Goal: Task Accomplishment & Management: Use online tool/utility

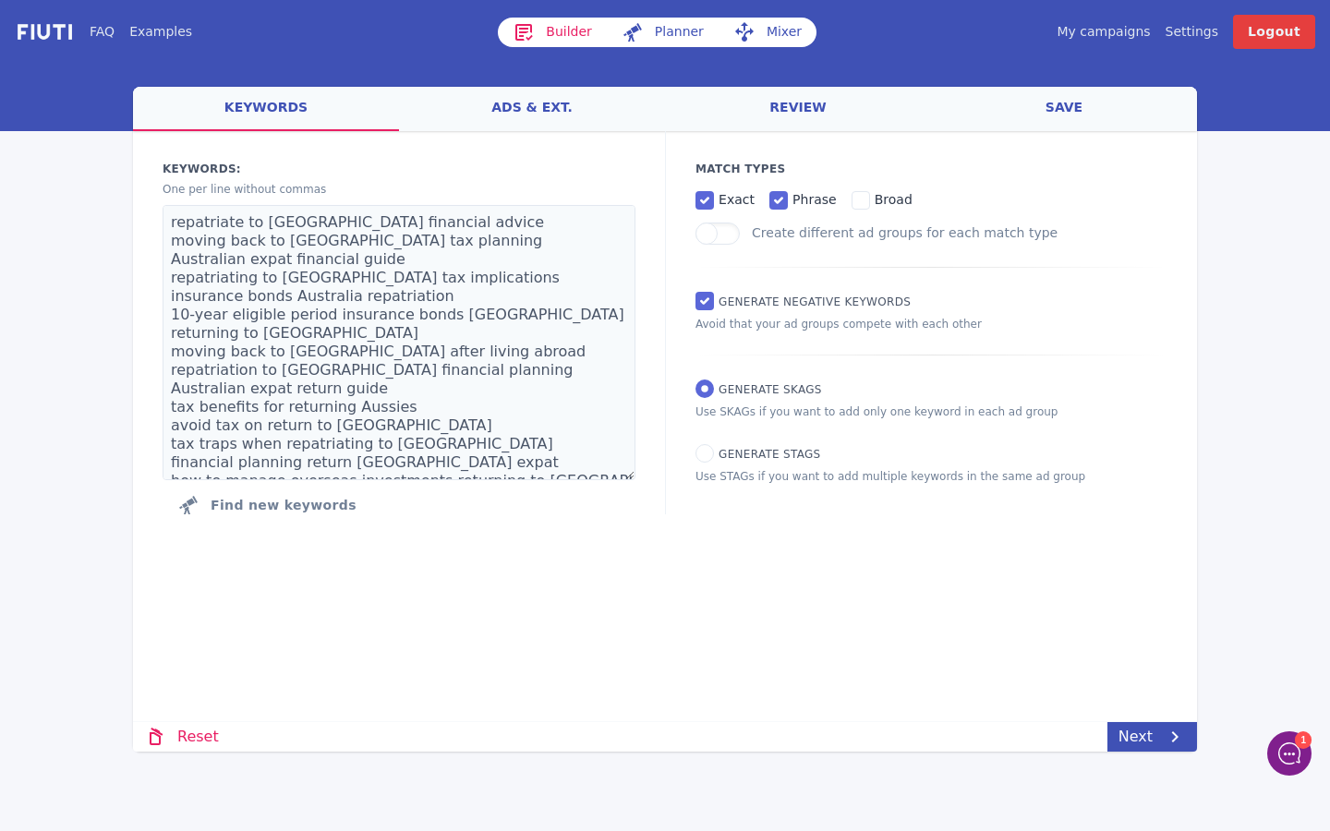
click at [525, 30] on icon at bounding box center [524, 32] width 22 height 22
click at [532, 31] on icon at bounding box center [525, 32] width 18 height 17
click at [541, 31] on link "Builder" at bounding box center [552, 33] width 109 height 30
click at [1121, 37] on link "My campaigns" at bounding box center [1103, 31] width 93 height 19
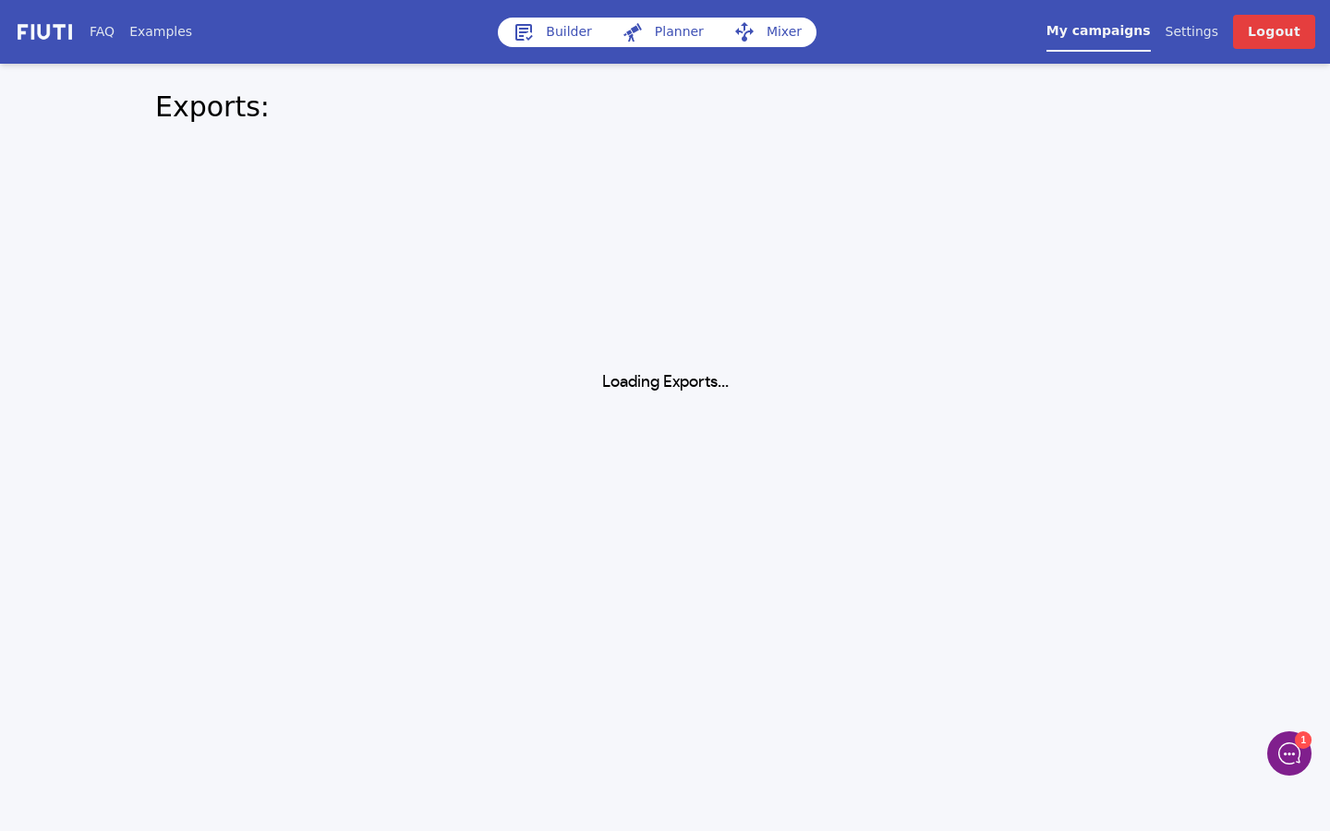
click at [543, 33] on link "Builder" at bounding box center [552, 33] width 109 height 30
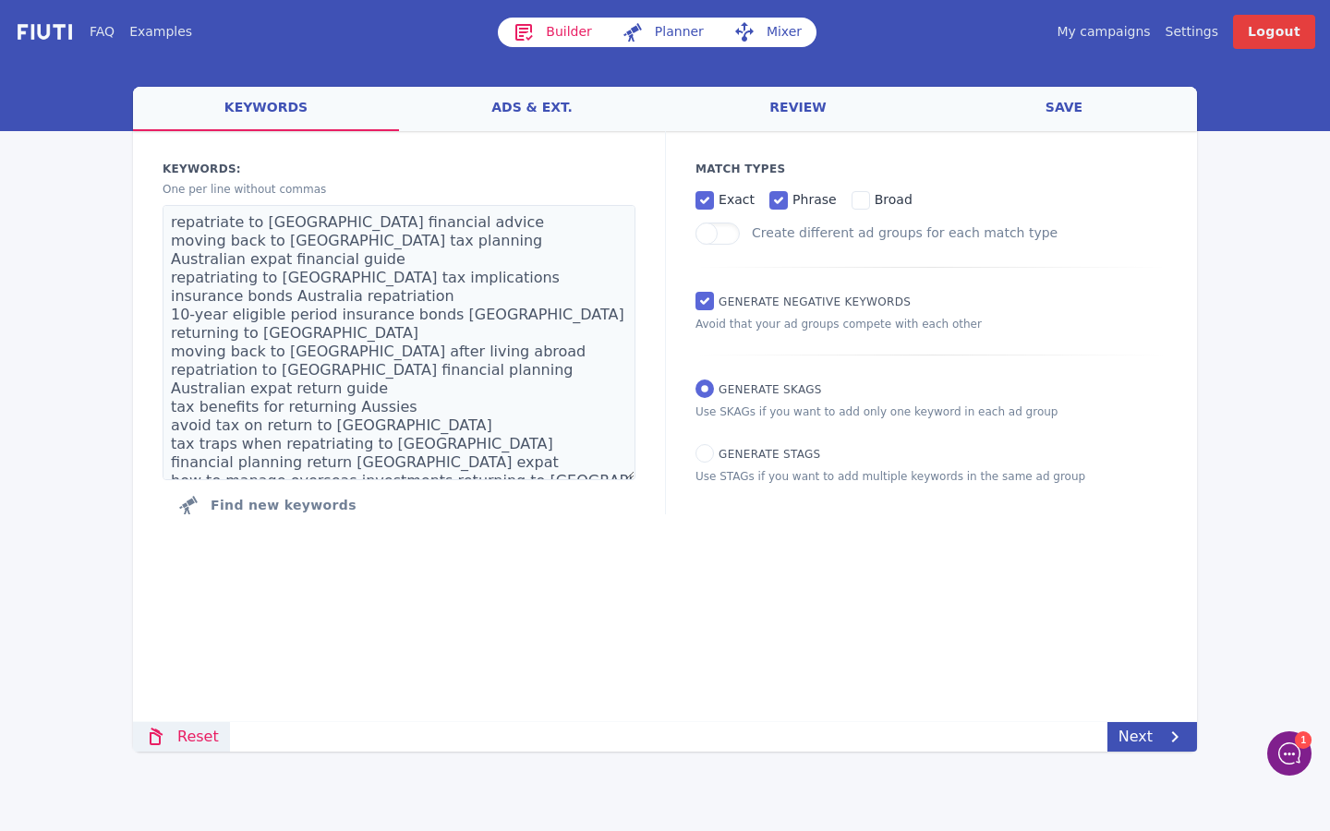
click at [169, 731] on link "Reset" at bounding box center [181, 737] width 97 height 30
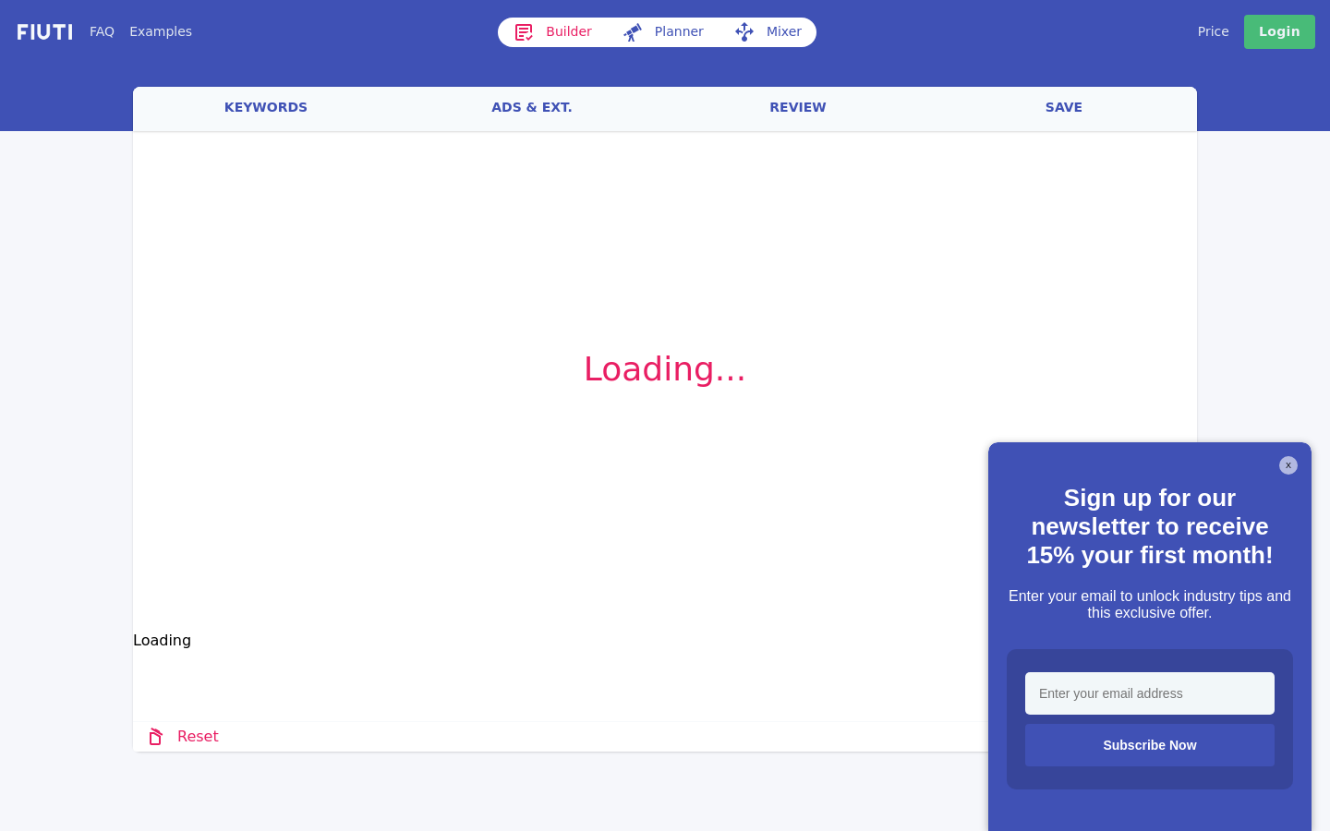
click at [1290, 466] on button "X" at bounding box center [1289, 465] width 18 height 18
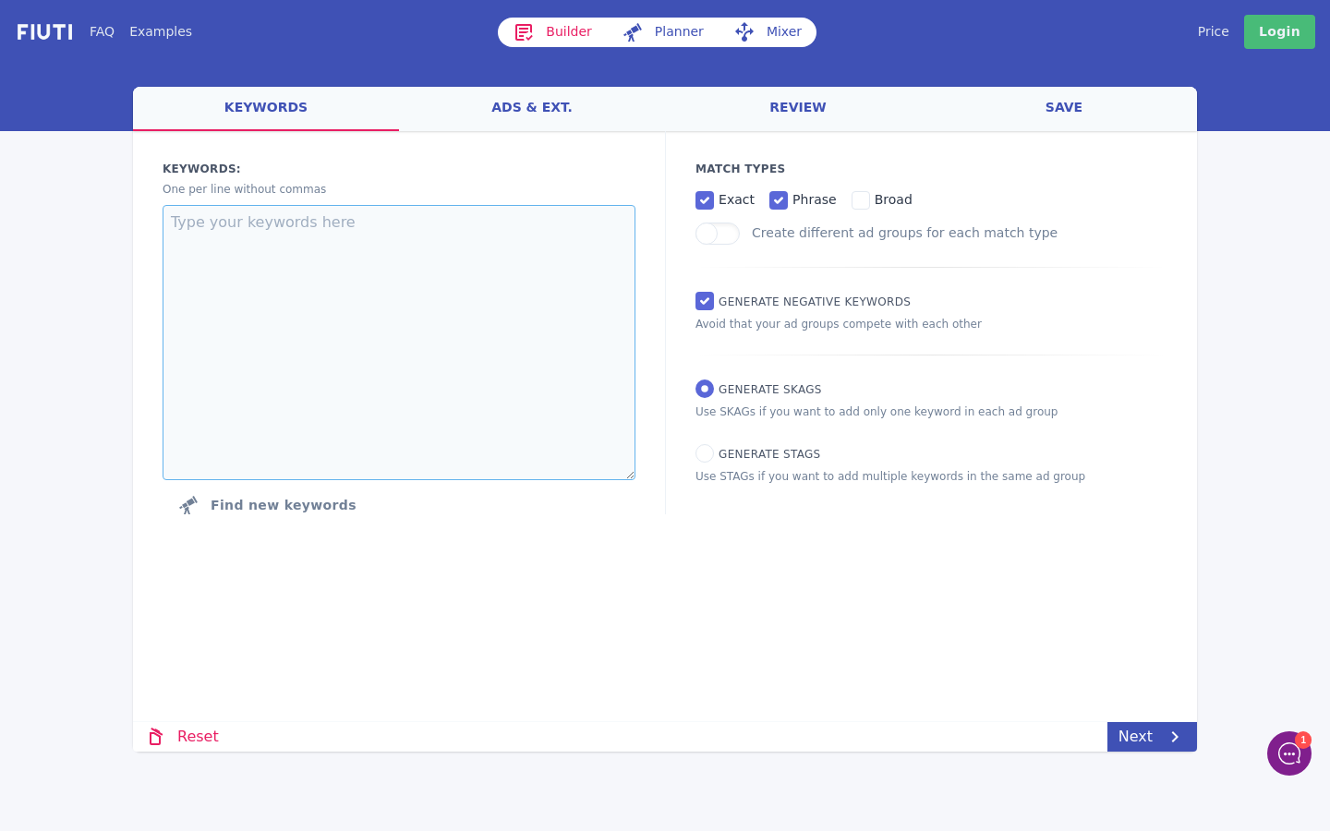
click at [397, 215] on textarea at bounding box center [399, 342] width 473 height 275
paste textarea "globally mobile expat financial planning financial planning for globally mobile…"
type textarea "globally mobile expat financial planning financial planning for globally mobile…"
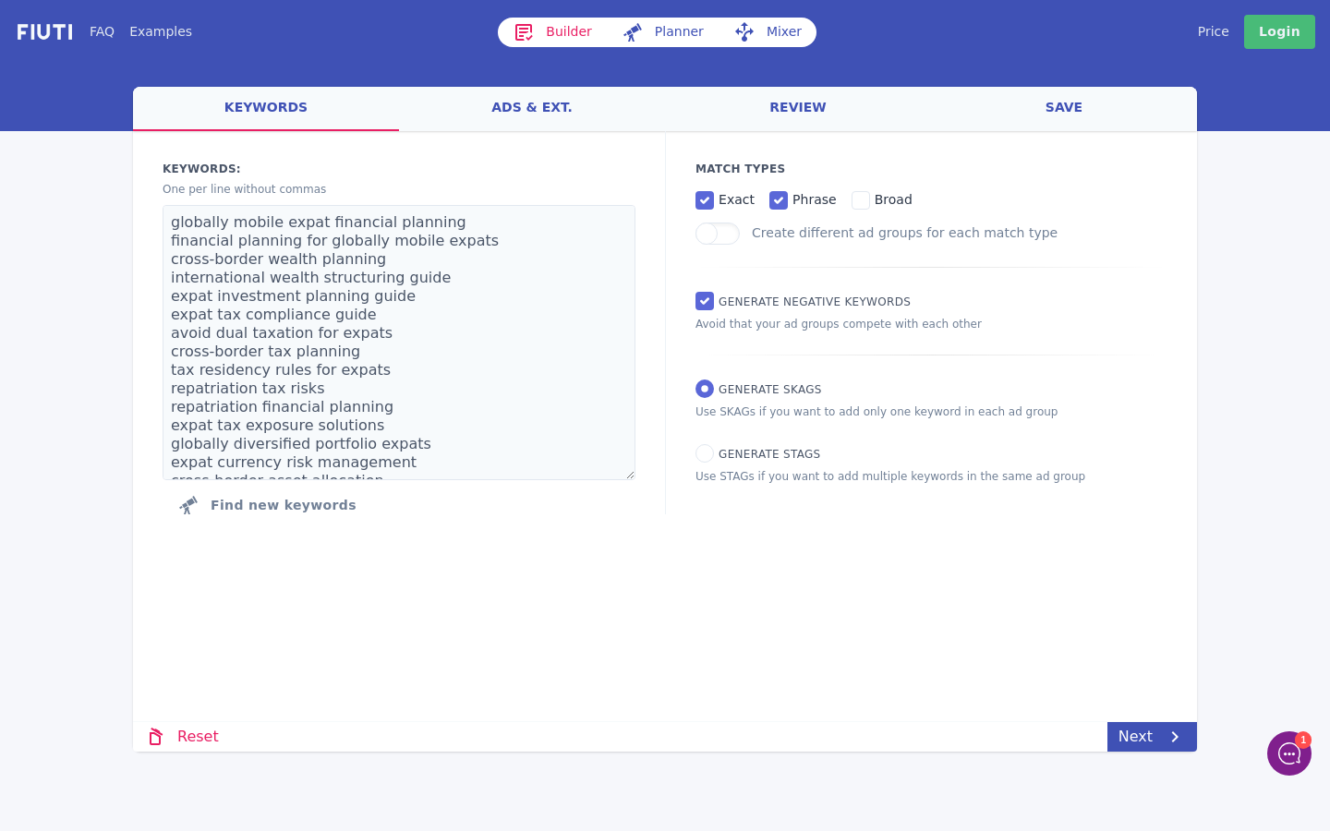
click at [536, 115] on link "ads & ext." at bounding box center [532, 109] width 266 height 44
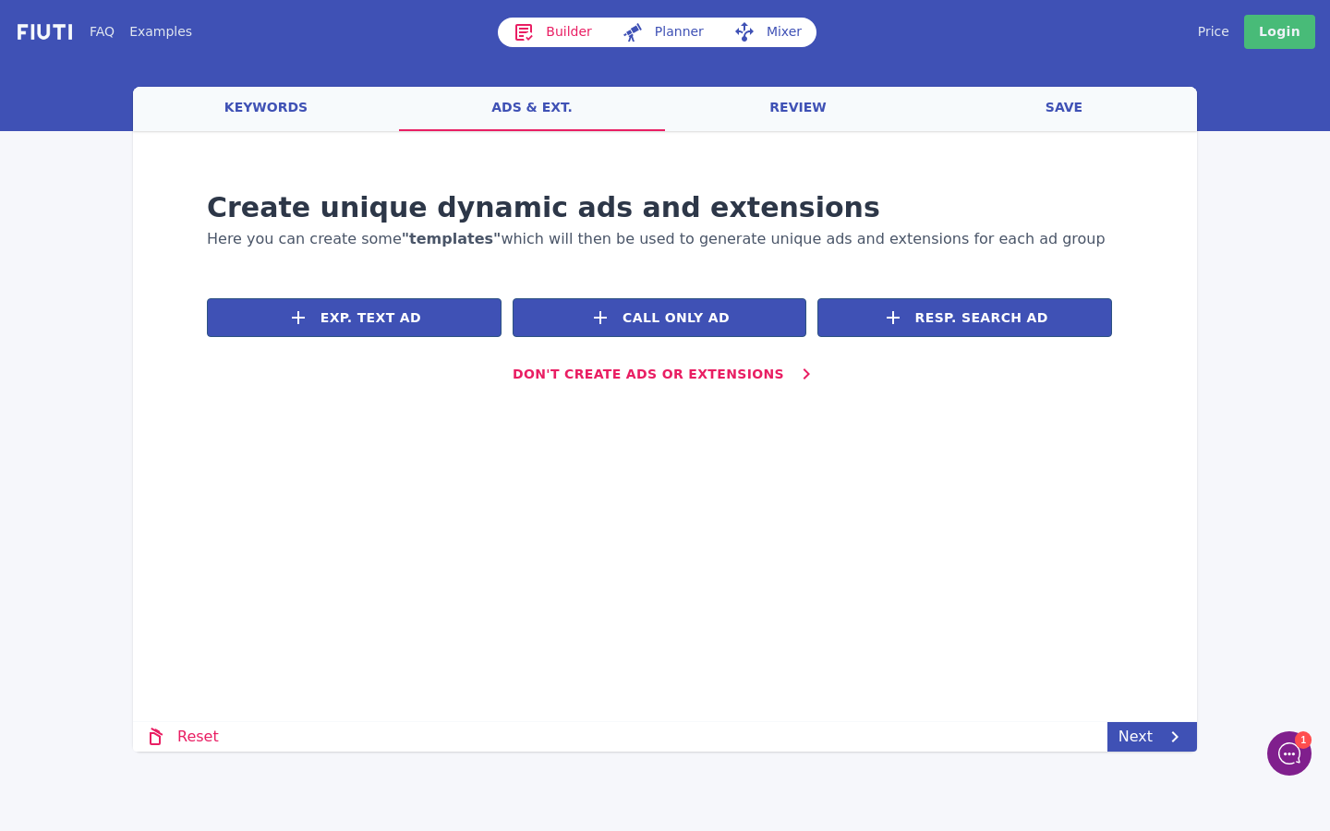
click at [272, 100] on link "keywords" at bounding box center [266, 109] width 266 height 44
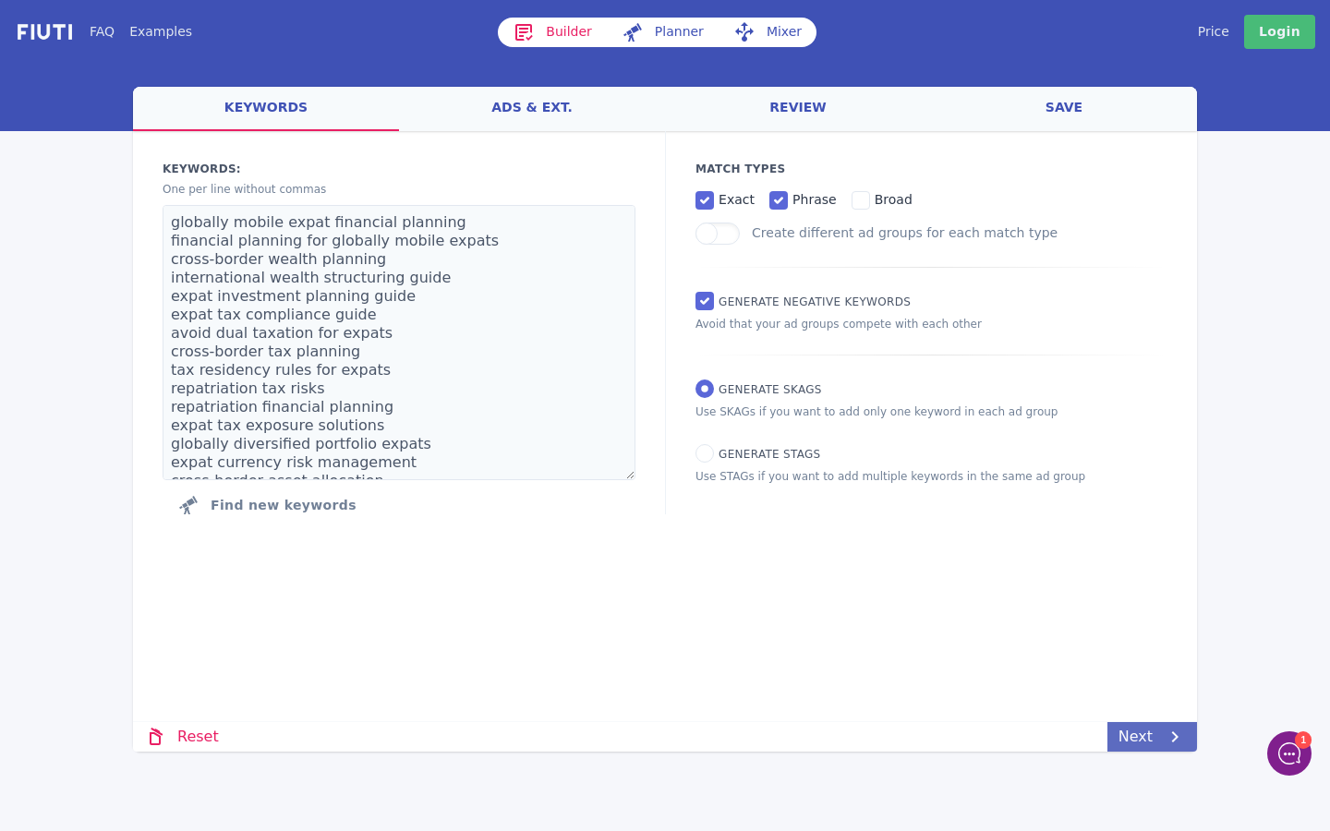
click at [1147, 731] on link "Next" at bounding box center [1153, 737] width 90 height 30
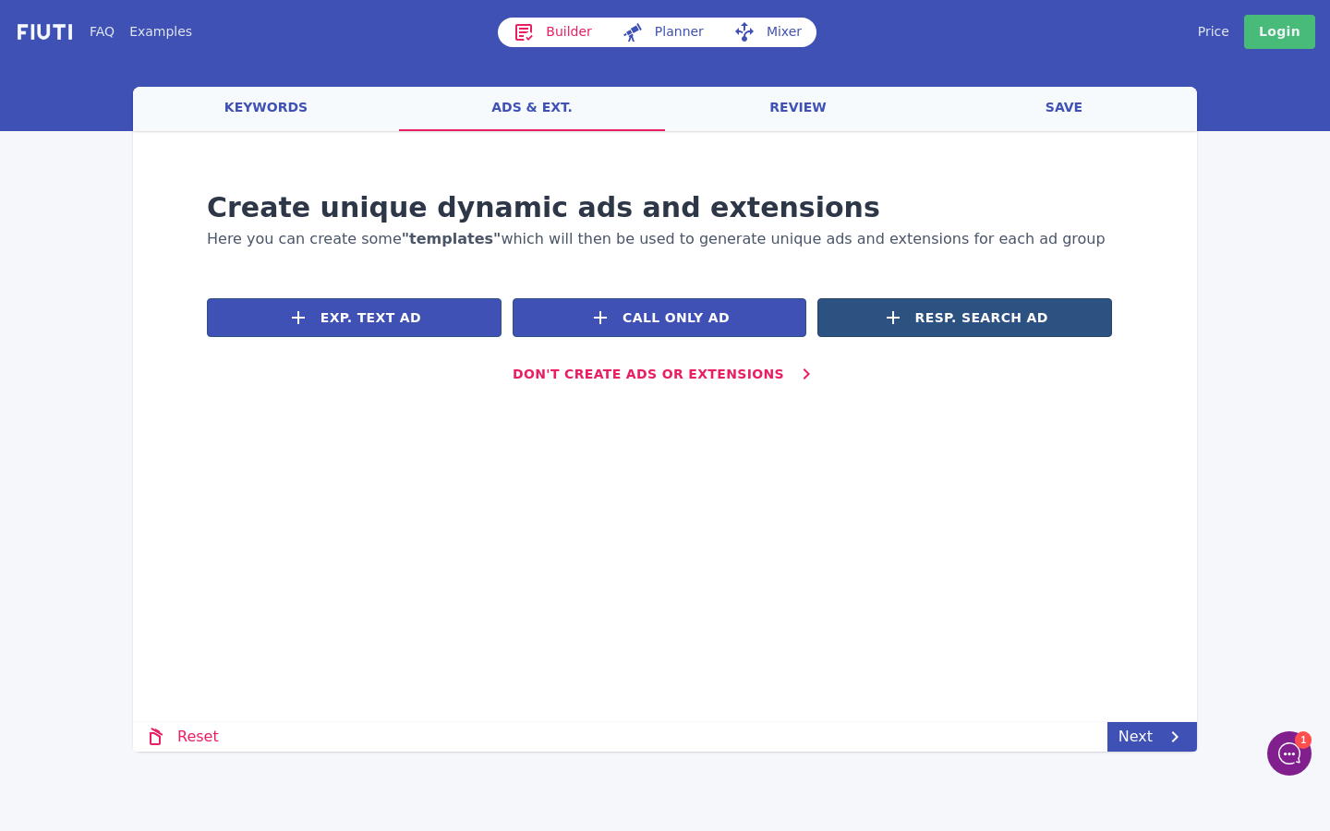
click at [955, 322] on span "Resp. Search Ad" at bounding box center [982, 318] width 133 height 19
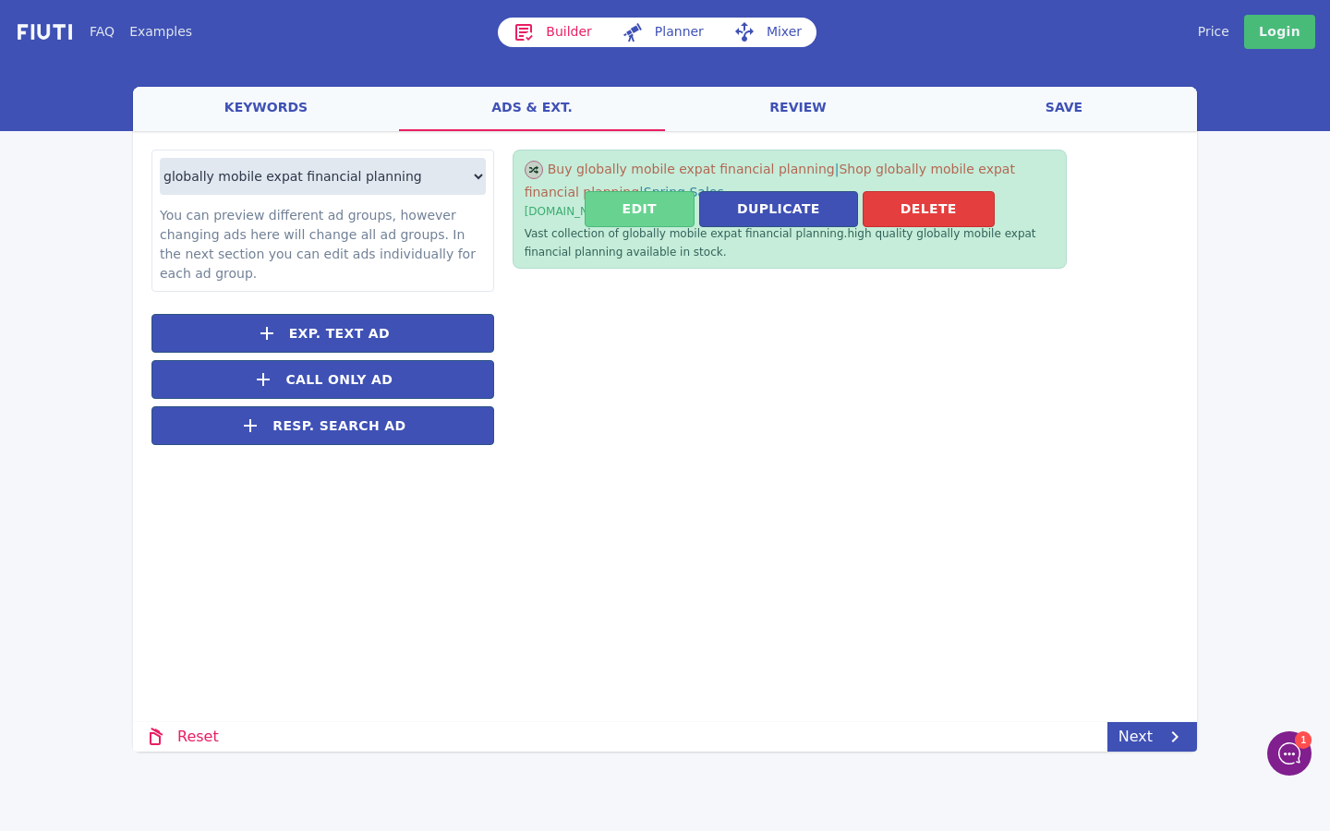
click at [661, 210] on button "Edit" at bounding box center [640, 209] width 110 height 36
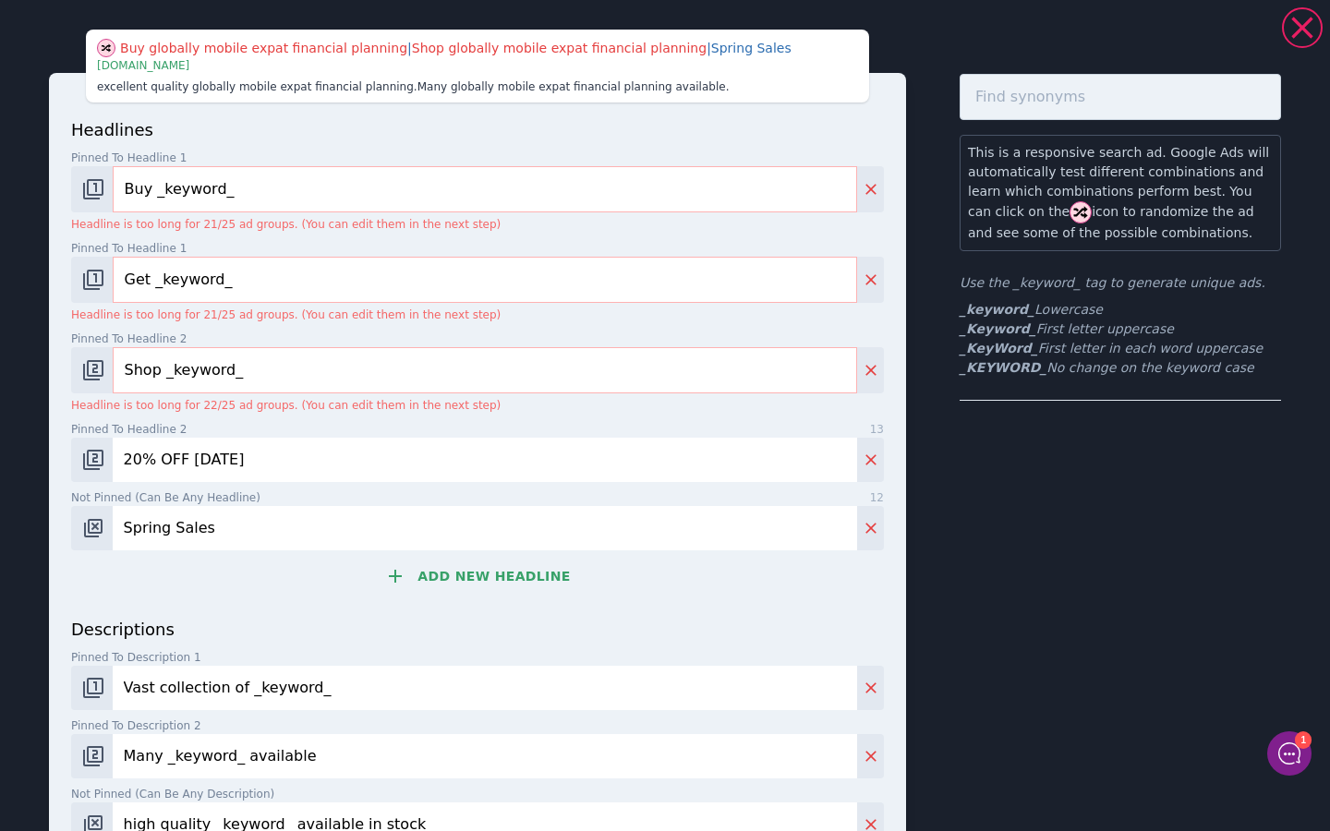
click at [152, 198] on input "Buy _keyword_" at bounding box center [485, 189] width 745 height 46
click at [149, 197] on input "Buy _keyword_" at bounding box center [485, 189] width 745 height 46
click at [151, 202] on input "Buy _keyword_" at bounding box center [485, 189] width 745 height 46
click at [152, 193] on input "Buy _keyword_" at bounding box center [485, 189] width 745 height 46
type input "_KeyWord_"
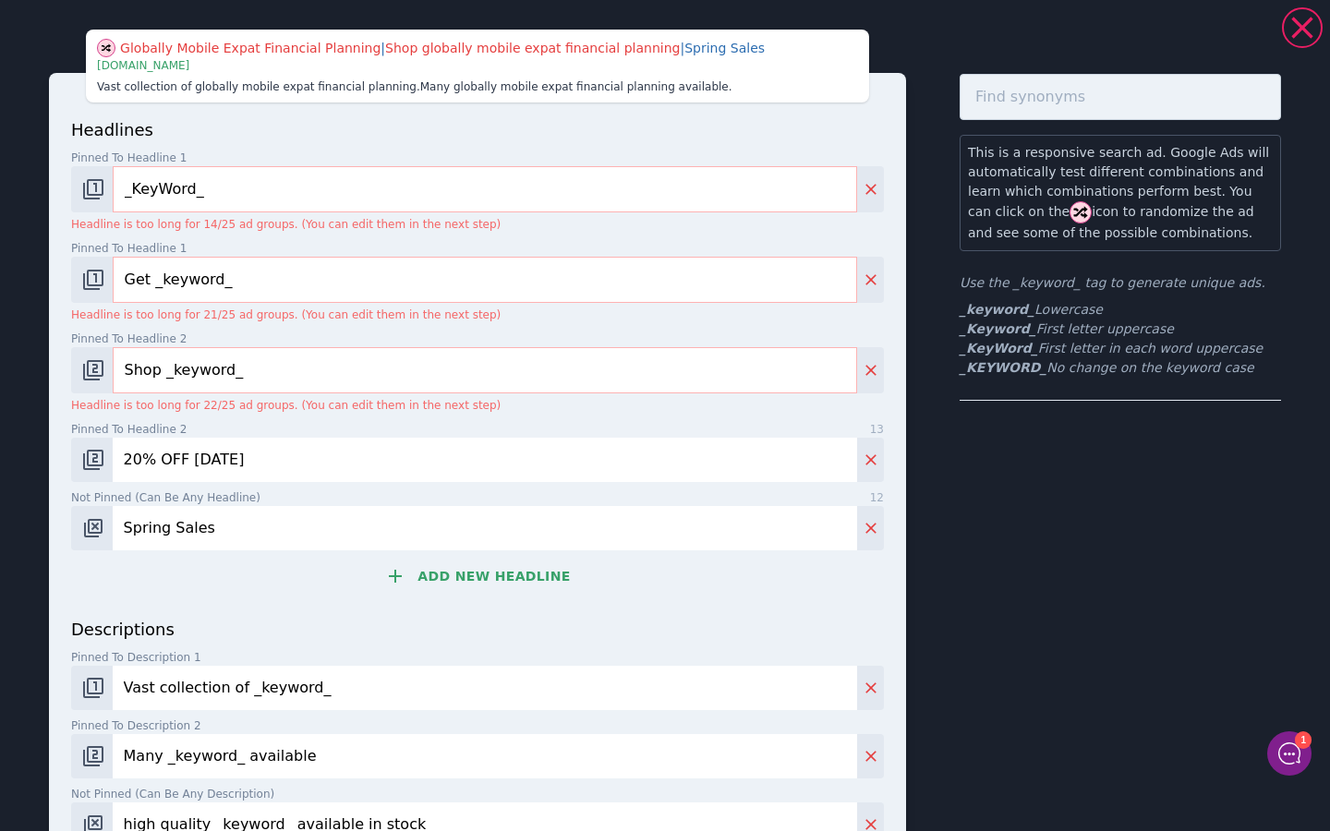
drag, startPoint x: 249, startPoint y: 294, endPoint x: 55, endPoint y: 265, distance: 195.2
click at [55, 265] on div "headlines Pinned to headline 1 9 _KeyWord_ Headline is too long for 14/25 ad gr…" at bounding box center [477, 534] width 857 height 922
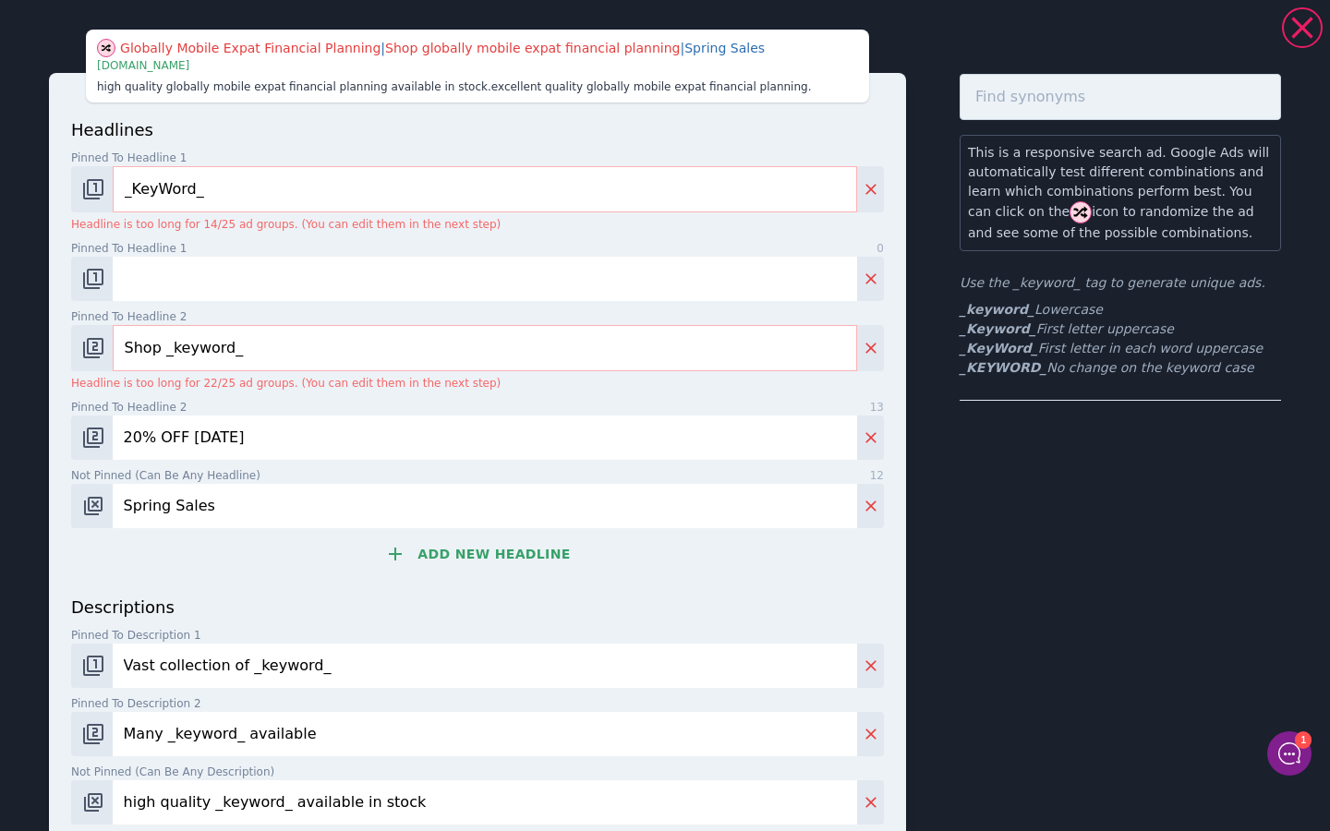
drag, startPoint x: 276, startPoint y: 346, endPoint x: 57, endPoint y: 346, distance: 219.0
click at [57, 346] on div "headlines Pinned to headline 1 9 _KeyWord_ Headline is too long for 14/25 ad gr…" at bounding box center [477, 523] width 857 height 900
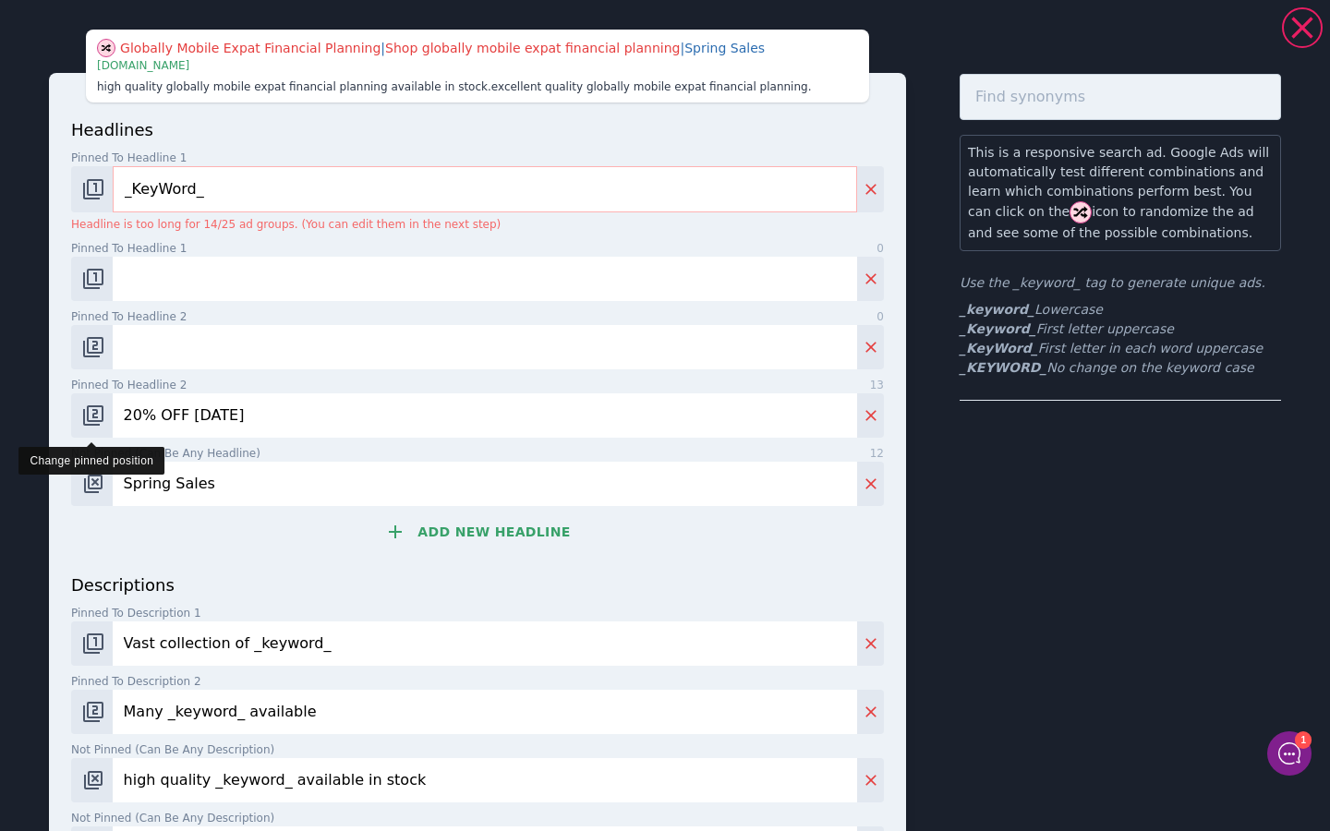
drag, startPoint x: 241, startPoint y: 422, endPoint x: 71, endPoint y: 413, distance: 170.2
click at [71, 413] on div "20% OFF Today" at bounding box center [477, 416] width 813 height 44
drag, startPoint x: 225, startPoint y: 483, endPoint x: 46, endPoint y: 463, distance: 180.4
click at [46, 463] on div "Globally Mobile Expat Financial Planning | Shop globally mobile expat financial…" at bounding box center [665, 507] width 1330 height 1000
click at [94, 431] on button "Change pinned position" at bounding box center [92, 416] width 42 height 44
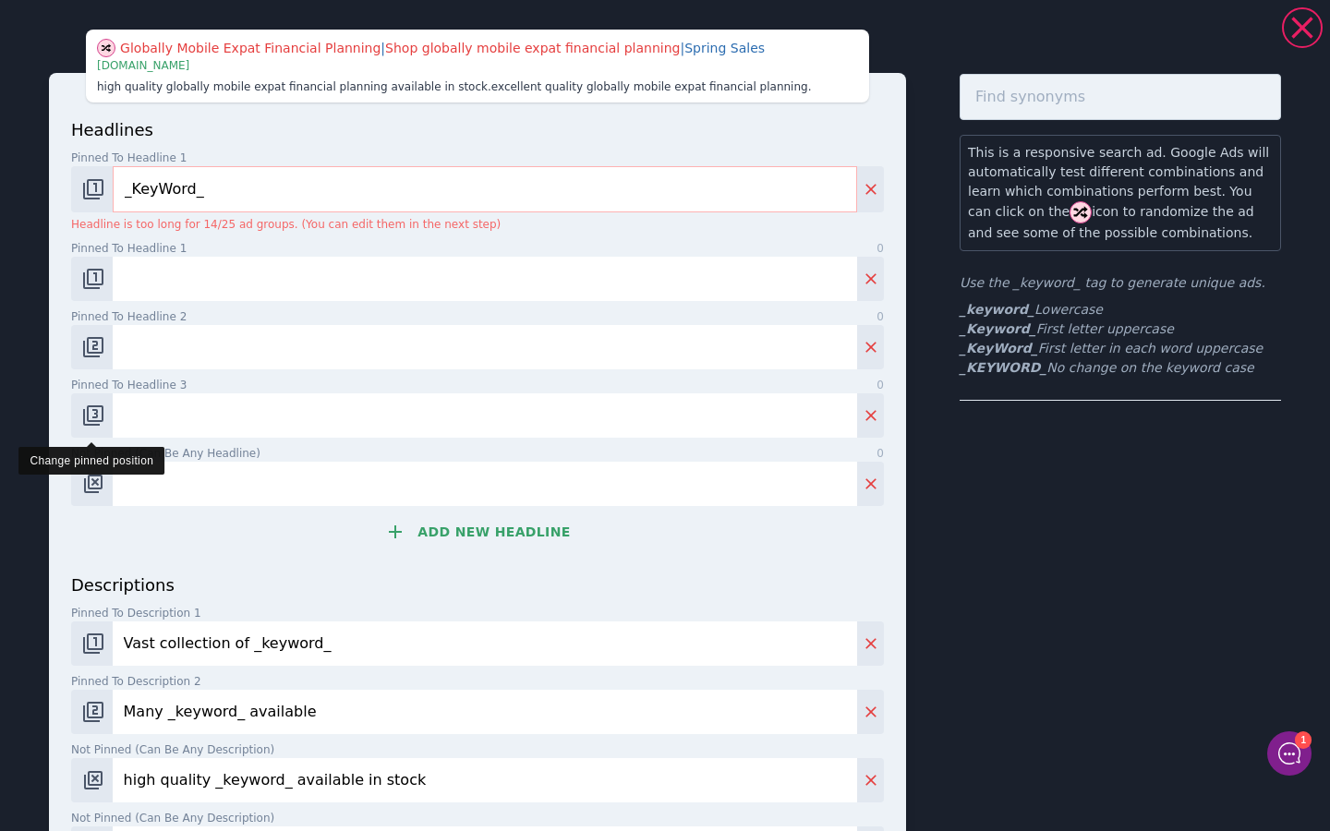
click at [95, 422] on img "Change pinned position" at bounding box center [93, 416] width 22 height 22
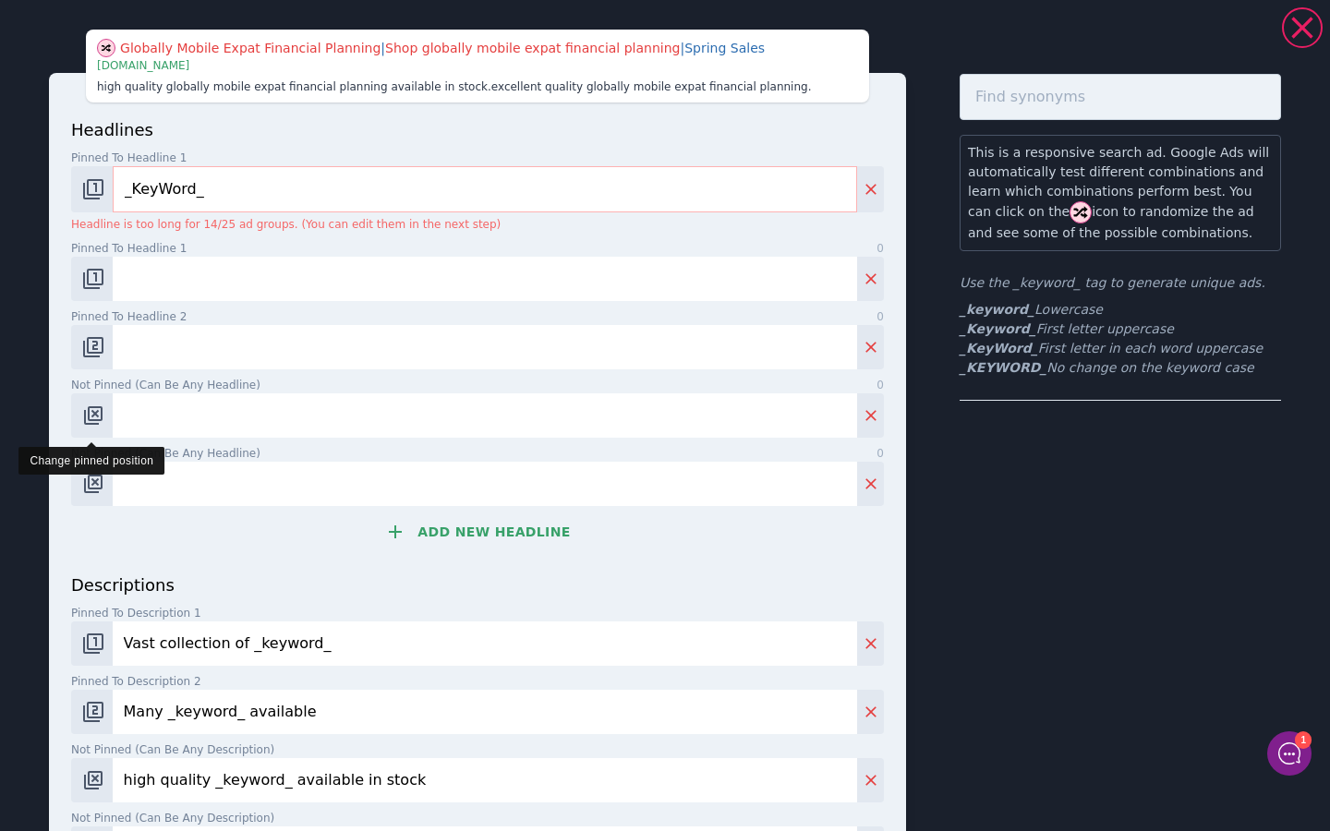
click at [95, 422] on img "Change pinned position" at bounding box center [93, 416] width 22 height 22
click at [105, 349] on button "Change pinned position" at bounding box center [92, 347] width 42 height 44
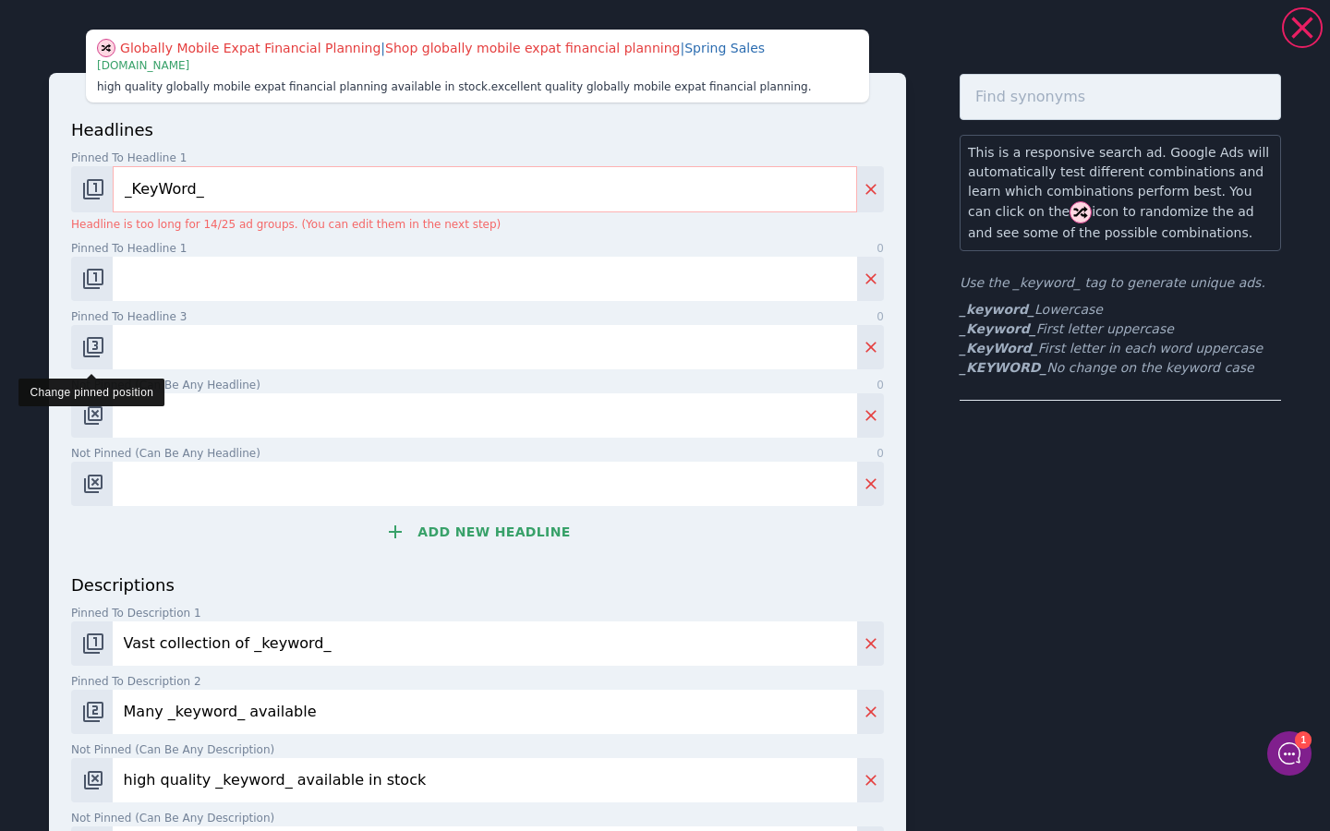
click at [105, 349] on button "Change pinned position" at bounding box center [92, 347] width 42 height 44
click at [93, 279] on img "Change pinned position" at bounding box center [93, 279] width 22 height 22
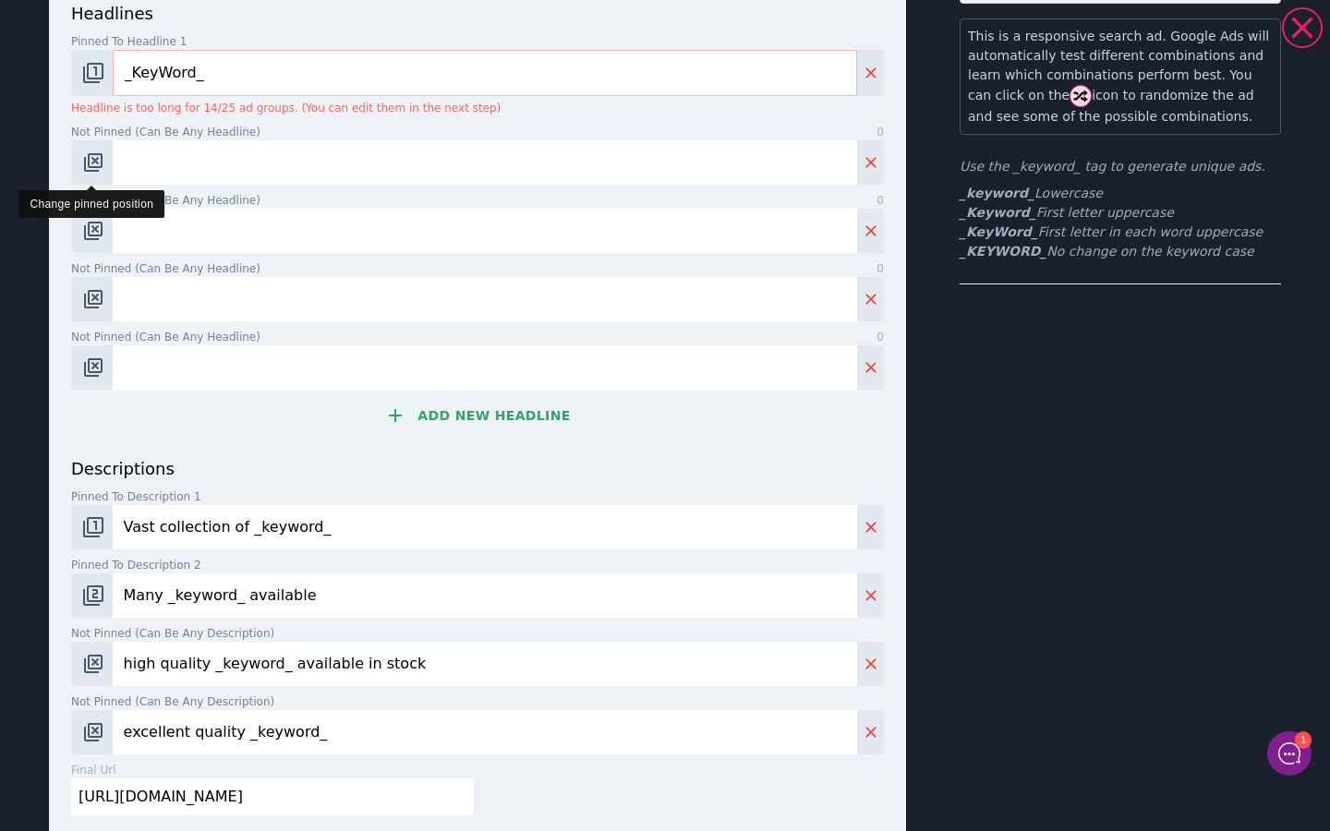
scroll to position [163, 0]
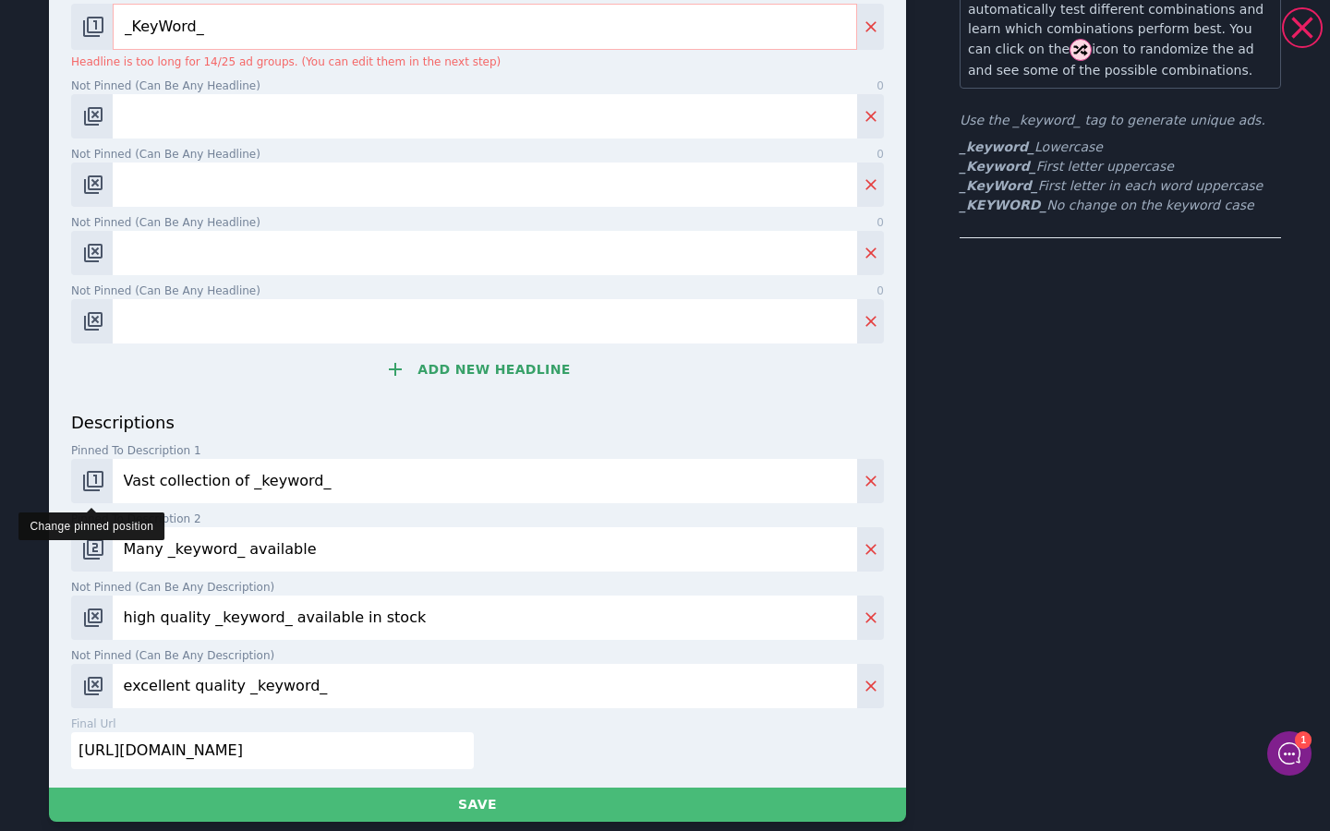
click at [104, 472] on button "Change pinned position" at bounding box center [92, 481] width 42 height 44
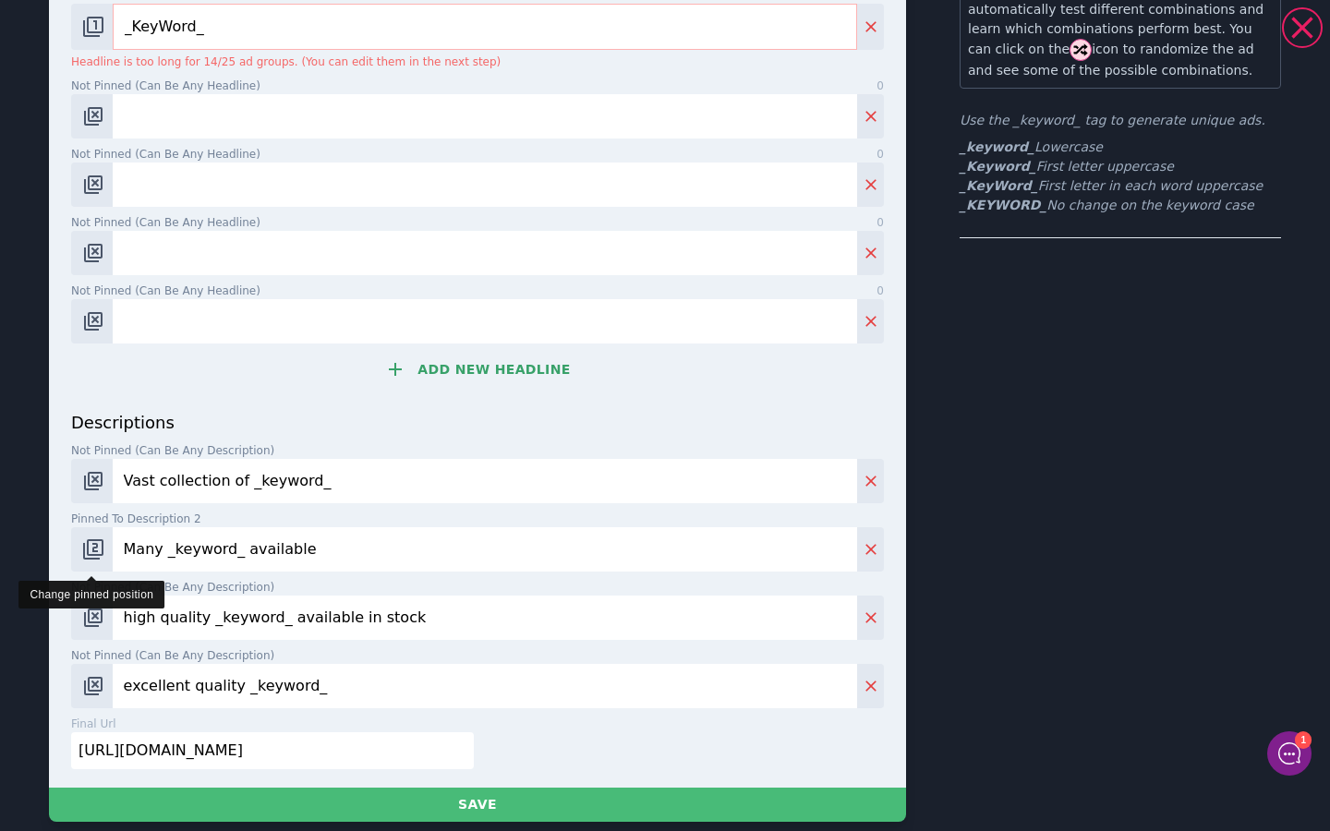
click at [96, 539] on img "Change pinned position" at bounding box center [93, 550] width 22 height 22
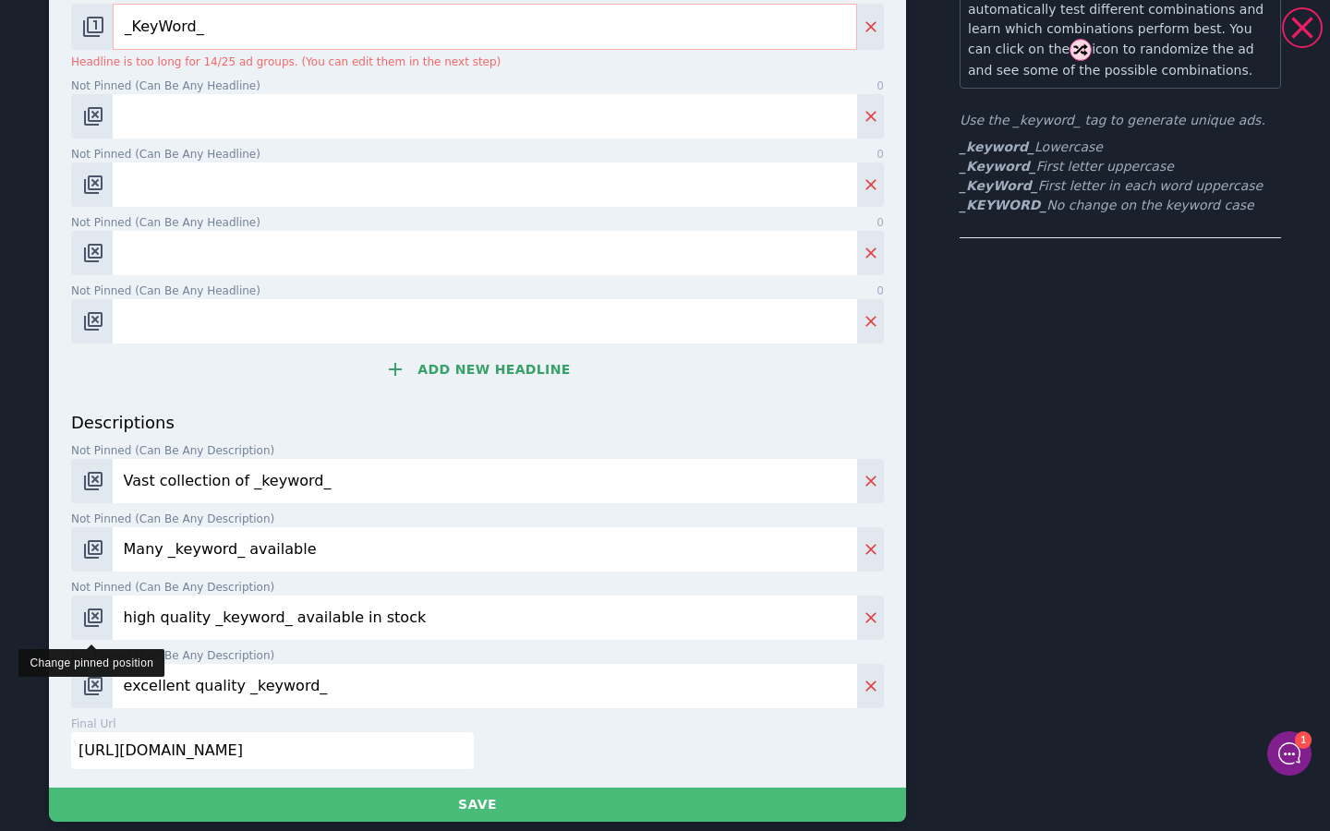
click at [99, 624] on img "Change pinned position" at bounding box center [93, 618] width 22 height 22
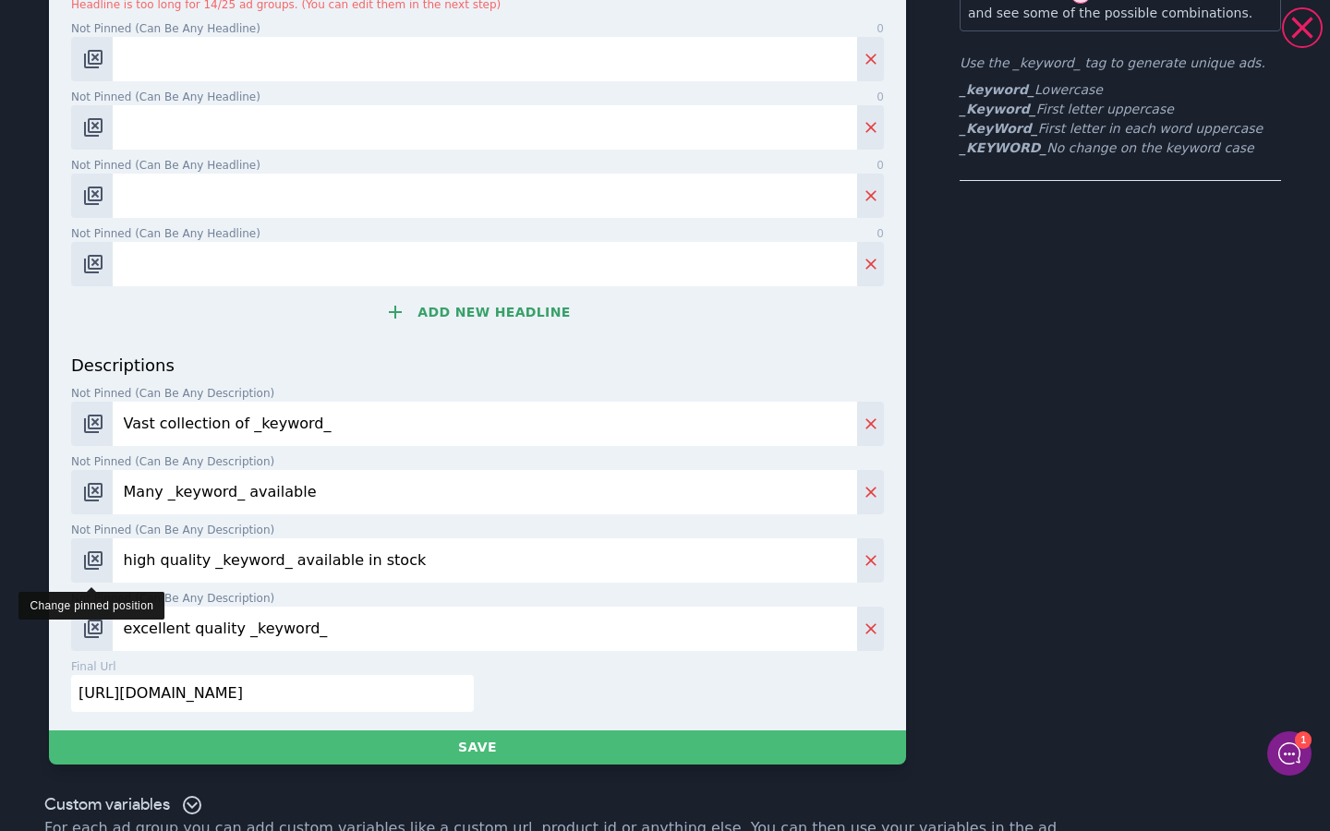
scroll to position [197, 0]
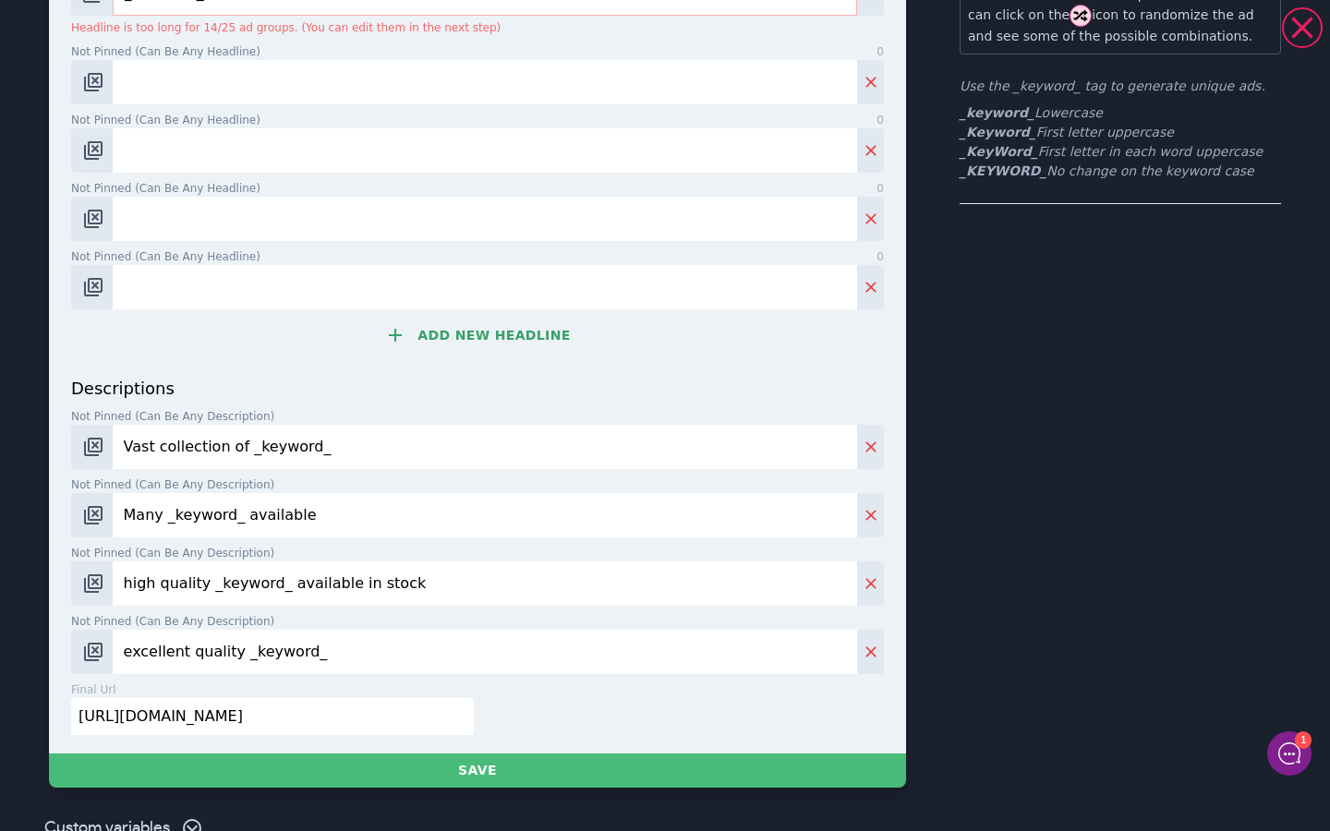
drag, startPoint x: 627, startPoint y: 442, endPoint x: 12, endPoint y: 412, distance: 616.0
click at [12, 412] on div "Globally Mobile Expat Financial Planning | Shop globally mobile expat financial…" at bounding box center [665, 311] width 1330 height 1000
click at [322, 521] on input "Many _keyword_ available" at bounding box center [485, 515] width 745 height 44
type input "M"
click at [402, 582] on input "high quality _keyword_ available in stock" at bounding box center [485, 584] width 745 height 44
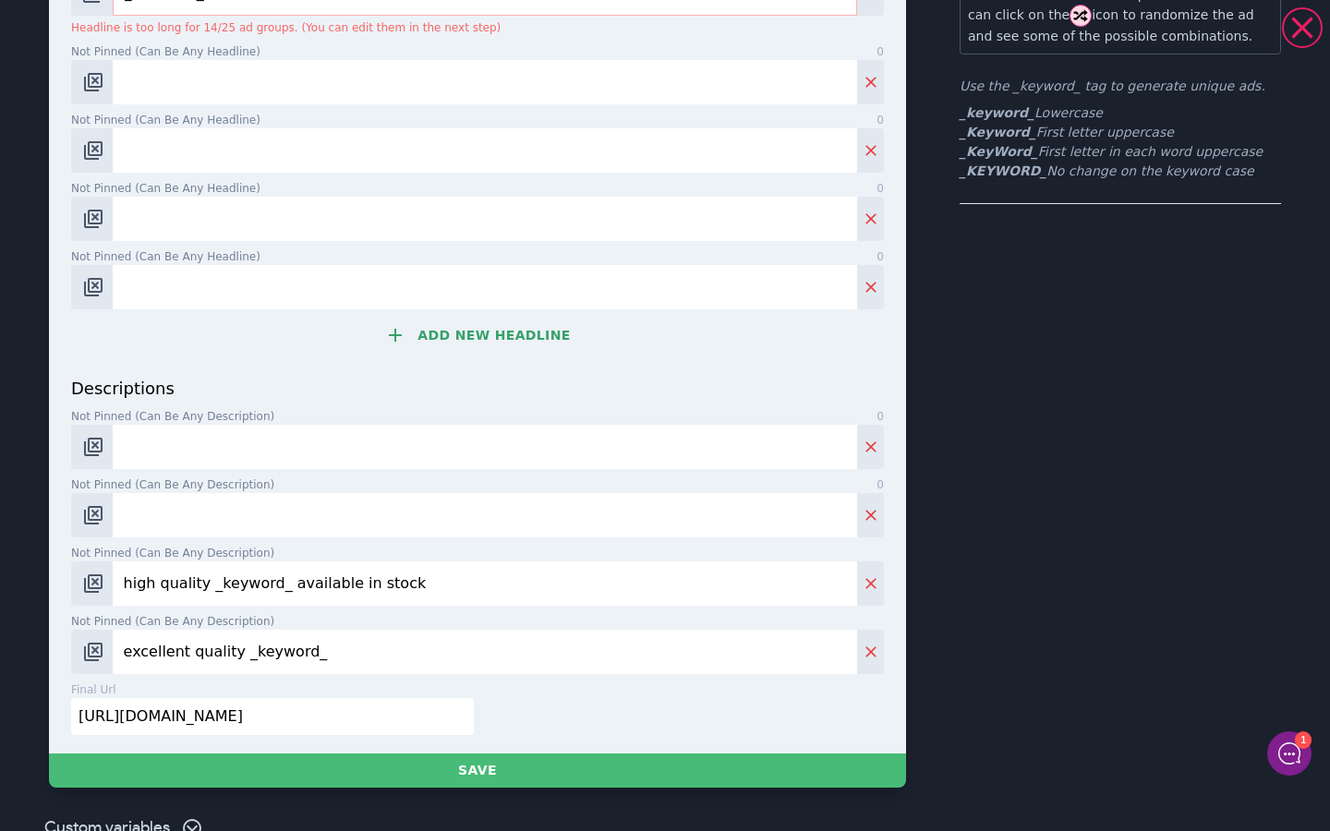
click at [402, 582] on input "high quality _keyword_ available in stock" at bounding box center [485, 584] width 745 height 44
click at [402, 582] on input "high quality _keyword_ available" at bounding box center [485, 584] width 745 height 44
click at [402, 582] on input "high quality _keyword_ av" at bounding box center [485, 584] width 745 height 44
click at [402, 582] on input "high quality _keyword_" at bounding box center [485, 584] width 745 height 44
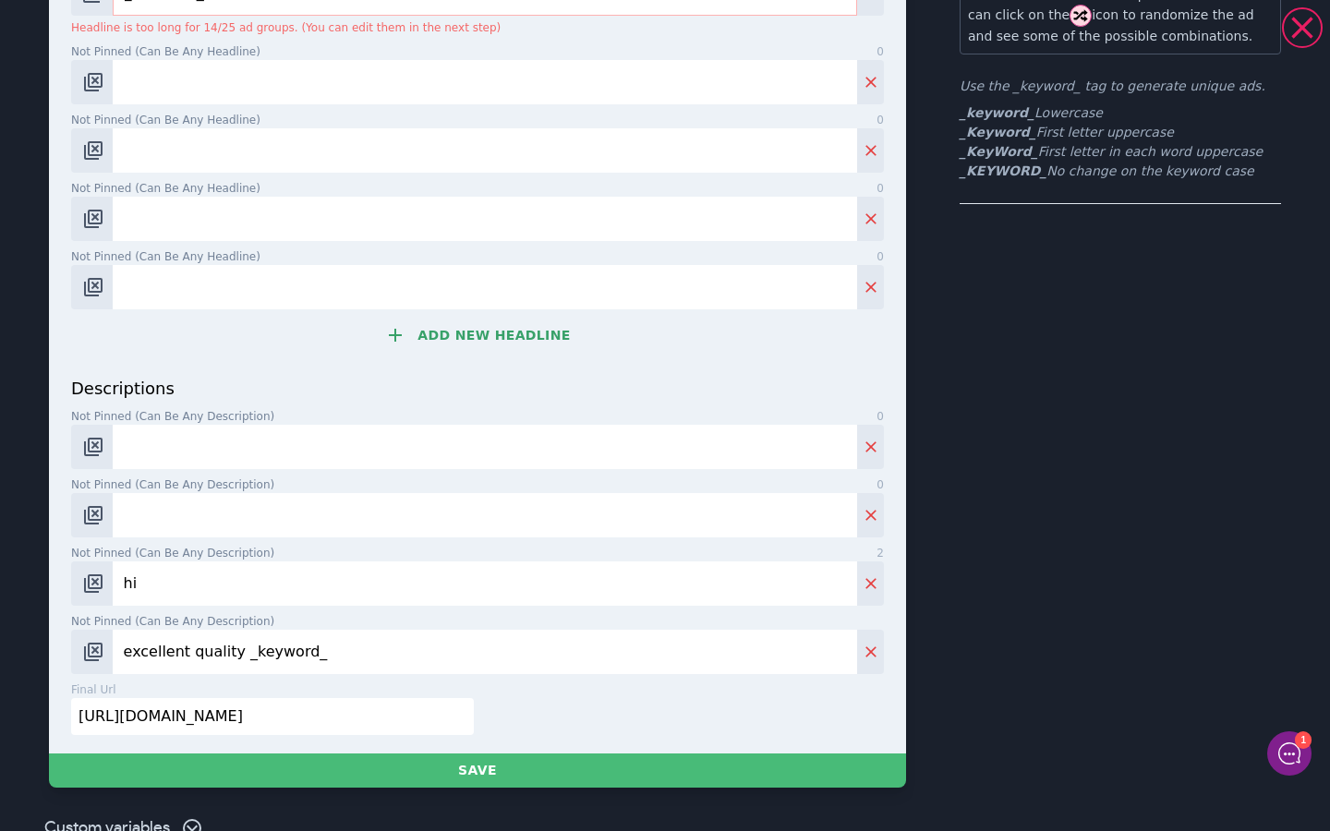
type input "h"
click at [346, 657] on input "excellent quality _keyword_" at bounding box center [485, 652] width 745 height 44
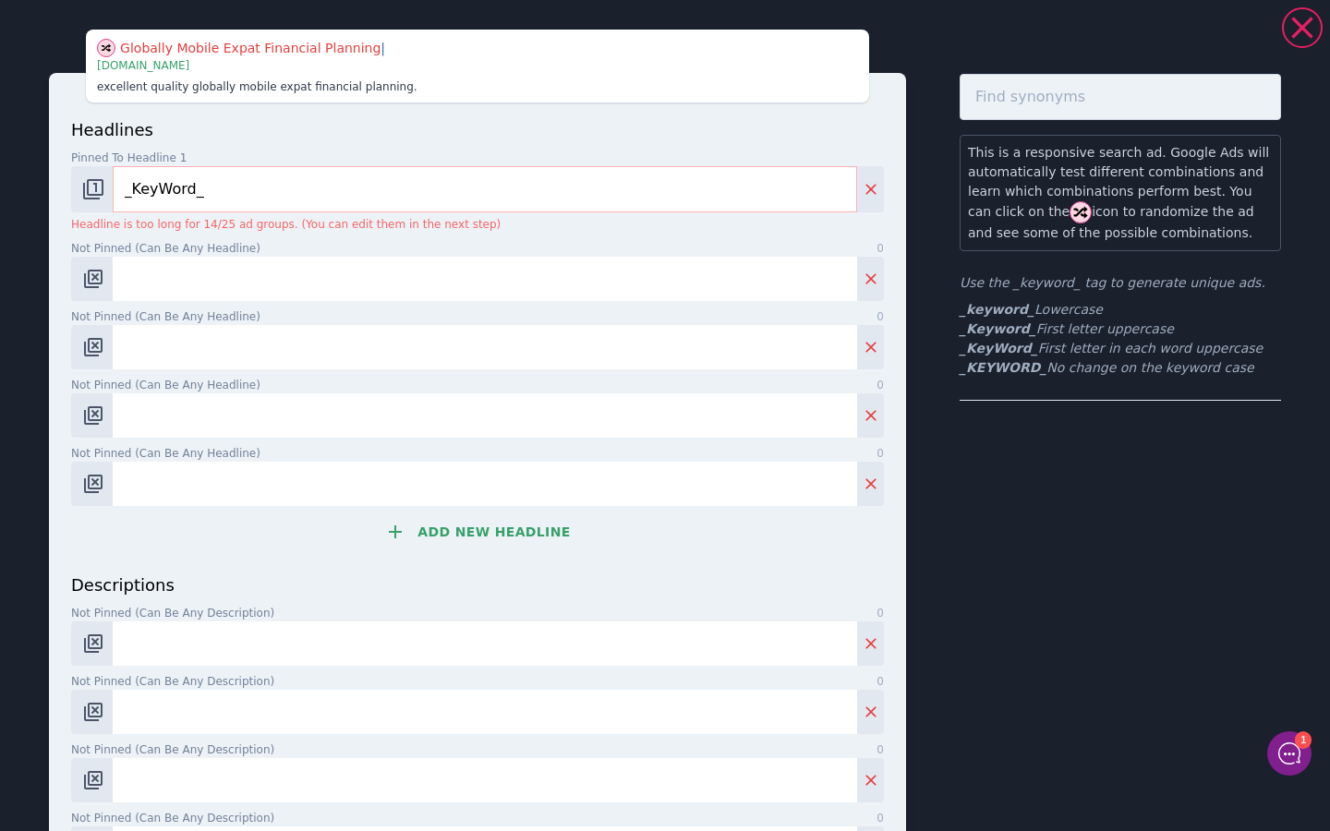
scroll to position [0, 0]
click at [175, 266] on input "Not pinned (Can be any headline) 0" at bounding box center [485, 279] width 745 height 44
paste input "Read Our Free Guide"
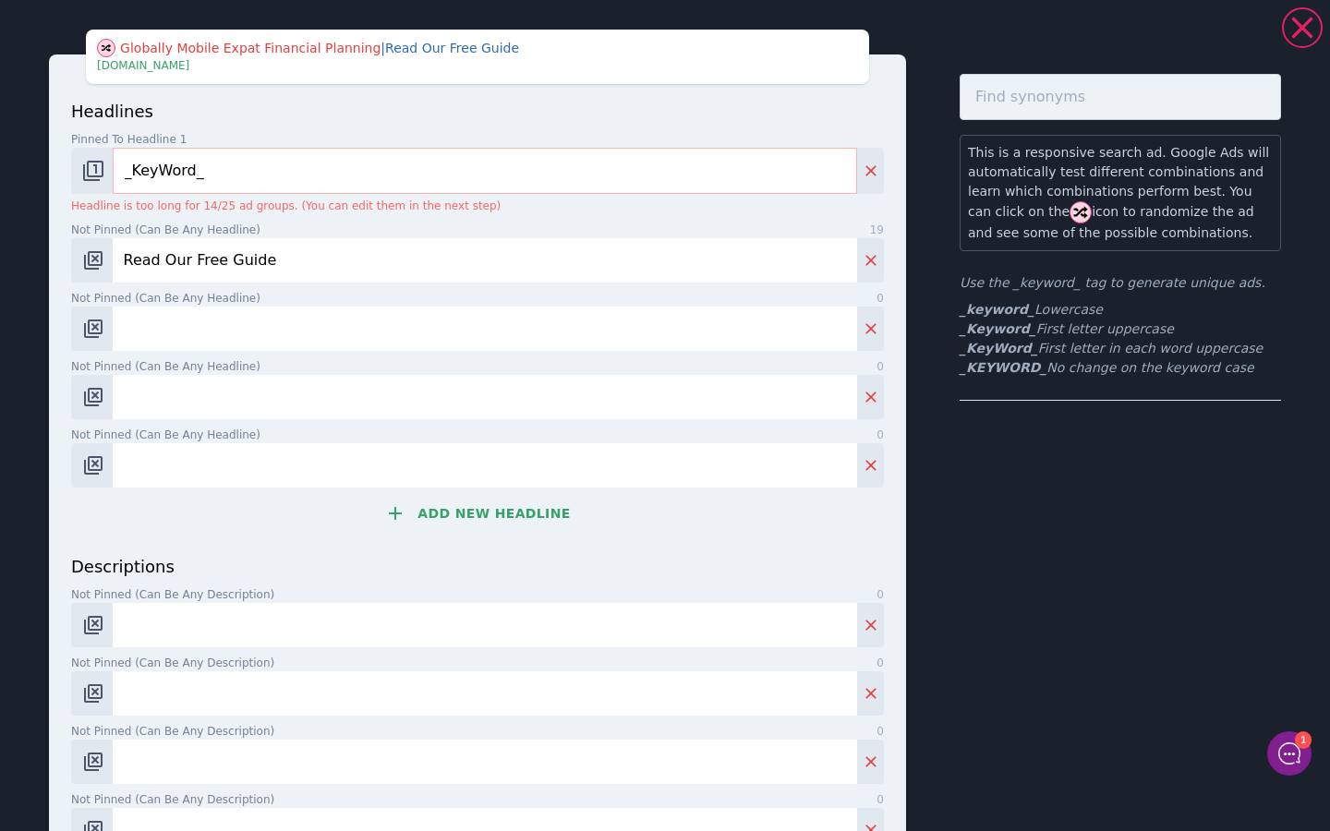
type input "Read Our Free Guide"
click at [180, 350] on input "Not pinned (Can be any headline) 0" at bounding box center [485, 329] width 745 height 44
paste input "Book Your Free Consultation"
type input "Book Your Free Consultation"
click at [431, 502] on button "Add new headline" at bounding box center [477, 513] width 813 height 37
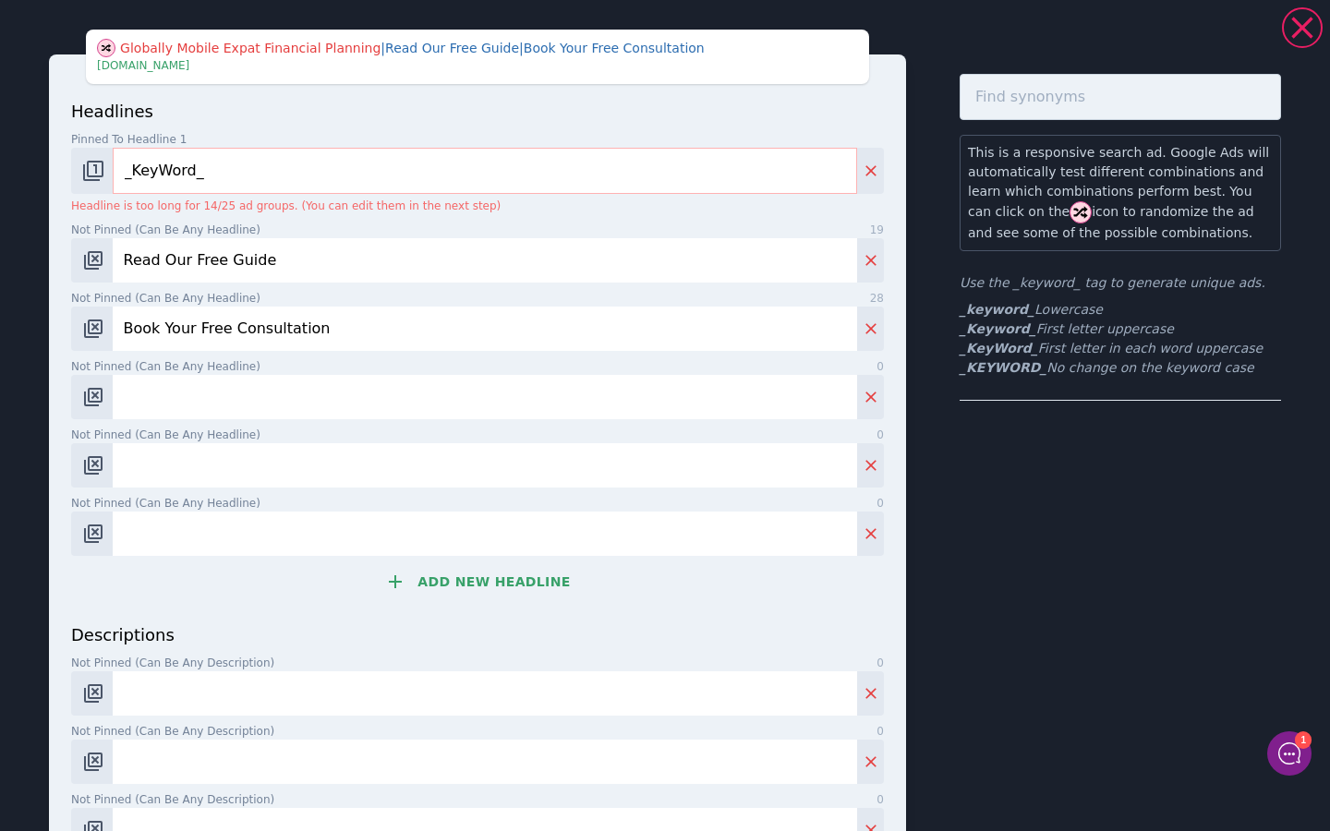
click at [466, 575] on button "Add new headline" at bounding box center [477, 582] width 813 height 37
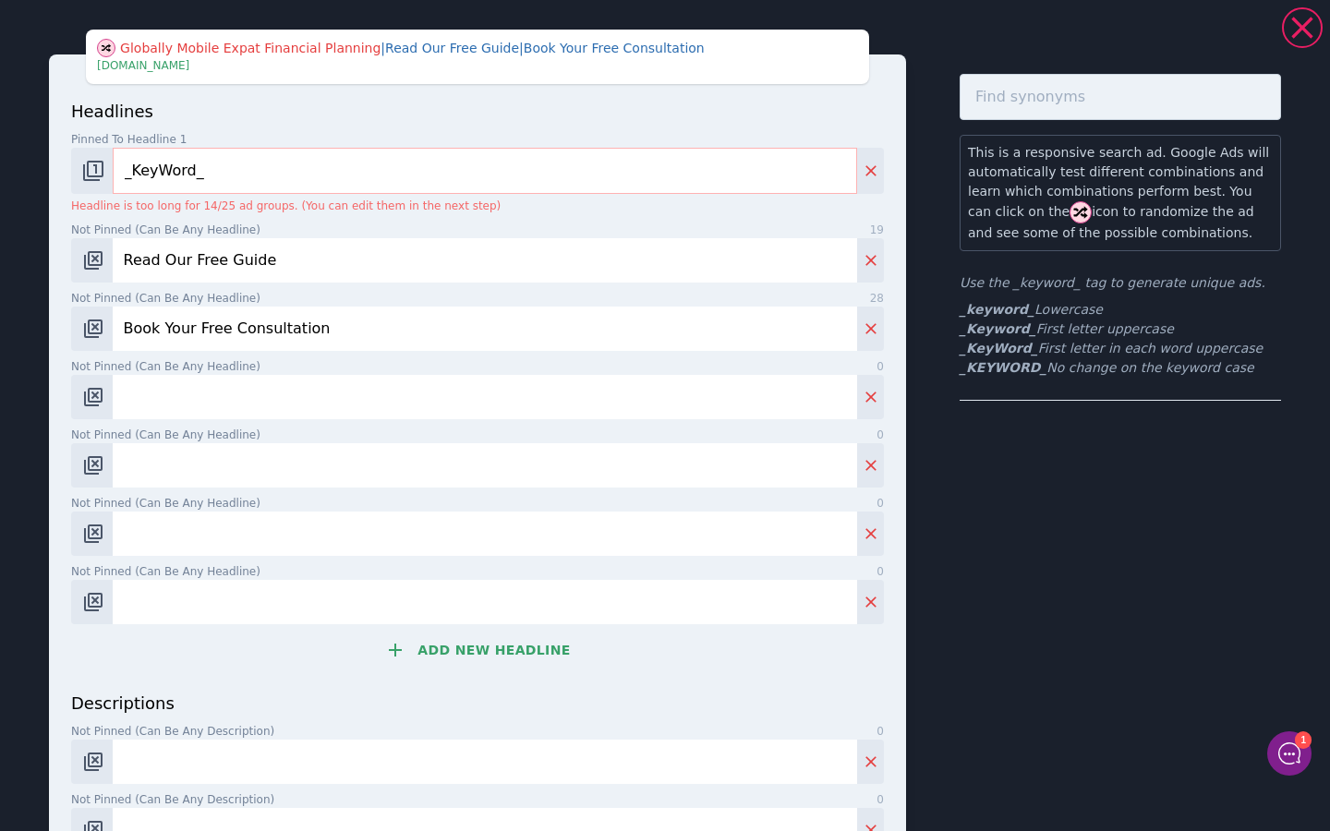
click at [479, 650] on button "Add new headline" at bounding box center [477, 650] width 813 height 37
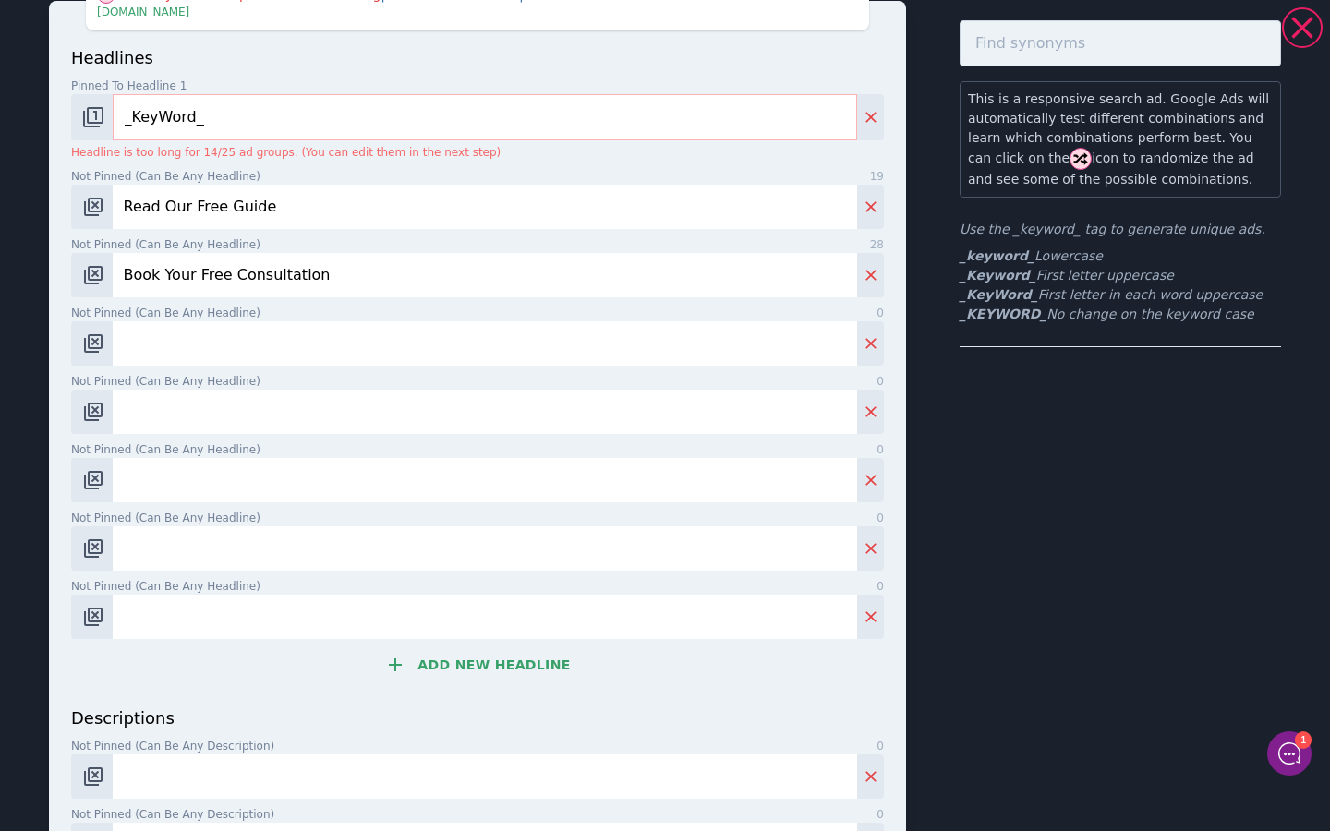
click at [479, 661] on button "Add new headline" at bounding box center [477, 665] width 813 height 37
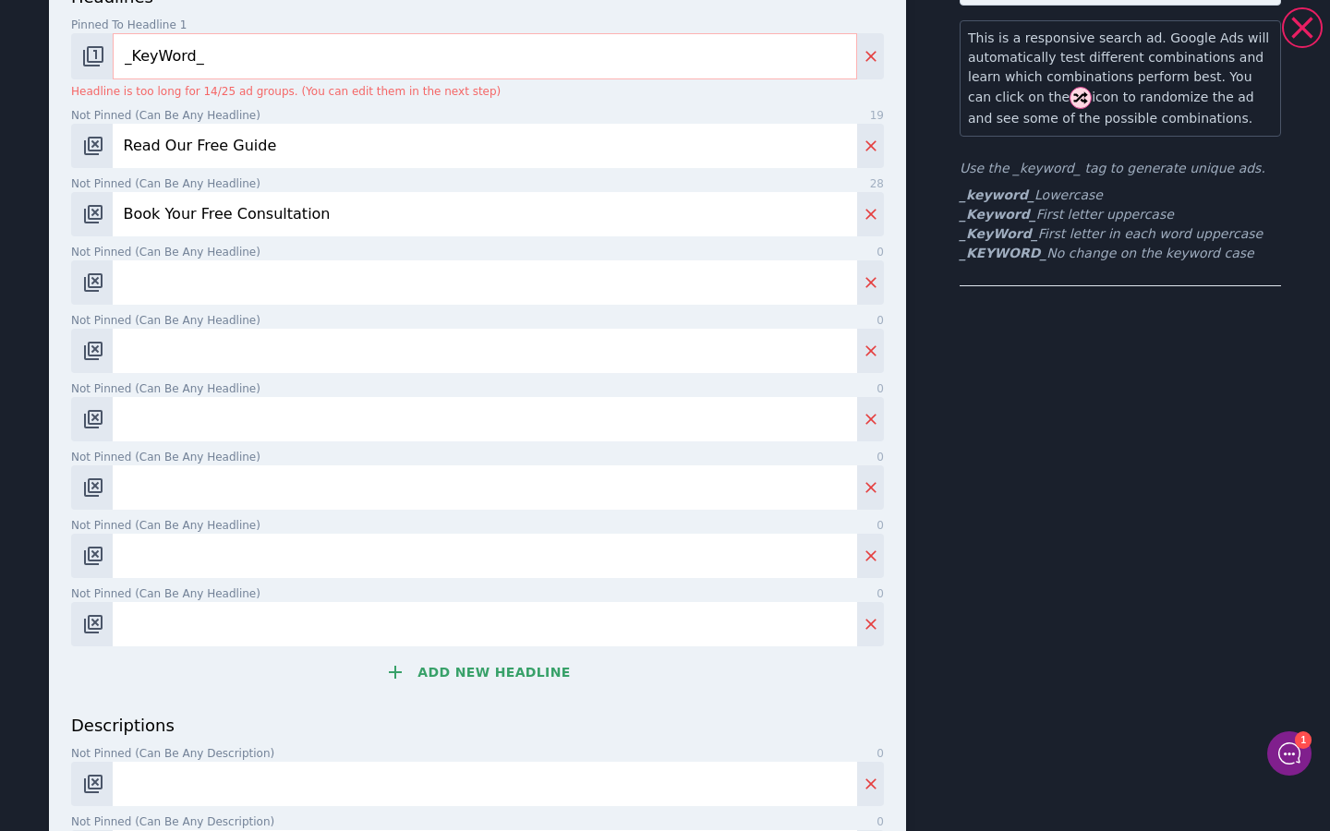
scroll to position [117, 0]
click at [479, 670] on button "Add new headline" at bounding box center [477, 669] width 813 height 37
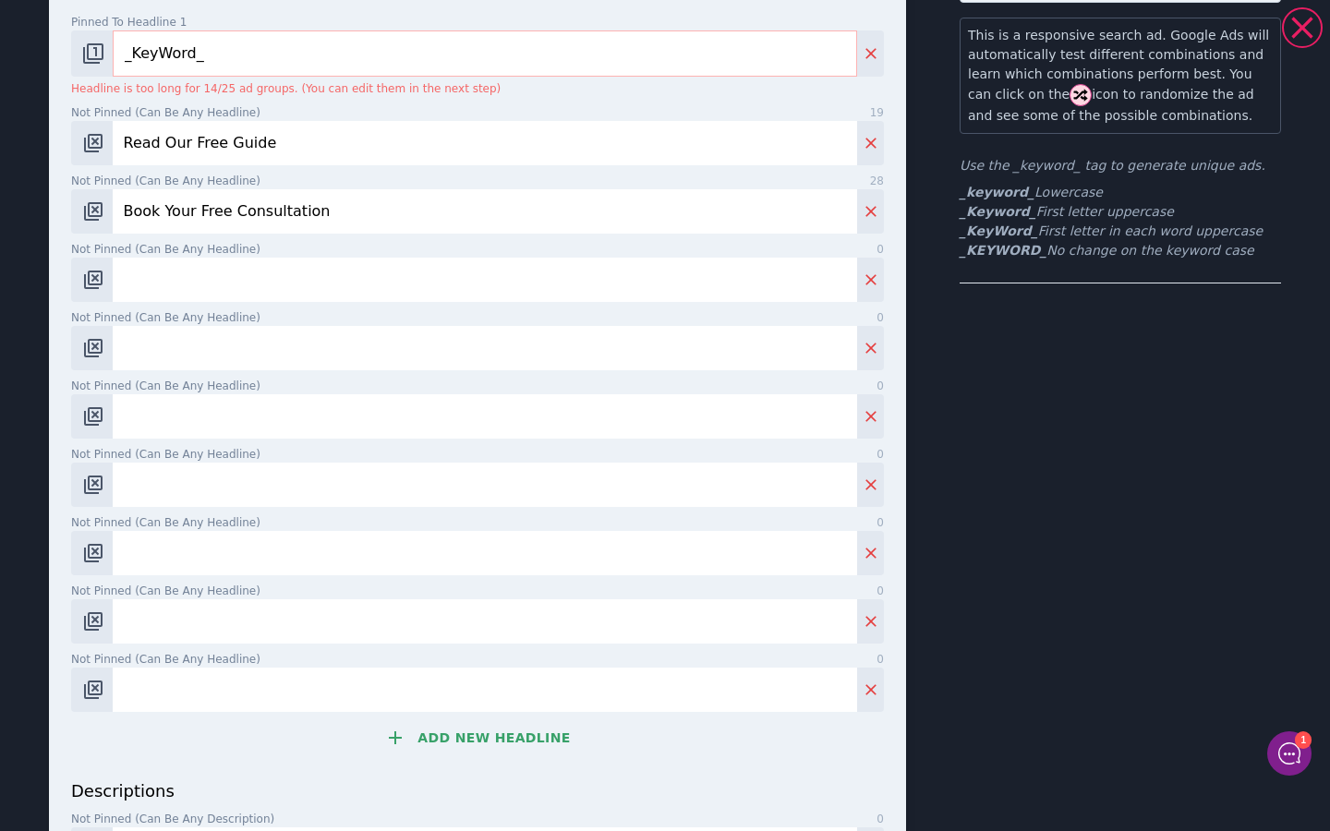
click at [171, 285] on input "Not pinned (Can be any headline) 0" at bounding box center [485, 280] width 745 height 44
paste input "Specialist Lending"
type input "Specialist Lending"
click at [158, 351] on input "Not pinned (Can be any headline) 0" at bounding box center [485, 348] width 745 height 44
paste input "Bridging Finance Available Now"
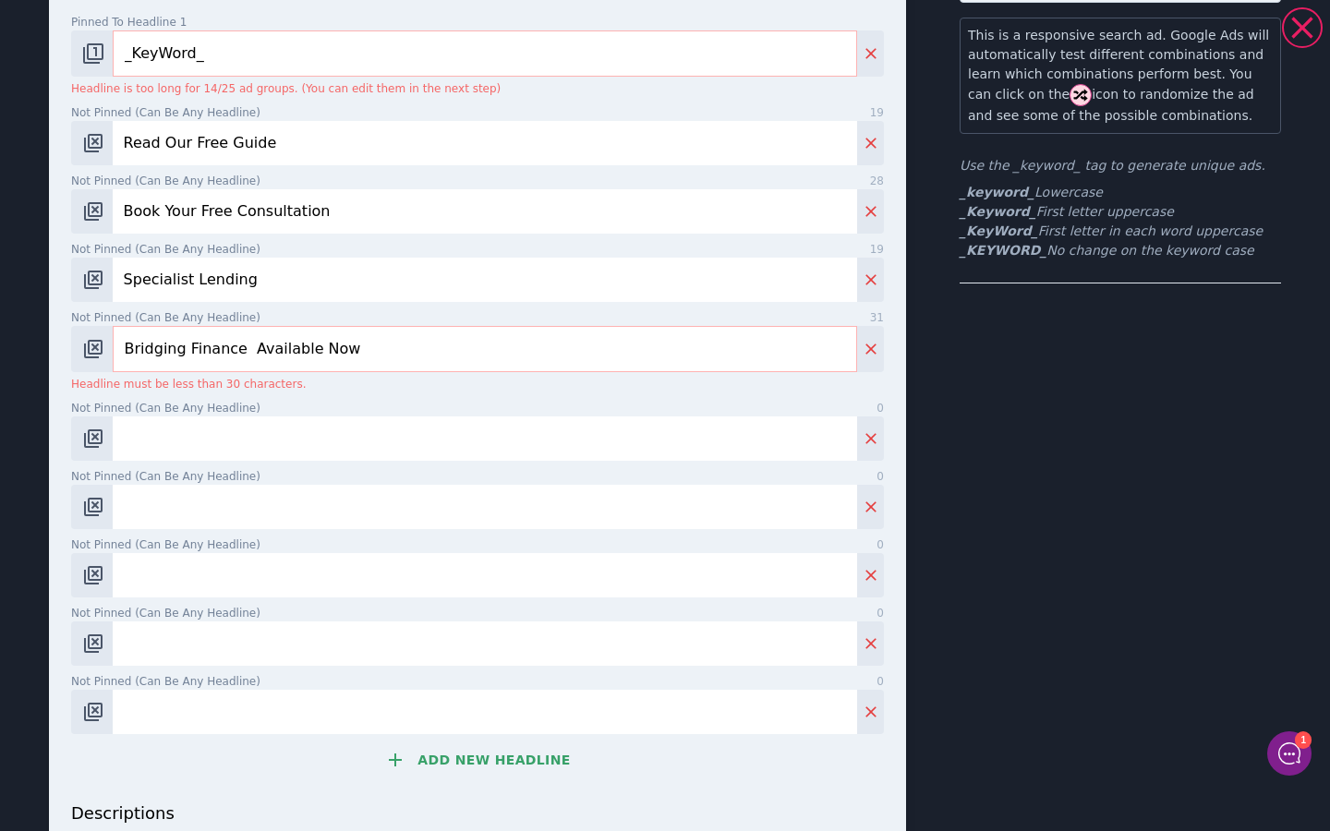
type input "Bridging Finance Available Now"
click at [264, 434] on input "Not pinned (Can be any headline) 0" at bounding box center [485, 439] width 745 height 44
paste input "Bridging Finance for Property"
type input "Bridging Finance for Property"
click at [244, 354] on input "Bridging Finance Available Now" at bounding box center [485, 349] width 745 height 46
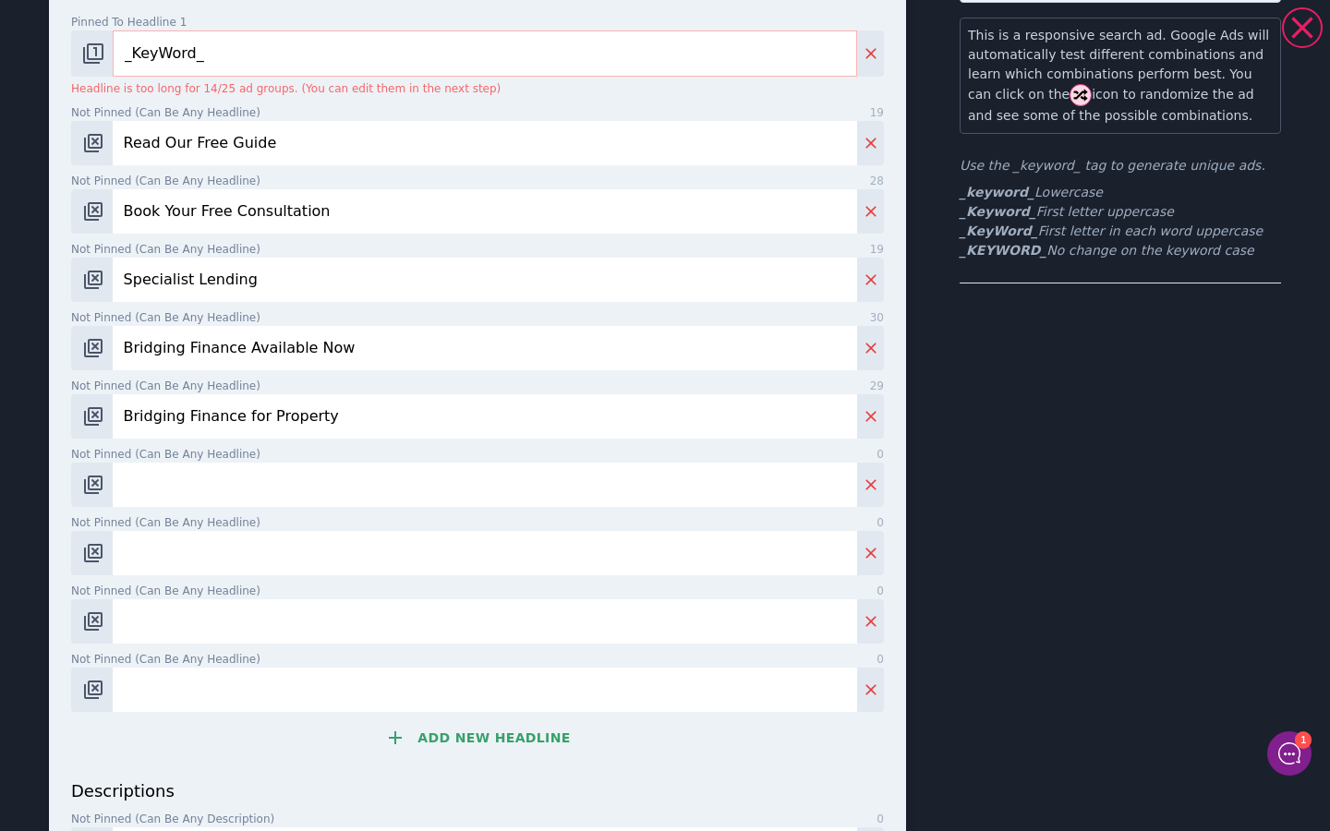
type input "Bridging Finance Available Now"
click at [264, 484] on input "Not pinned (Can be any headline) 0" at bounding box center [485, 485] width 745 height 44
paste input "Tailored Bridging Solutions"
type input "Tailored Bridging Solutions"
click at [199, 548] on input "Not pinned (Can be any headline) 0" at bounding box center [485, 553] width 745 height 44
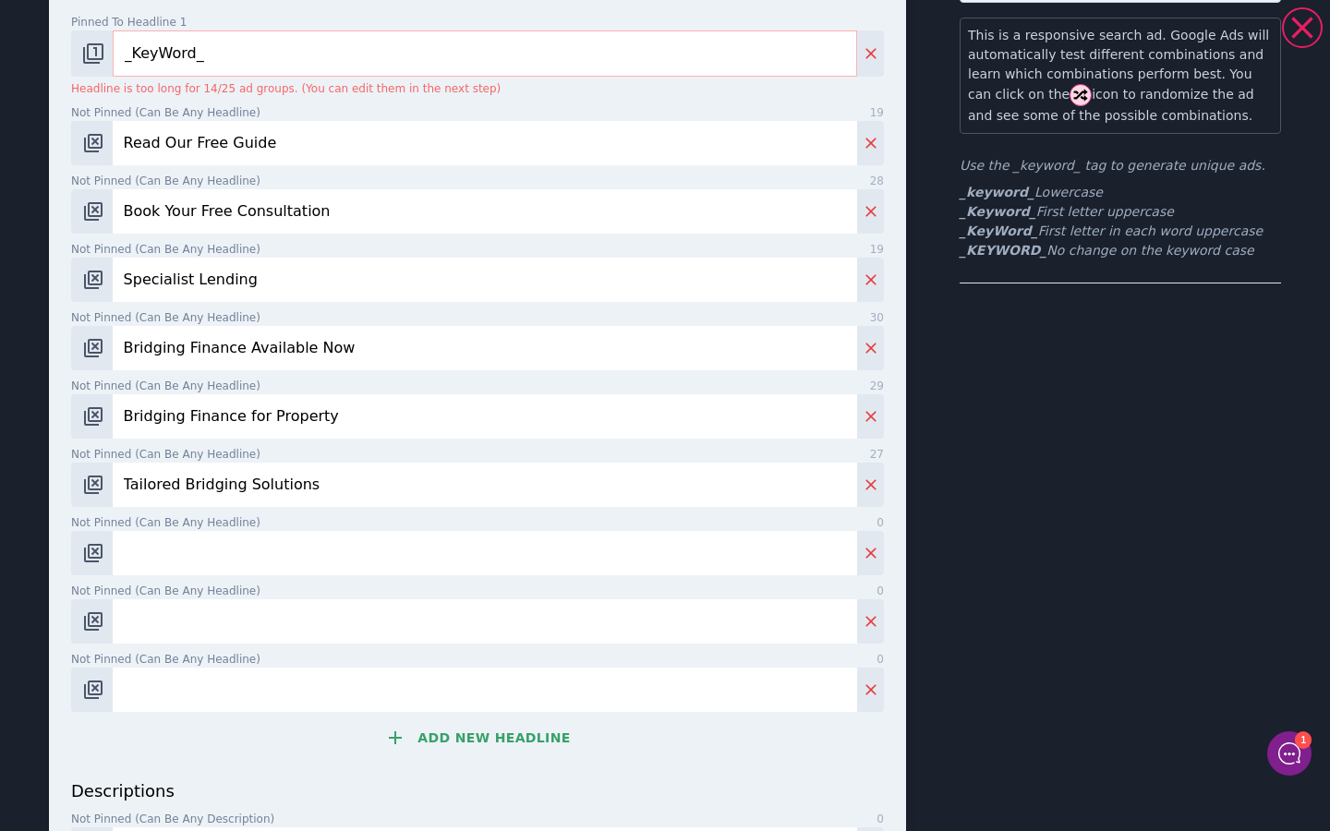
paste input "Fast Bridging Approvals"
click at [207, 627] on input "Not pinned (Can be any headline) 0" at bounding box center [485, 622] width 745 height 44
click at [221, 556] on input "Fast Bridging Approvals" at bounding box center [485, 553] width 745 height 44
type input "Fast Bridging Approvals"
click at [189, 637] on input "Not pinned (Can be any headline) 0" at bounding box center [485, 622] width 745 height 44
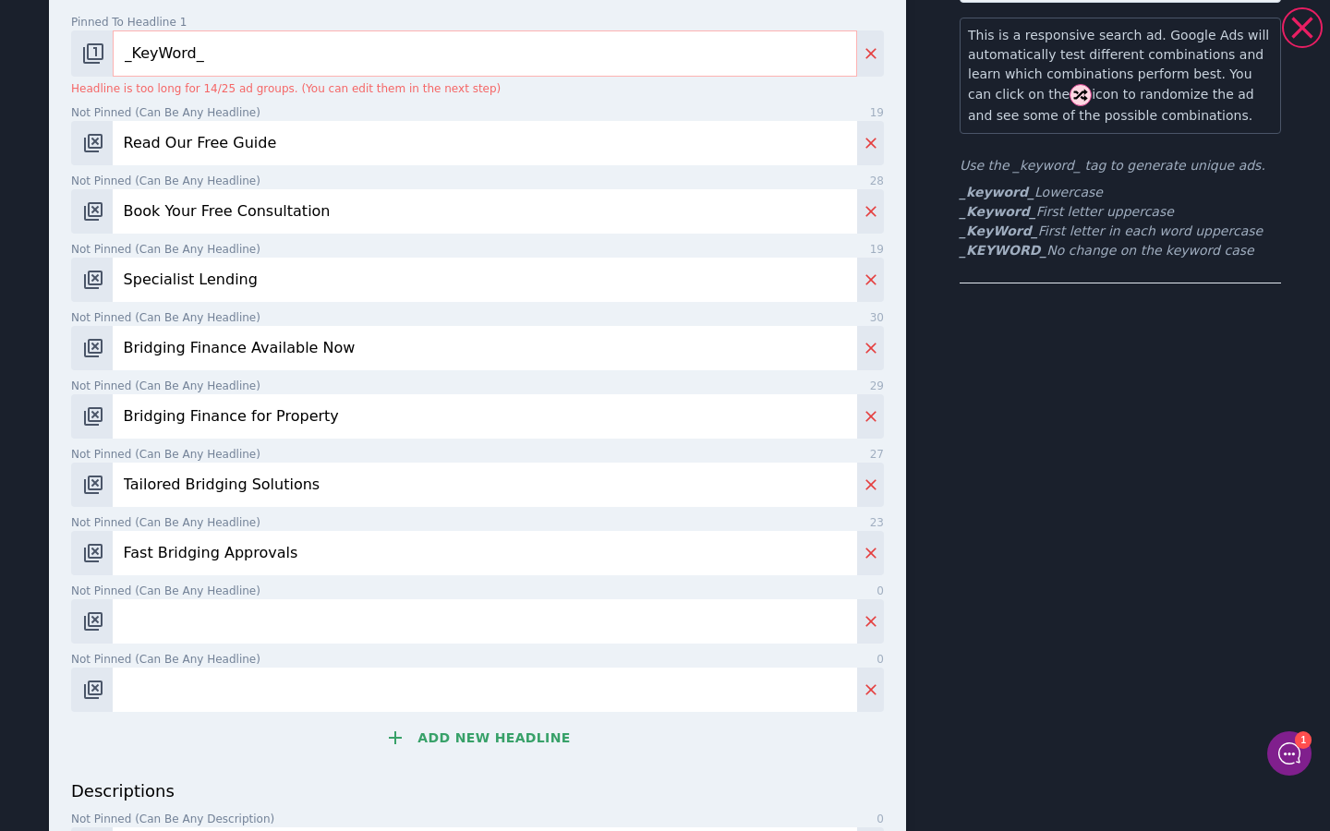
paste input "Secure Short-Term Finance"
type input "Secure Short-Term Finance"
click at [183, 695] on input "Not pinned (Can be any headline) 0" at bounding box center [485, 690] width 745 height 44
paste input "Expert Bridging Finance Broker"
type input "Expert Bridging Finance Broker"
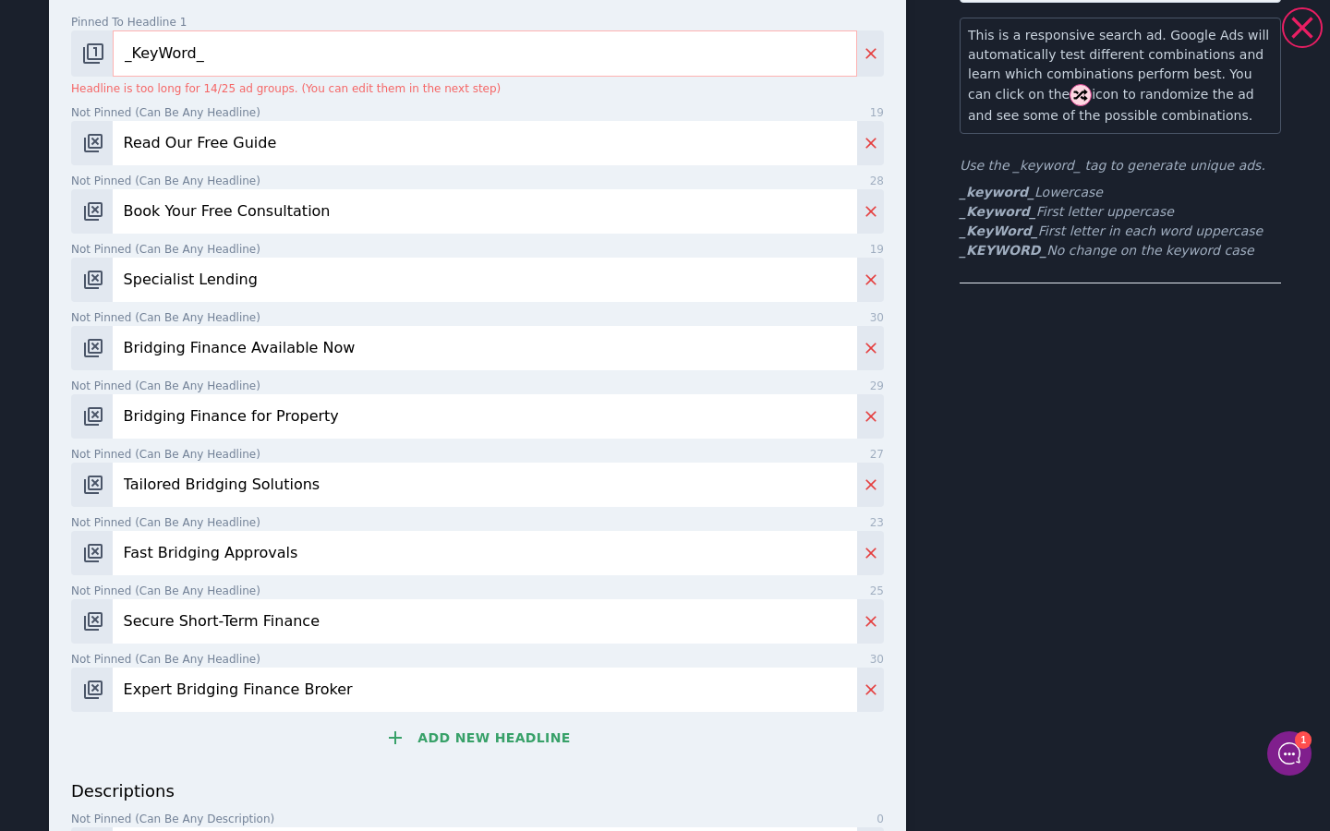
click at [450, 738] on button "Add new headline" at bounding box center [477, 738] width 813 height 37
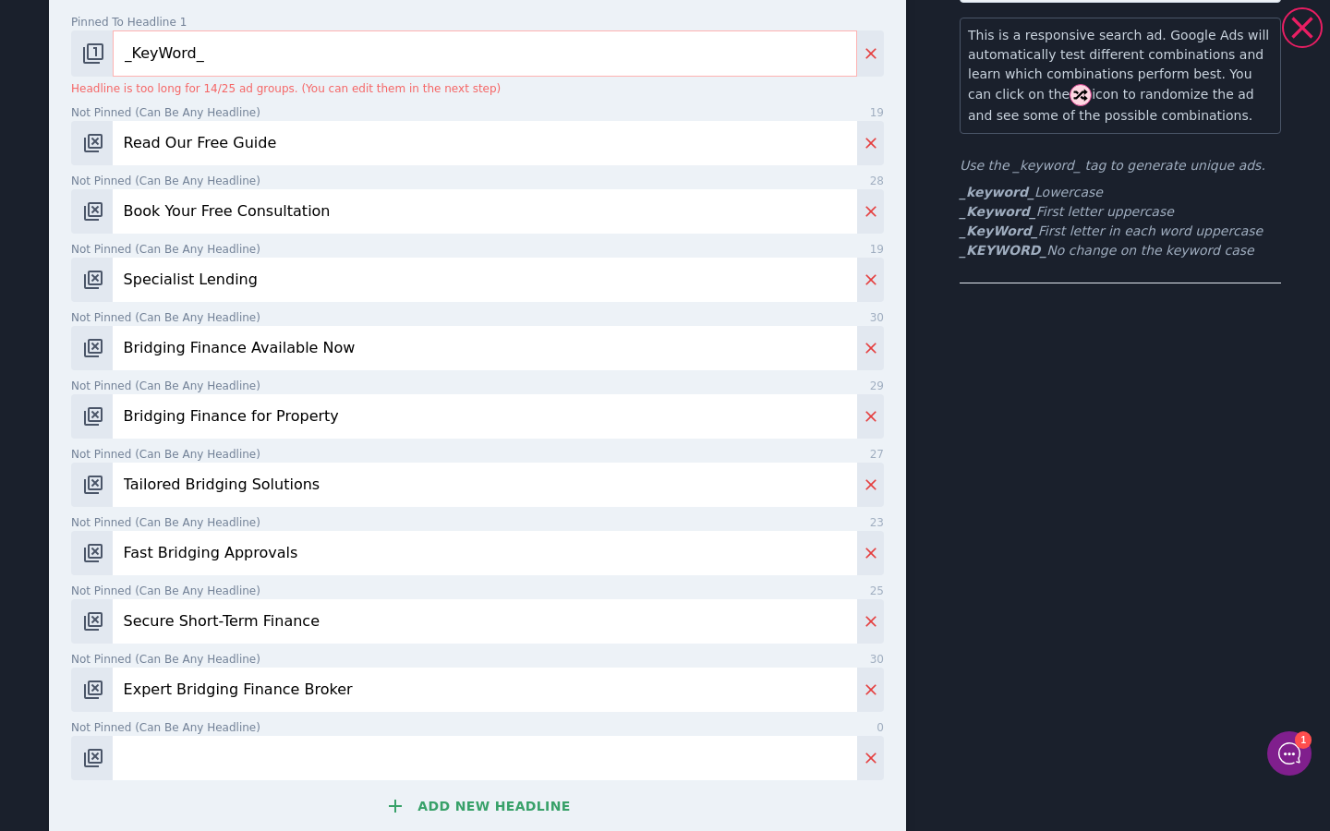
click at [484, 813] on button "Add new headline" at bounding box center [477, 806] width 813 height 37
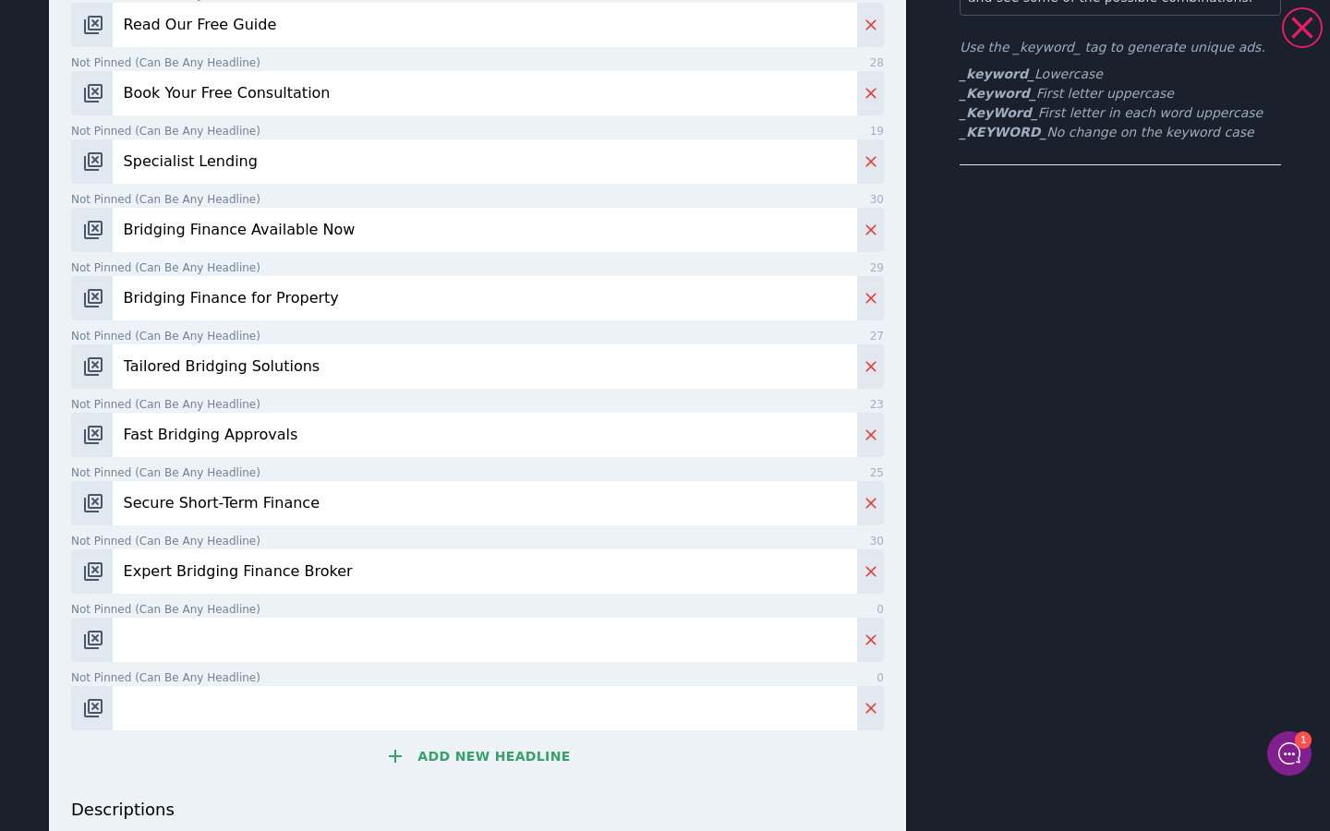
scroll to position [304, 0]
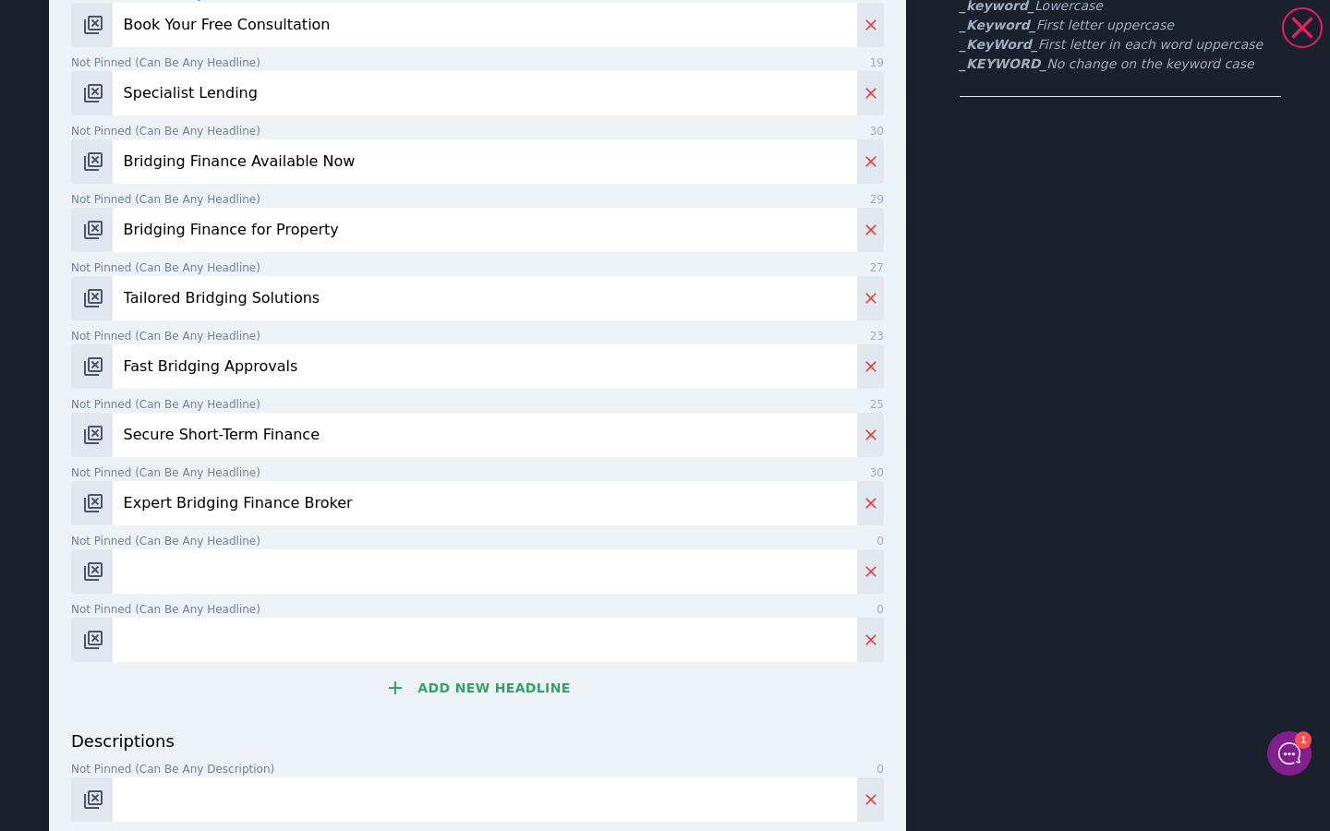
drag, startPoint x: 354, startPoint y: 507, endPoint x: 0, endPoint y: 484, distance: 354.6
click at [0, 484] on div "Globally Mobile Expat Financial Planning | Expert Bridging Finance Broker | Boo…" at bounding box center [665, 433] width 1330 height 1460
drag, startPoint x: 331, startPoint y: 428, endPoint x: 0, endPoint y: 419, distance: 330.8
click at [0, 419] on div "Specialist Lending | Bridging Finance for Property | Fast Bridging Approvals | …" at bounding box center [665, 433] width 1330 height 1460
drag, startPoint x: 332, startPoint y: 367, endPoint x: 0, endPoint y: 359, distance: 331.7
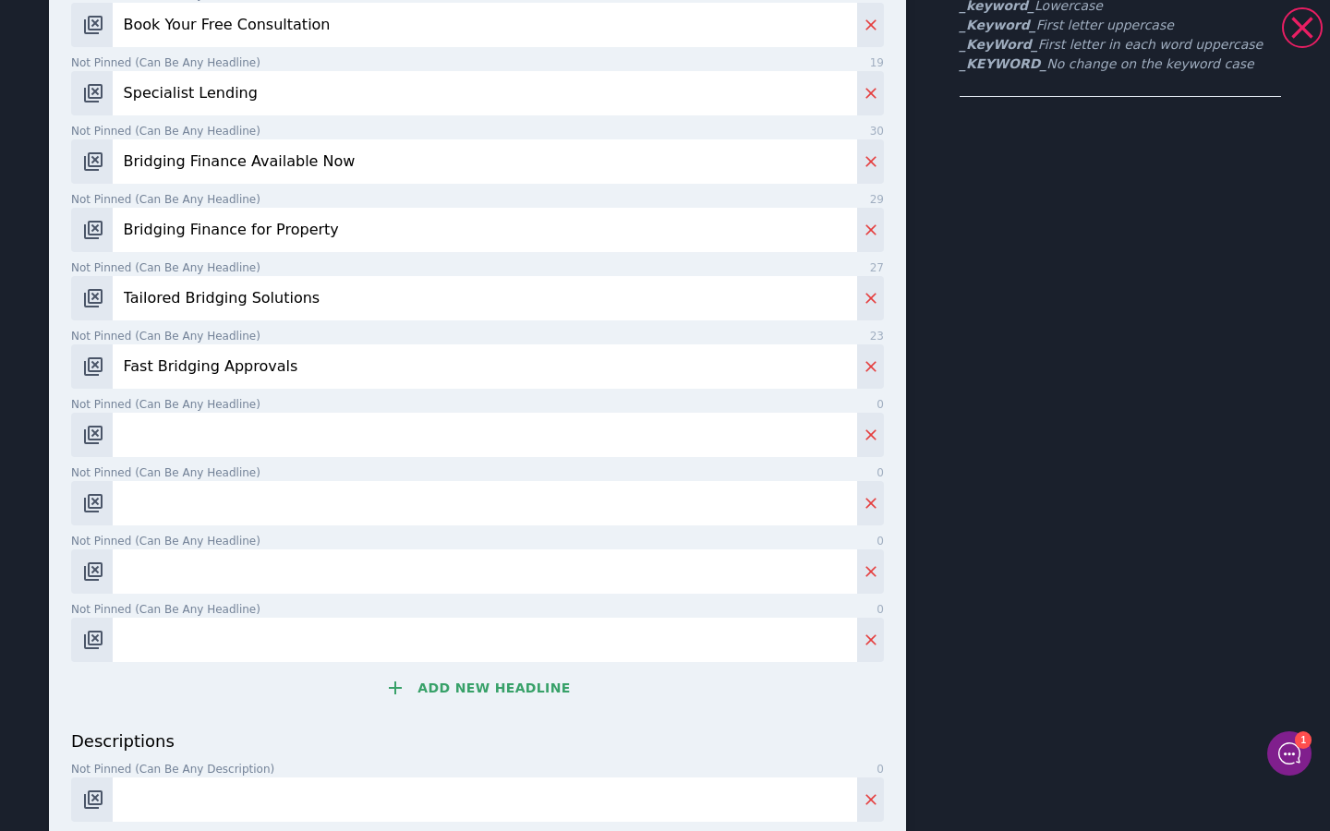
click at [0, 359] on div "Specialist Lending | Bridging Finance for Property | Fast Bridging Approvals | …" at bounding box center [665, 433] width 1330 height 1460
drag, startPoint x: 342, startPoint y: 309, endPoint x: 0, endPoint y: 273, distance: 343.7
click at [0, 273] on div "Specialist Lending | Bridging Finance for Property | Fast Bridging Approvals | …" at bounding box center [665, 433] width 1330 height 1460
drag, startPoint x: 355, startPoint y: 233, endPoint x: 2, endPoint y: 228, distance: 352.9
click at [2, 228] on div "Specialist Lending | Bridging Finance for Property | Fast Bridging Approvals | …" at bounding box center [665, 433] width 1330 height 1460
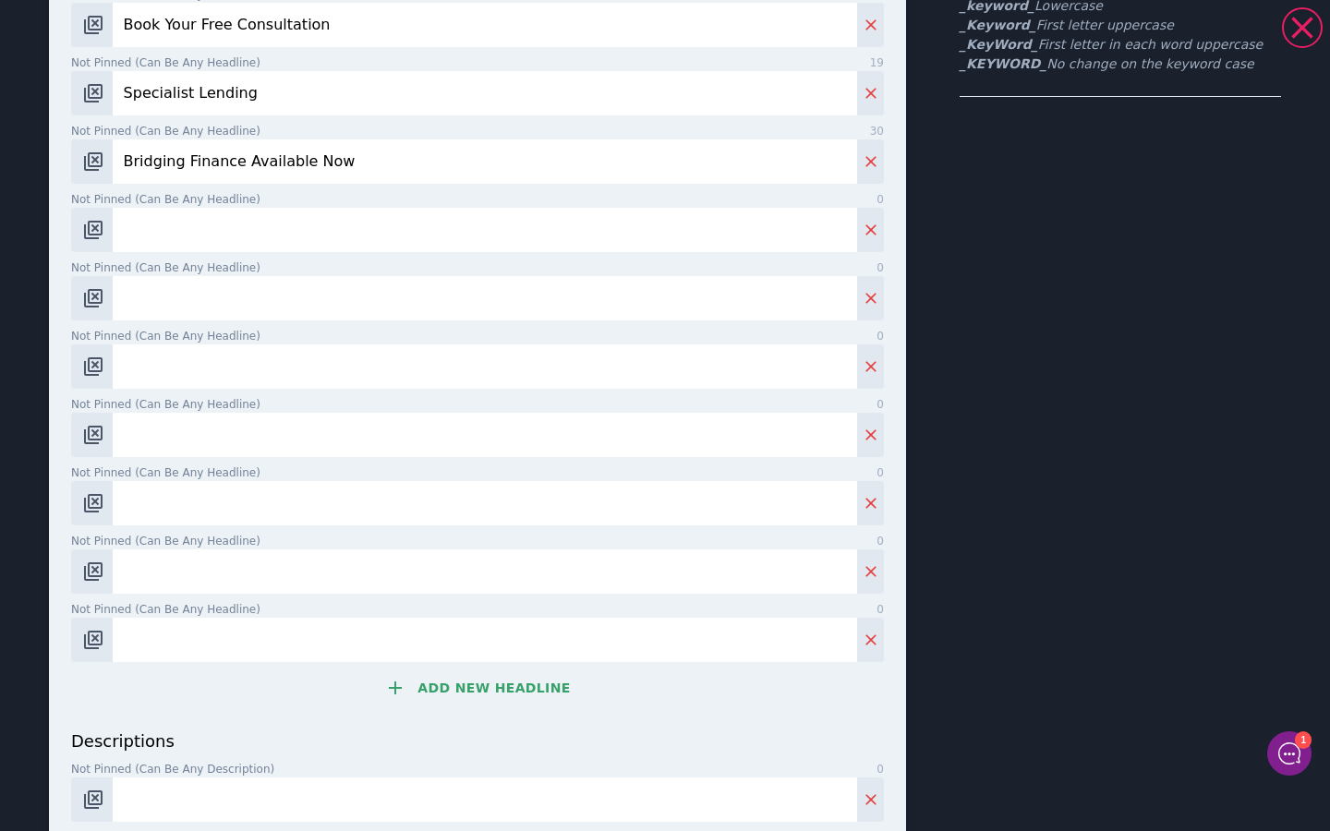
click at [369, 162] on input "Bridging Finance Available Now" at bounding box center [485, 162] width 745 height 44
click at [366, 86] on input "Specialist Lending" at bounding box center [485, 93] width 745 height 44
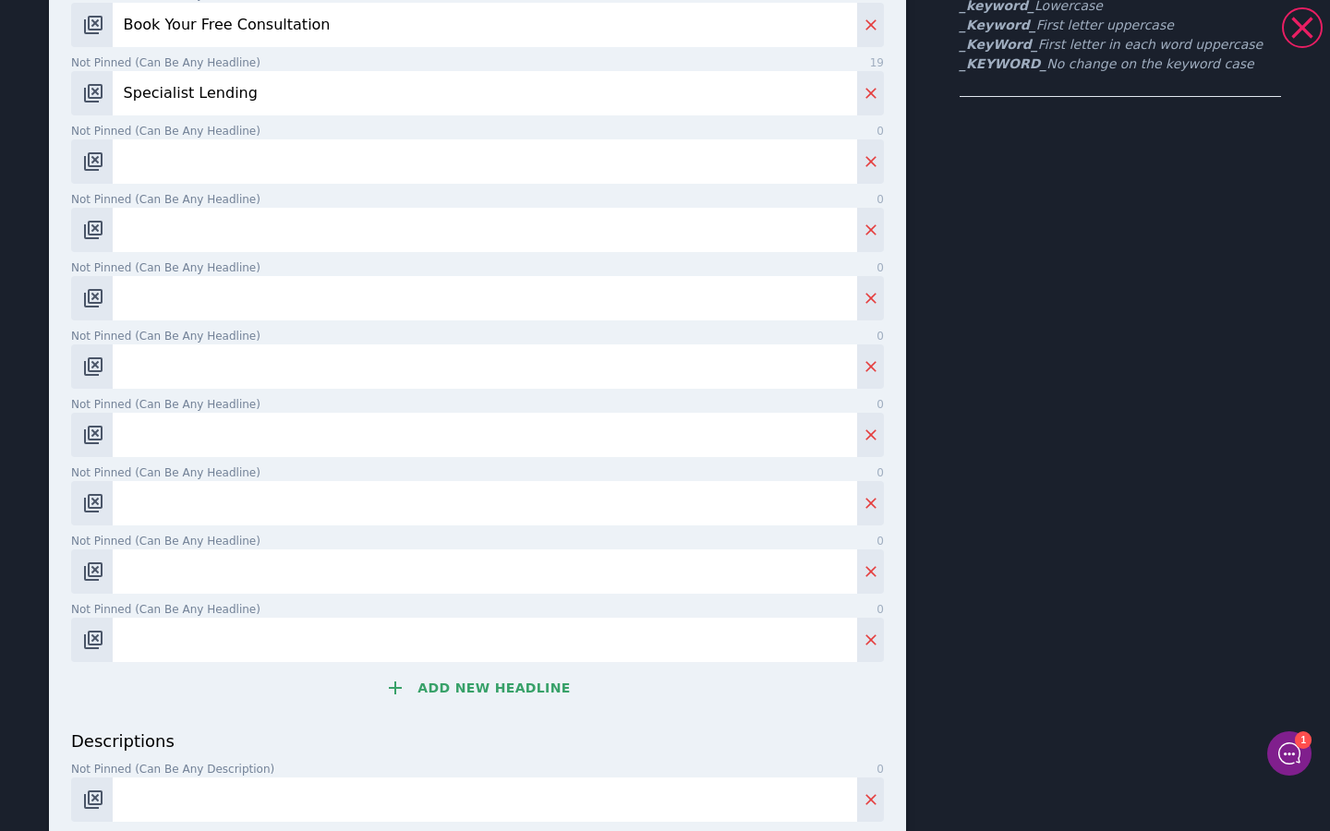
click at [366, 86] on input "Specialist Lending" at bounding box center [485, 93] width 745 height 44
click at [376, 37] on input "Book Your Free Consultation" at bounding box center [485, 25] width 745 height 44
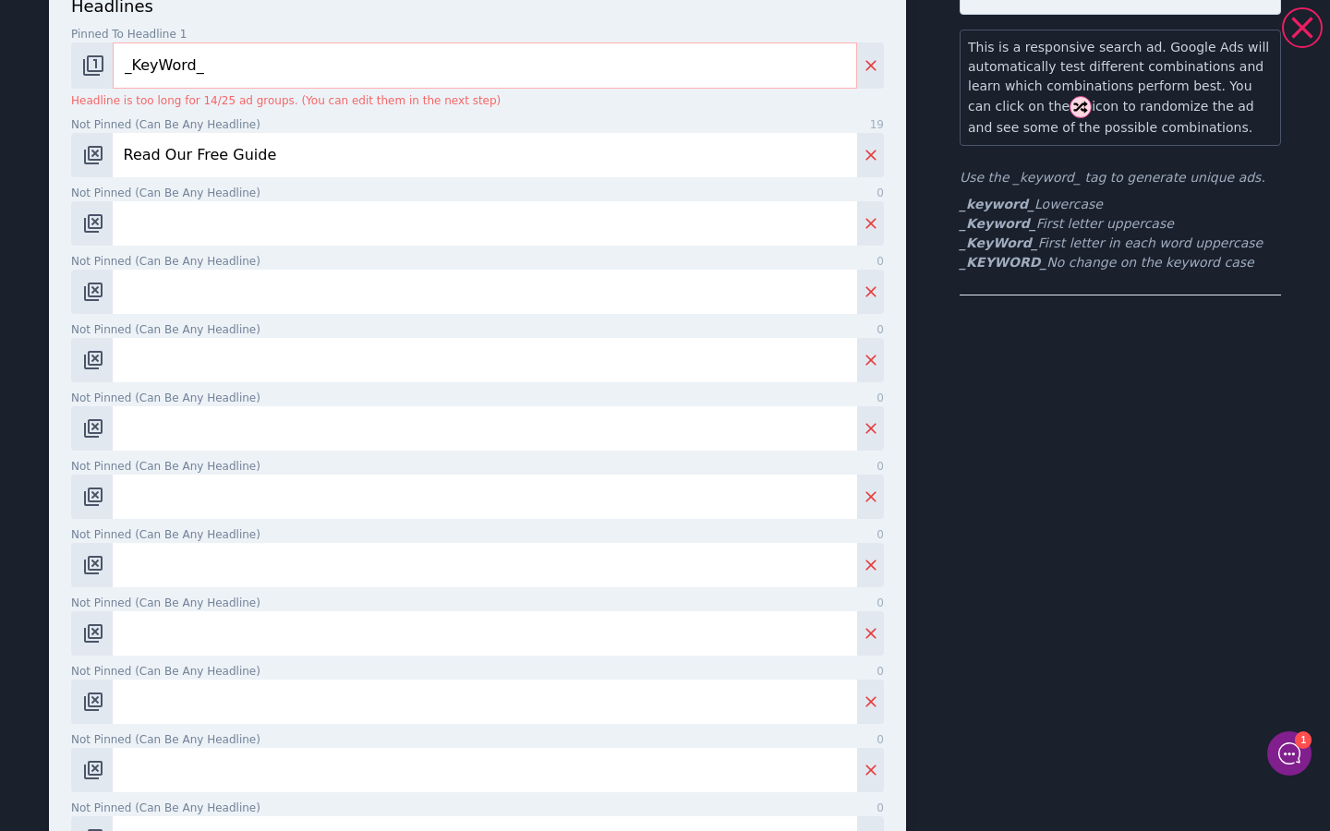
scroll to position [102, 0]
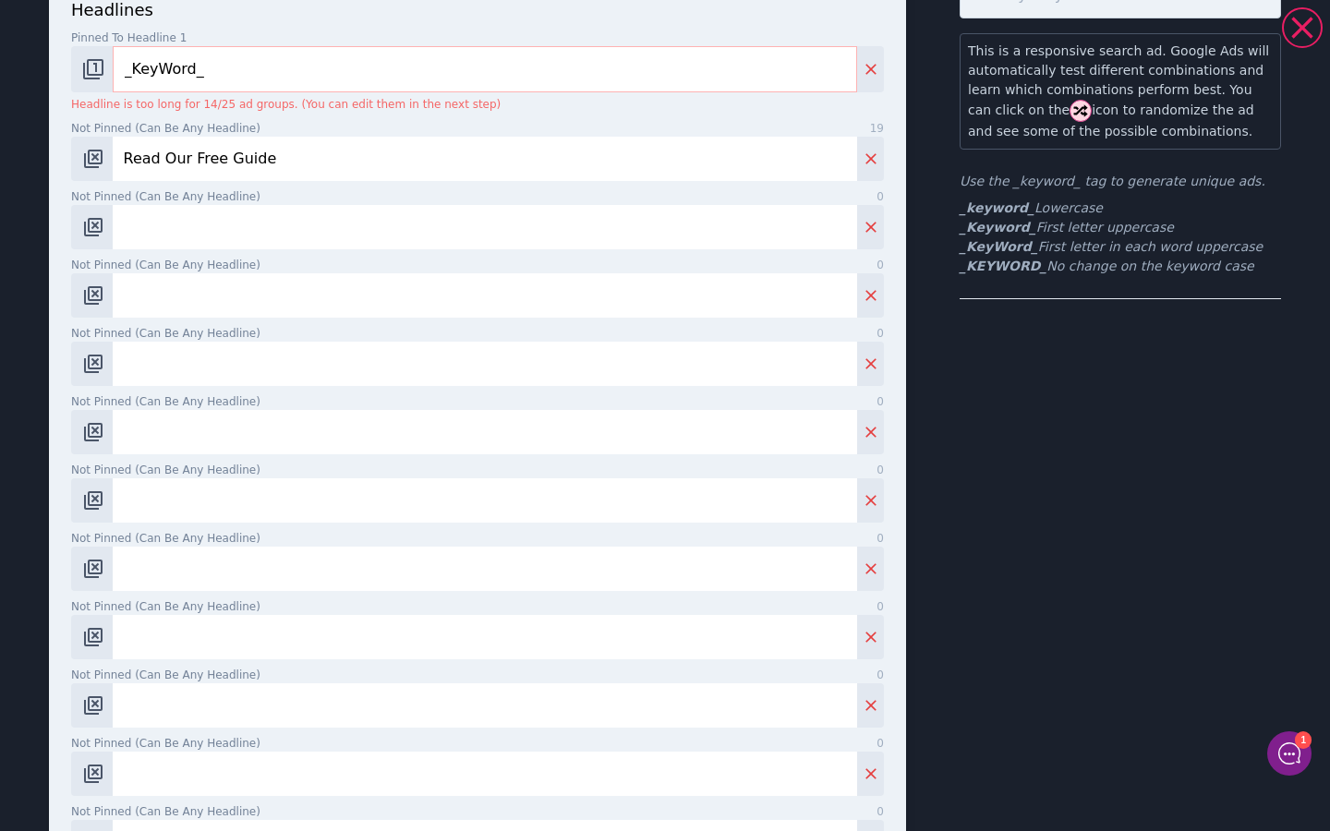
paste input "Book a Free Consultation"
type input "Book a Free Consultation"
click at [263, 285] on input "Not pinned (Can be any headline) 0" at bounding box center [485, 295] width 745 height 44
paste input "Plan Your Financial Future"
type input "Plan Your Financial Future"
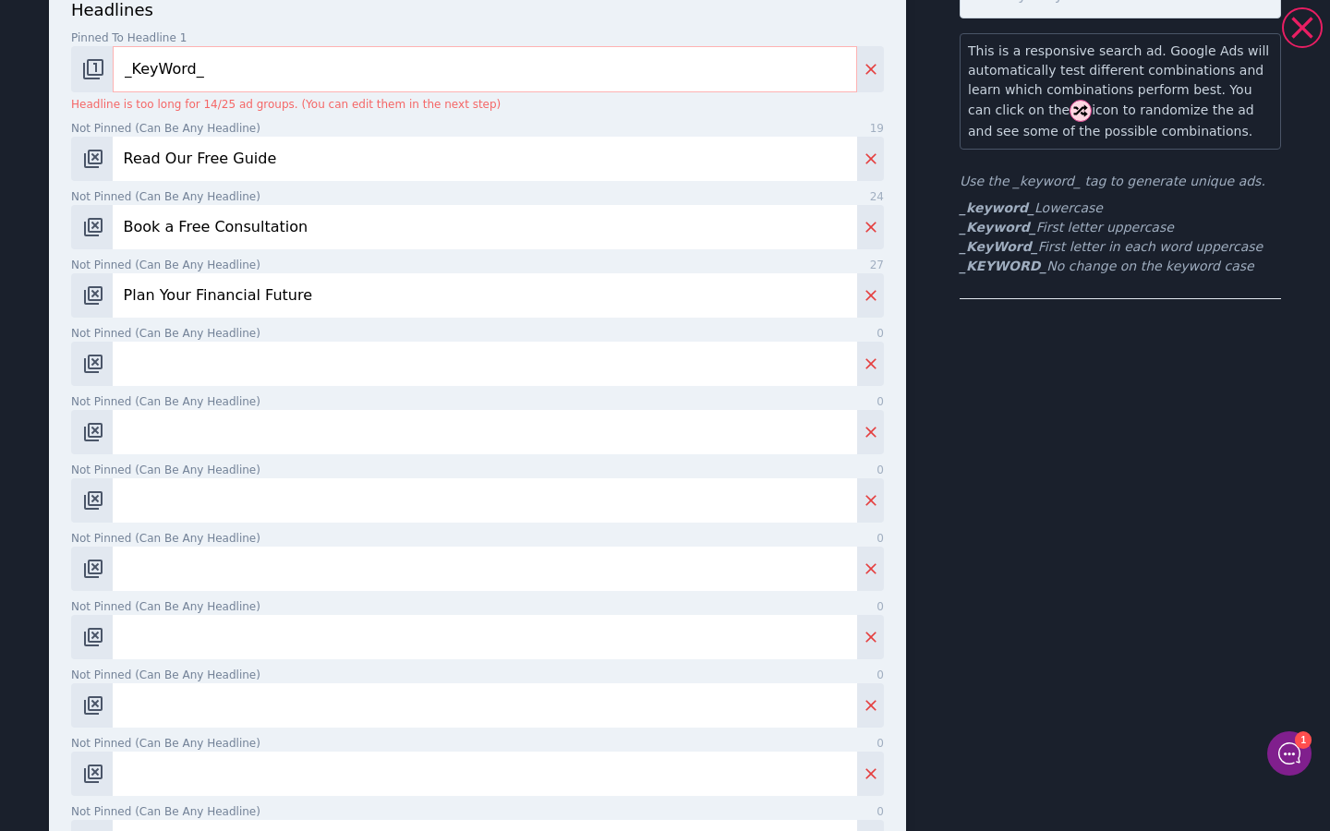
click at [363, 385] on input "Not pinned (Can be any headline) 0" at bounding box center [485, 364] width 745 height 44
paste input "Cross-Border Wealth Advice"
type input "Cross-Border Wealth Advice"
click at [256, 443] on input "Not pinned (Can be any headline) 0" at bounding box center [485, 432] width 745 height 44
paste input "International Wealth Experts"
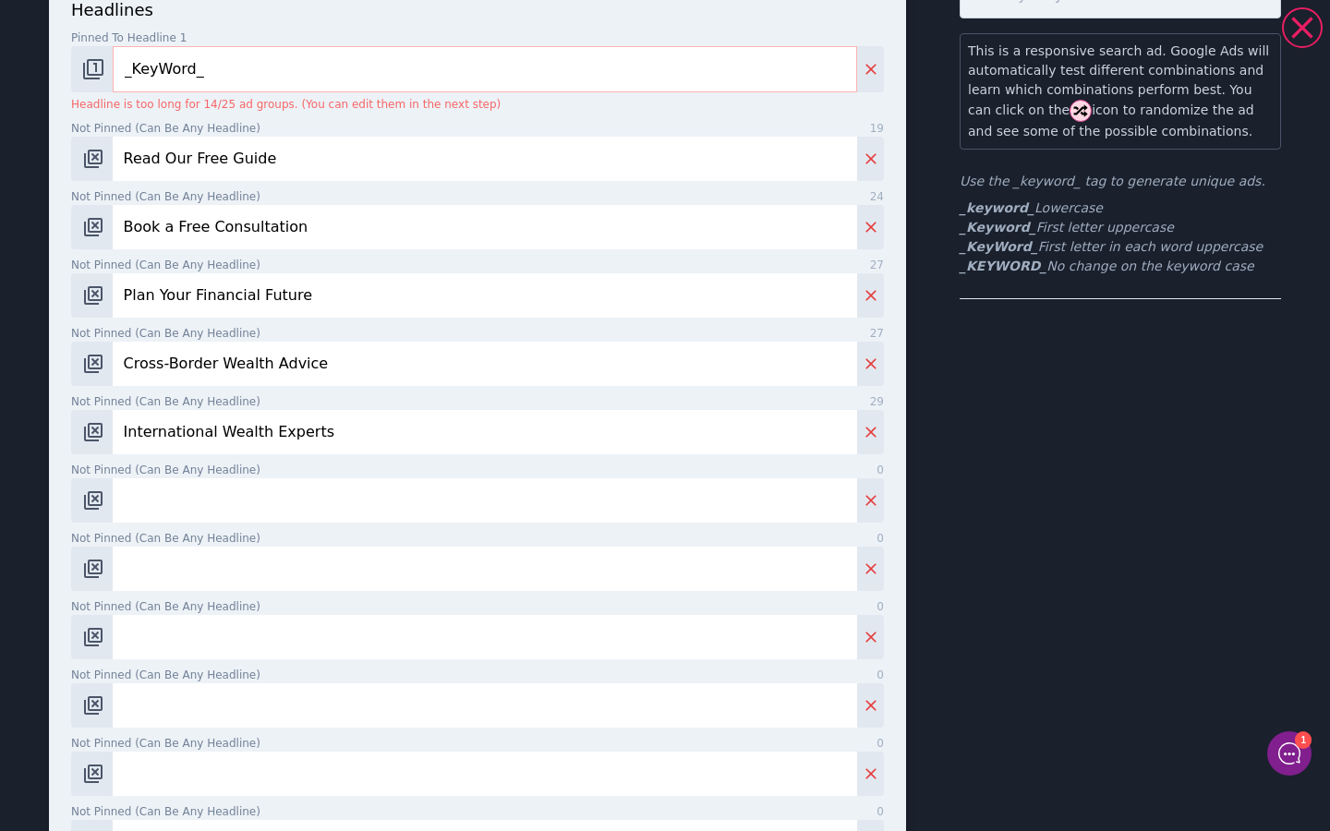
type input "International Wealth Experts"
click at [273, 514] on input "Not pinned (Can be any headline) 0" at bounding box center [485, 501] width 745 height 44
paste input "Global Financial Planning"
type input "Global Financial Planning"
click at [155, 573] on input "Not pinned (Can be any headline) 0" at bounding box center [485, 569] width 745 height 44
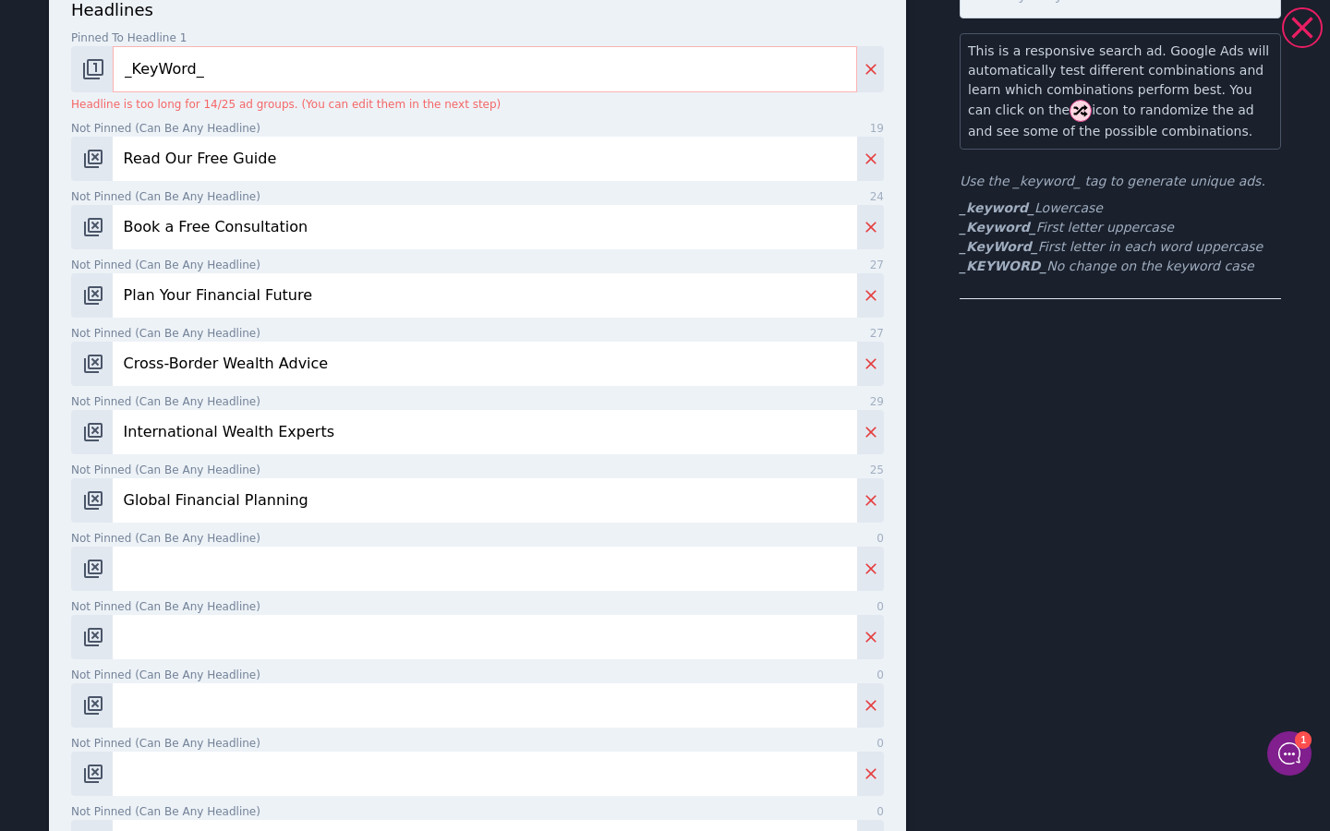
paste input "Invest Across Borders"
type input "Invest Across Borders"
click at [217, 649] on input "Not pinned (Can be any headline) 0" at bounding box center [485, 637] width 745 height 44
paste input "Expat Tax Planning Guide"
type input "Expat Tax Planning Guide"
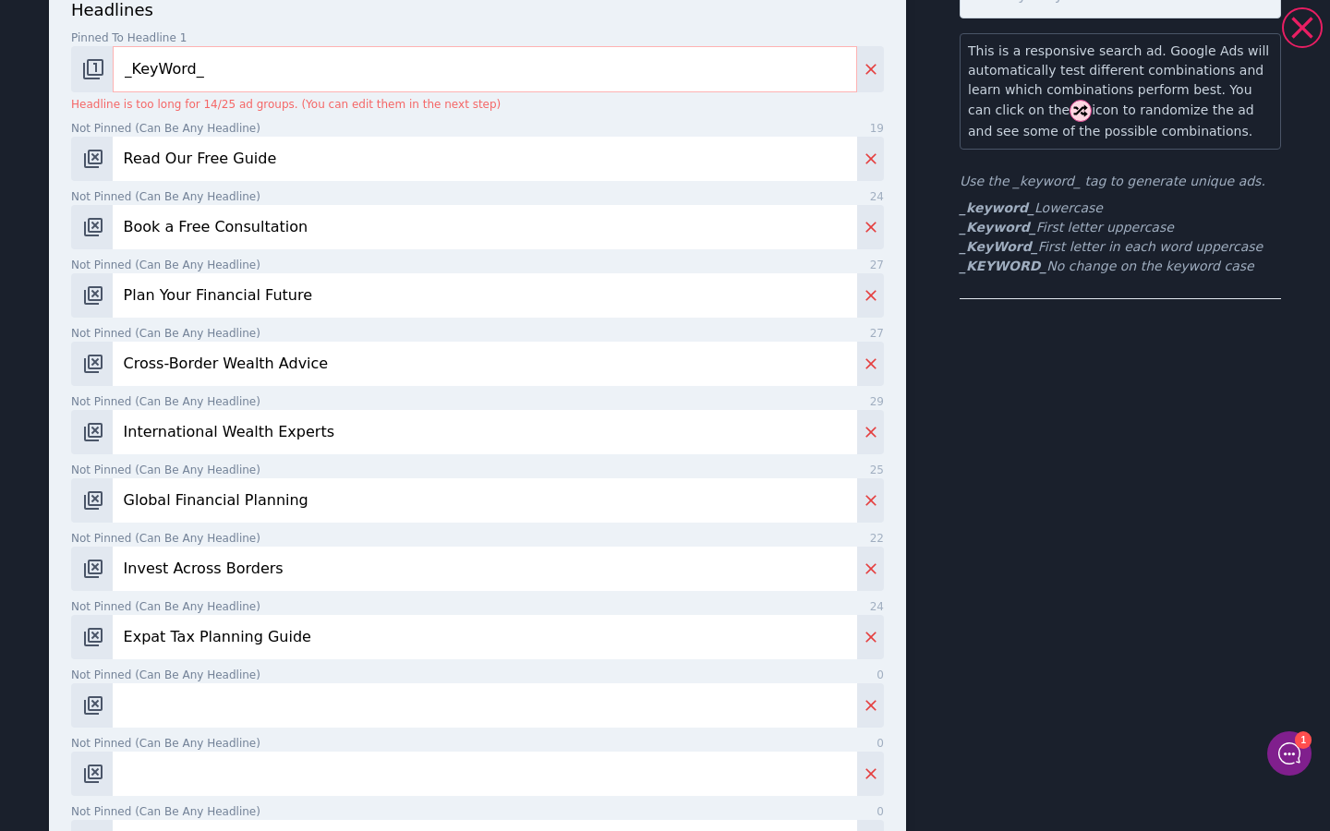
click at [227, 705] on input "Not pinned (Can be any headline) 0" at bounding box center [485, 706] width 745 height 44
paste input "Smart Moves for Expats"
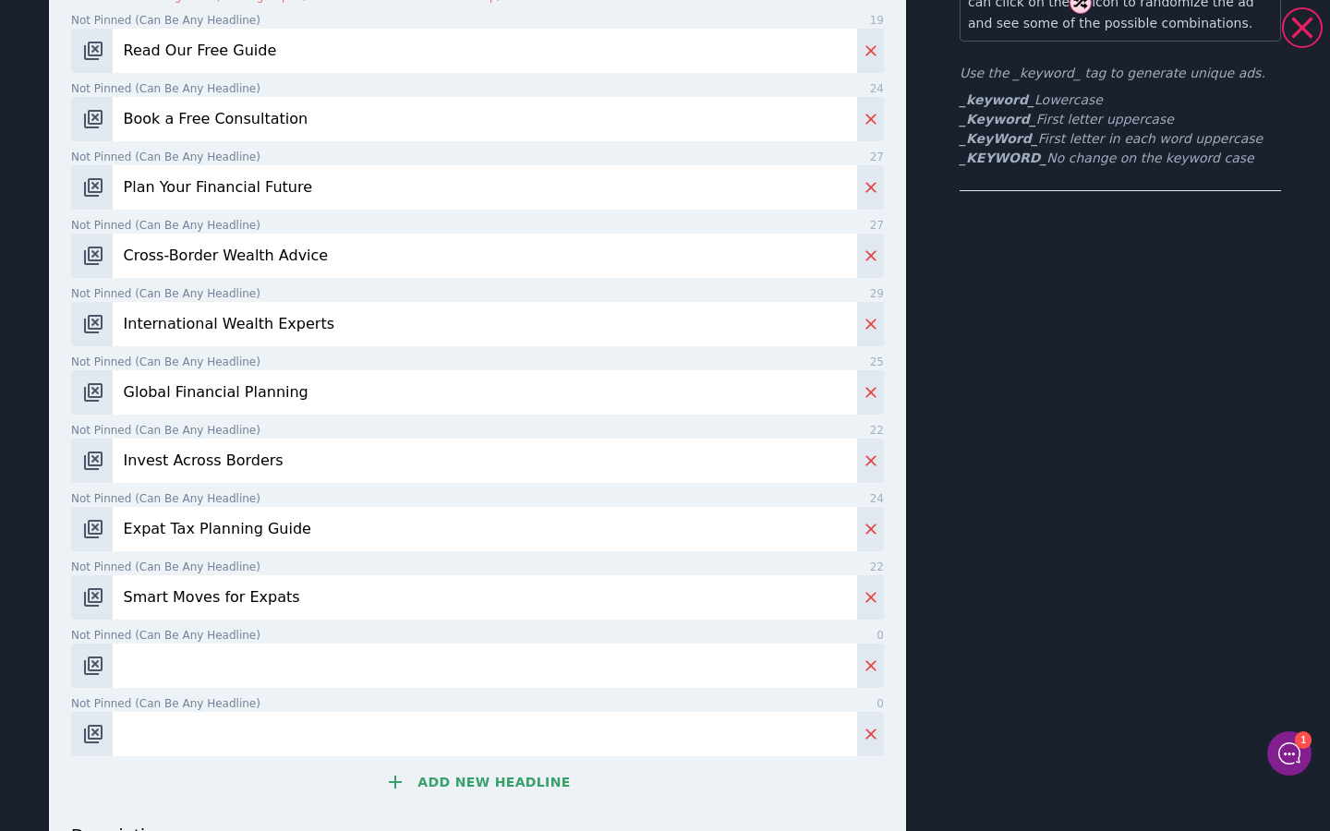
scroll to position [221, 0]
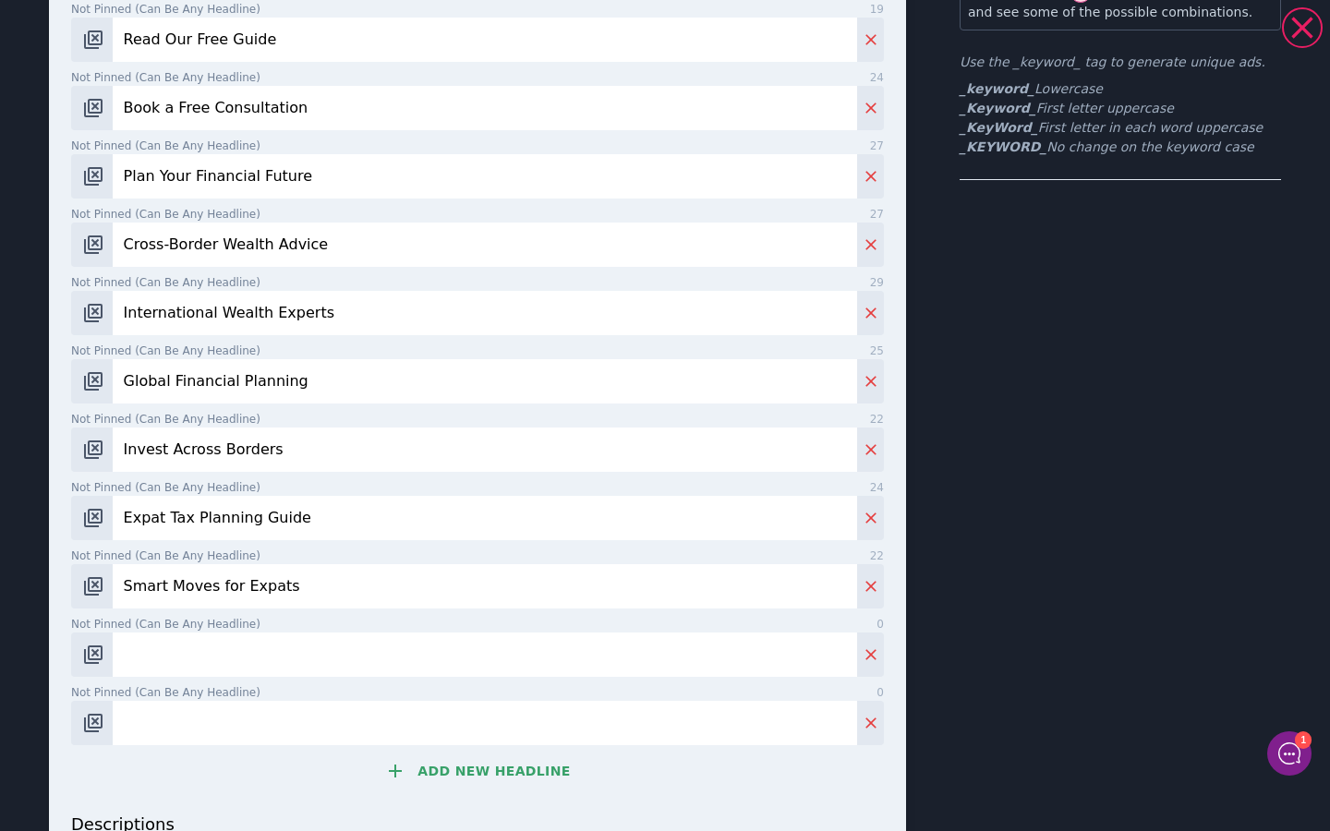
type input "Smart Moves for Expats"
click at [354, 653] on input "Not pinned (Can be any headline) 0" at bounding box center [485, 655] width 745 height 44
paste input "Protect Wealth Globally"
type input "Protect Wealth Globally"
click at [242, 744] on input "Not pinned (Can be any headline) 0" at bounding box center [485, 723] width 745 height 44
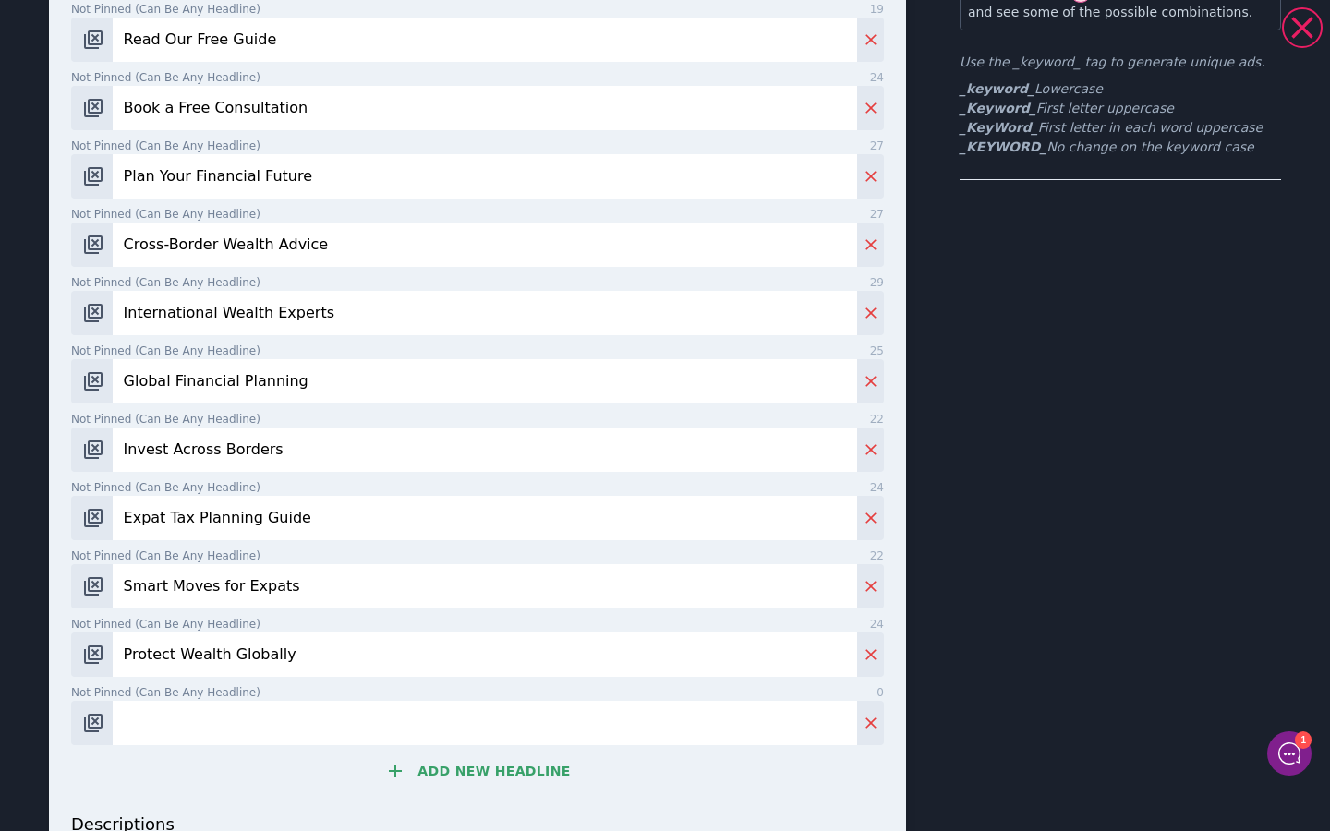
paste input "Avoid Double Taxation"
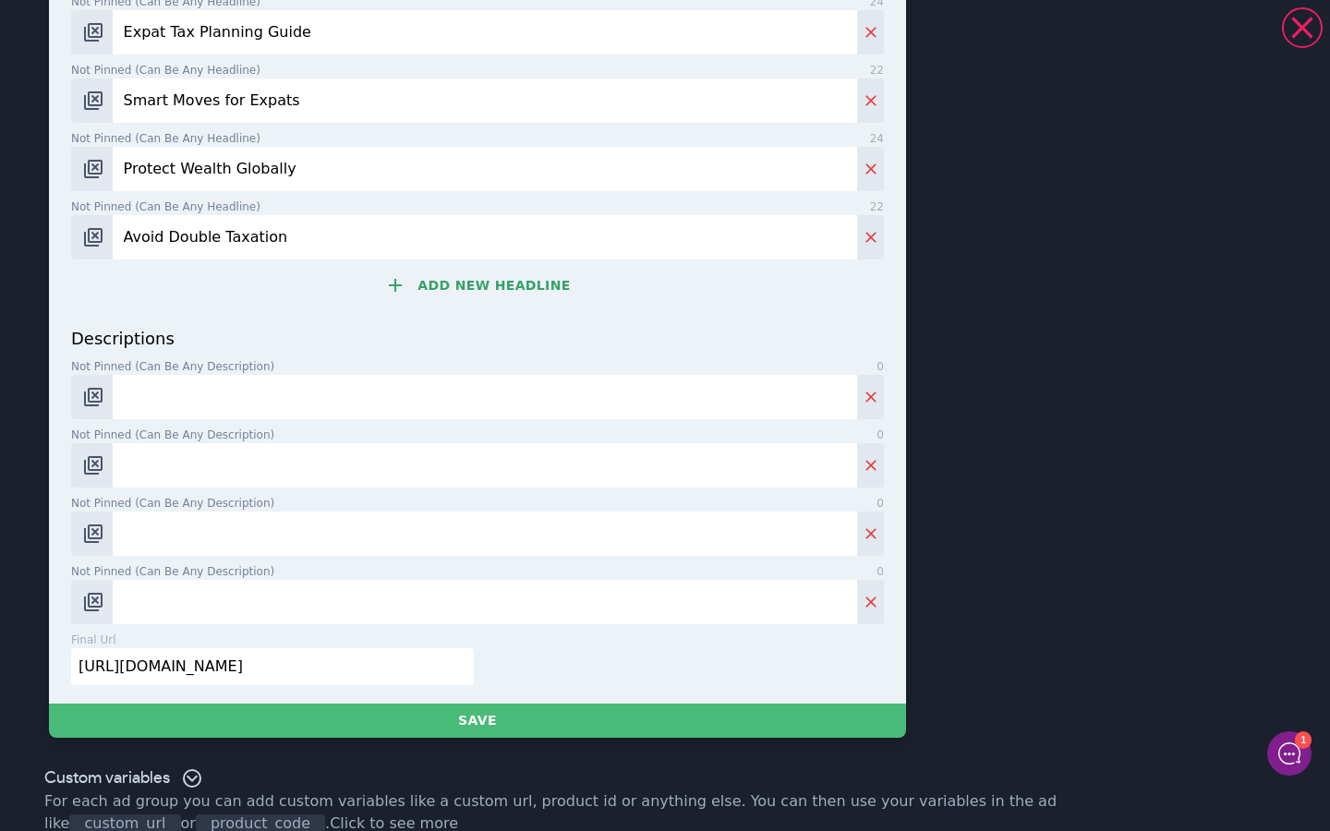
scroll to position [709, 0]
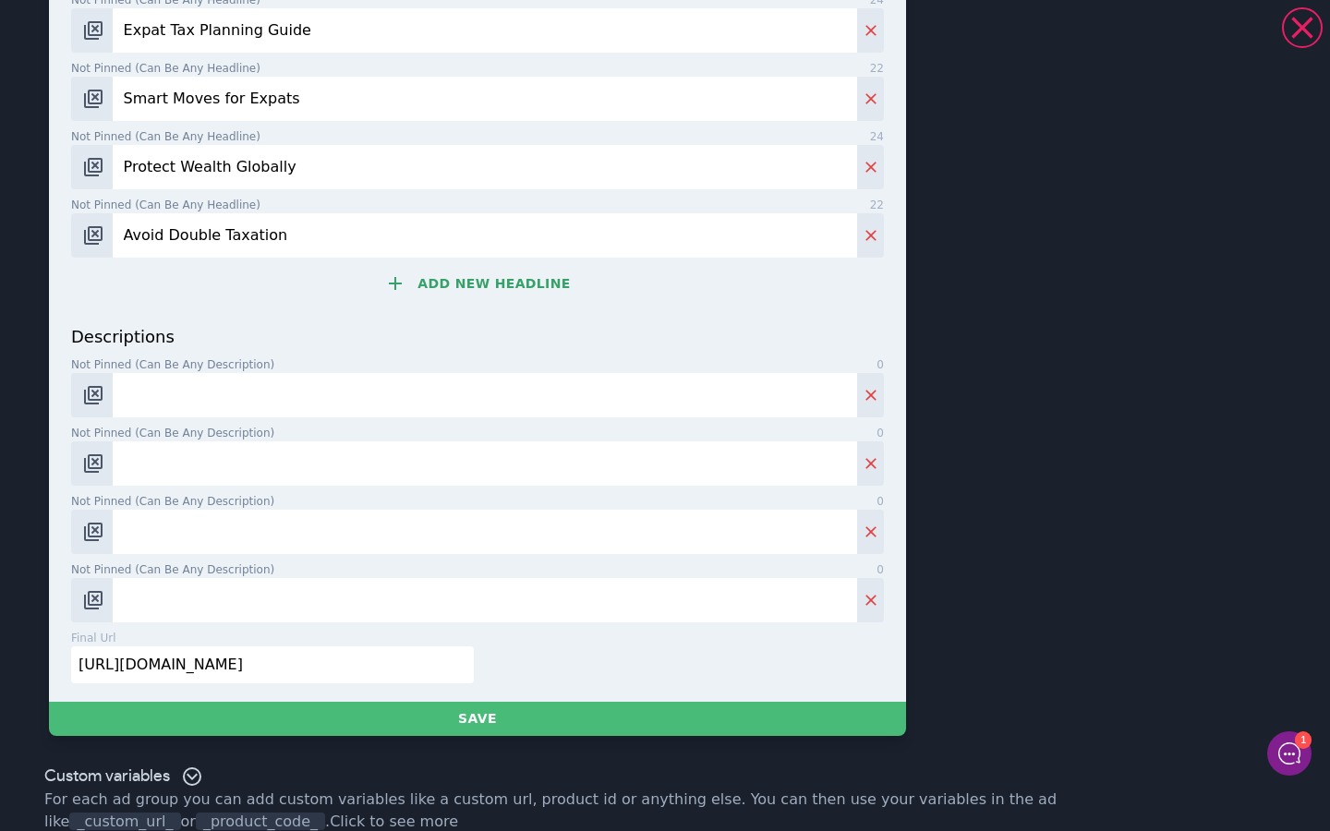
type input "Avoid Double Taxation"
click at [208, 411] on input "Not pinned (Can be any description) 0" at bounding box center [485, 395] width 745 height 44
paste input "Make smarter financial decisions as a globally mobile expat with strategic cros…"
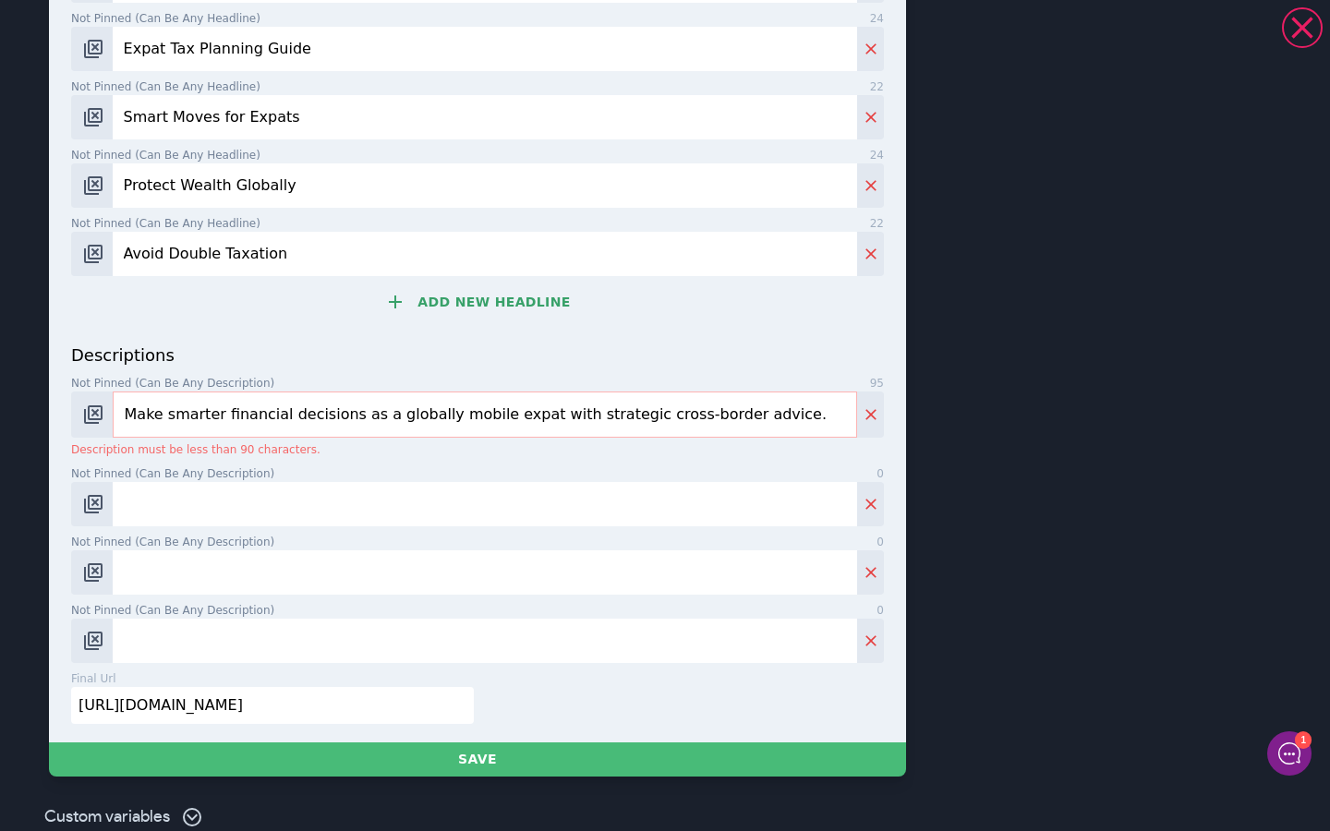
click at [224, 511] on input "Not pinned (Can be any description) 0" at bounding box center [485, 504] width 745 height 44
click at [769, 422] on input "Make smarter financial decisions as a globally mobile expat with strategic cros…" at bounding box center [485, 415] width 745 height 46
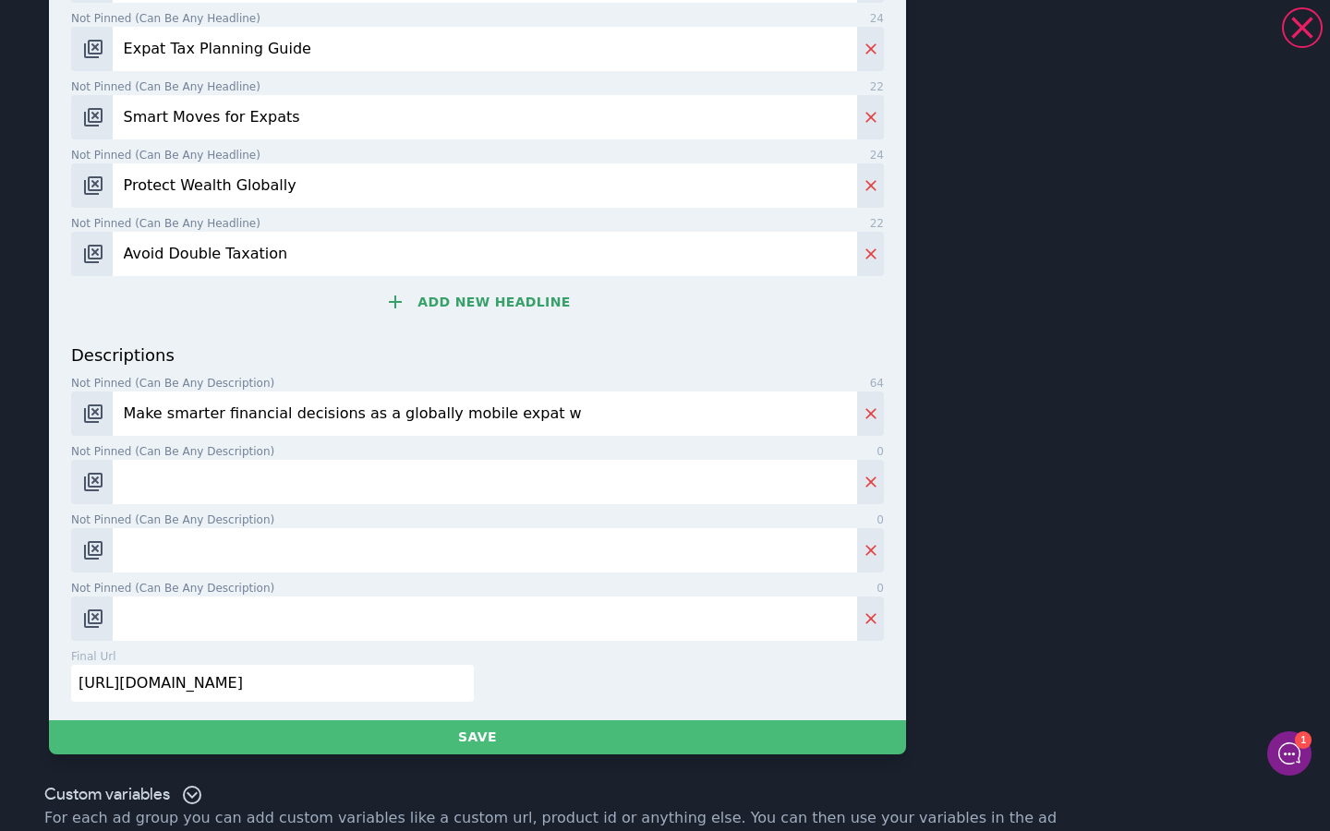
click at [769, 434] on input "Make smarter financial decisions as a globally mobile expat w" at bounding box center [485, 414] width 745 height 44
click at [769, 434] on input "Make smarter financial decisions as a globally mobile expat" at bounding box center [485, 414] width 745 height 44
click at [711, 423] on input "Make smarter financial decisions as a globall" at bounding box center [485, 414] width 745 height 44
click at [711, 423] on input "Make smarter financial decisions as" at bounding box center [485, 414] width 745 height 44
type input "Make smarter financial decisions as"
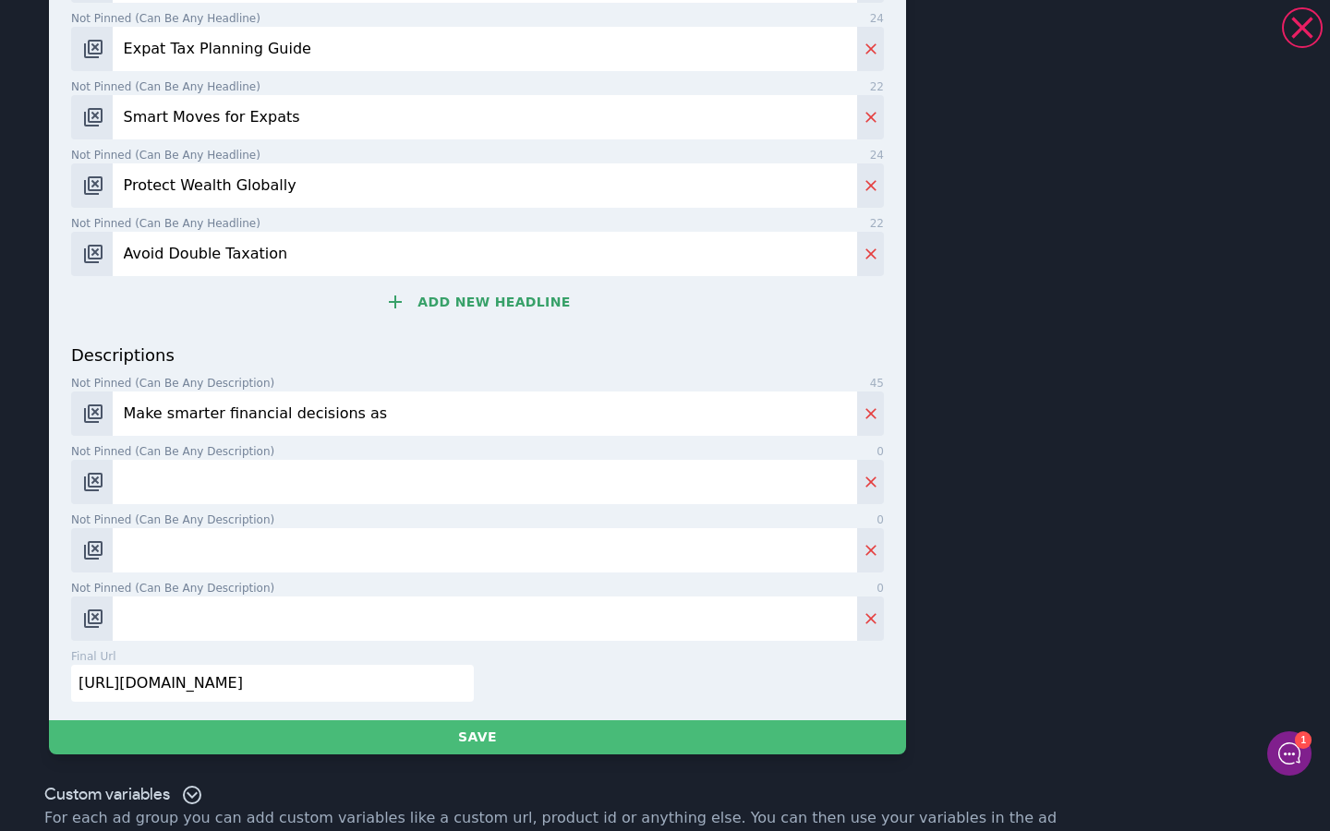
click at [711, 423] on input "Make smarter financial decisions as" at bounding box center [485, 414] width 745 height 44
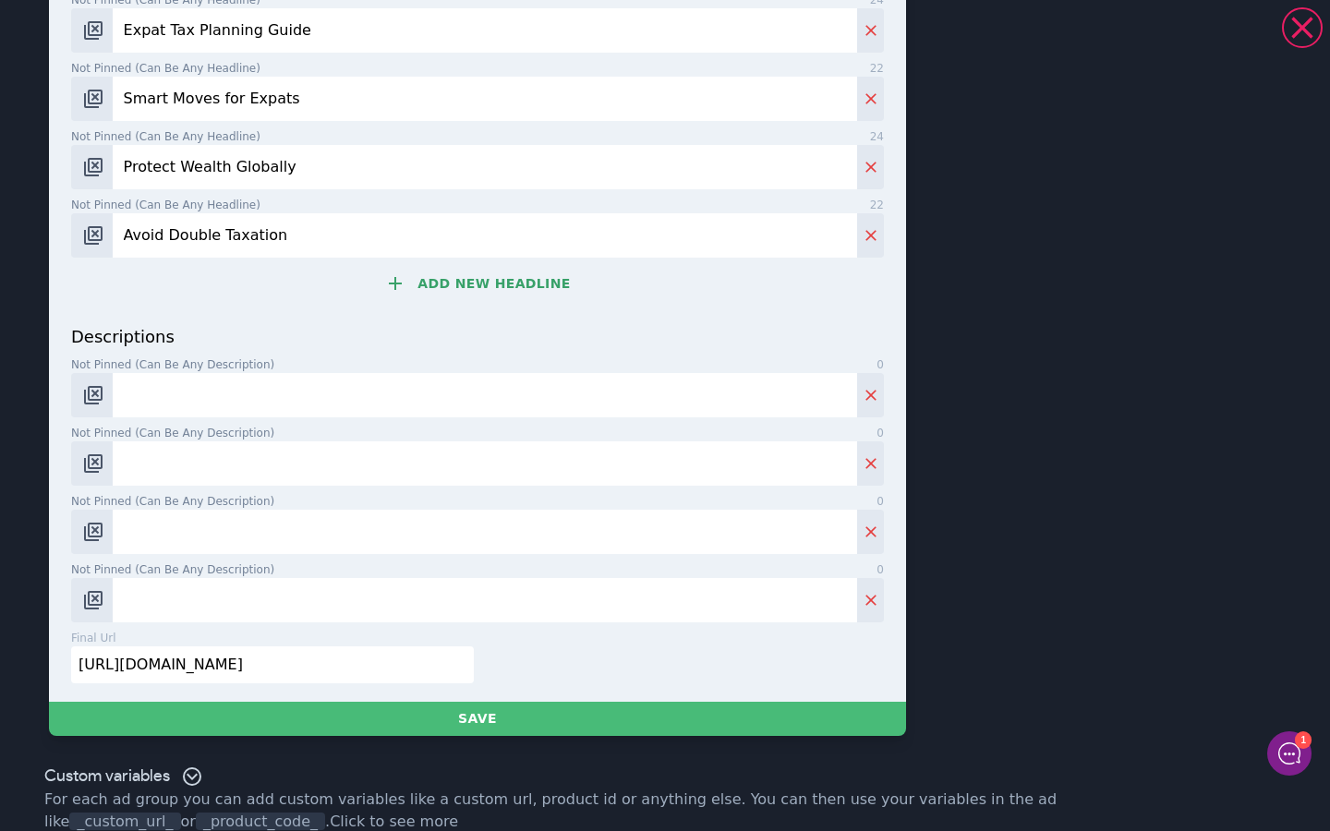
paste input "Make smarter financial decisions as a globally mobile expat with strategic cros…"
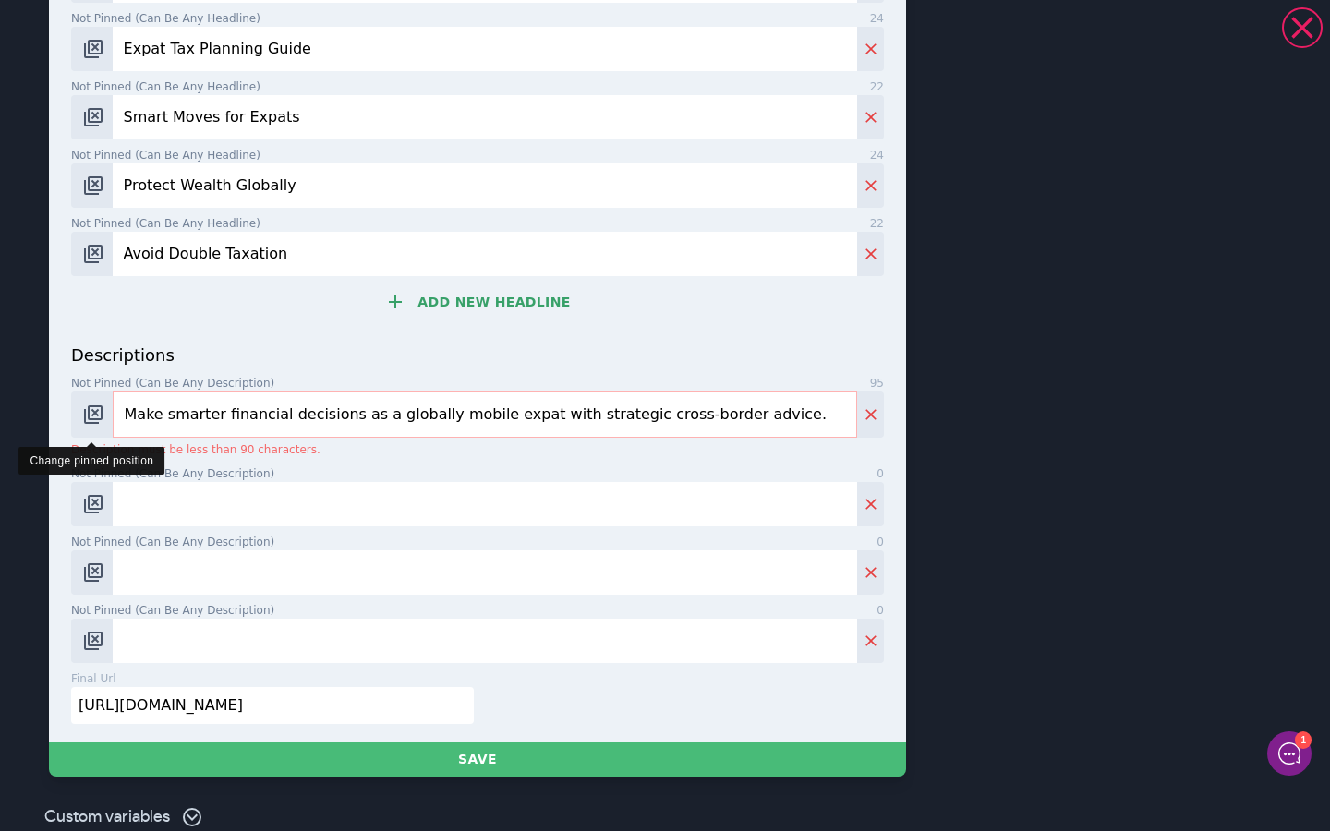
drag, startPoint x: 164, startPoint y: 415, endPoint x: 79, endPoint y: 413, distance: 84.1
click at [79, 413] on div "Make smarter financial decisions as a globally mobile expat with strategic cros…" at bounding box center [477, 415] width 813 height 46
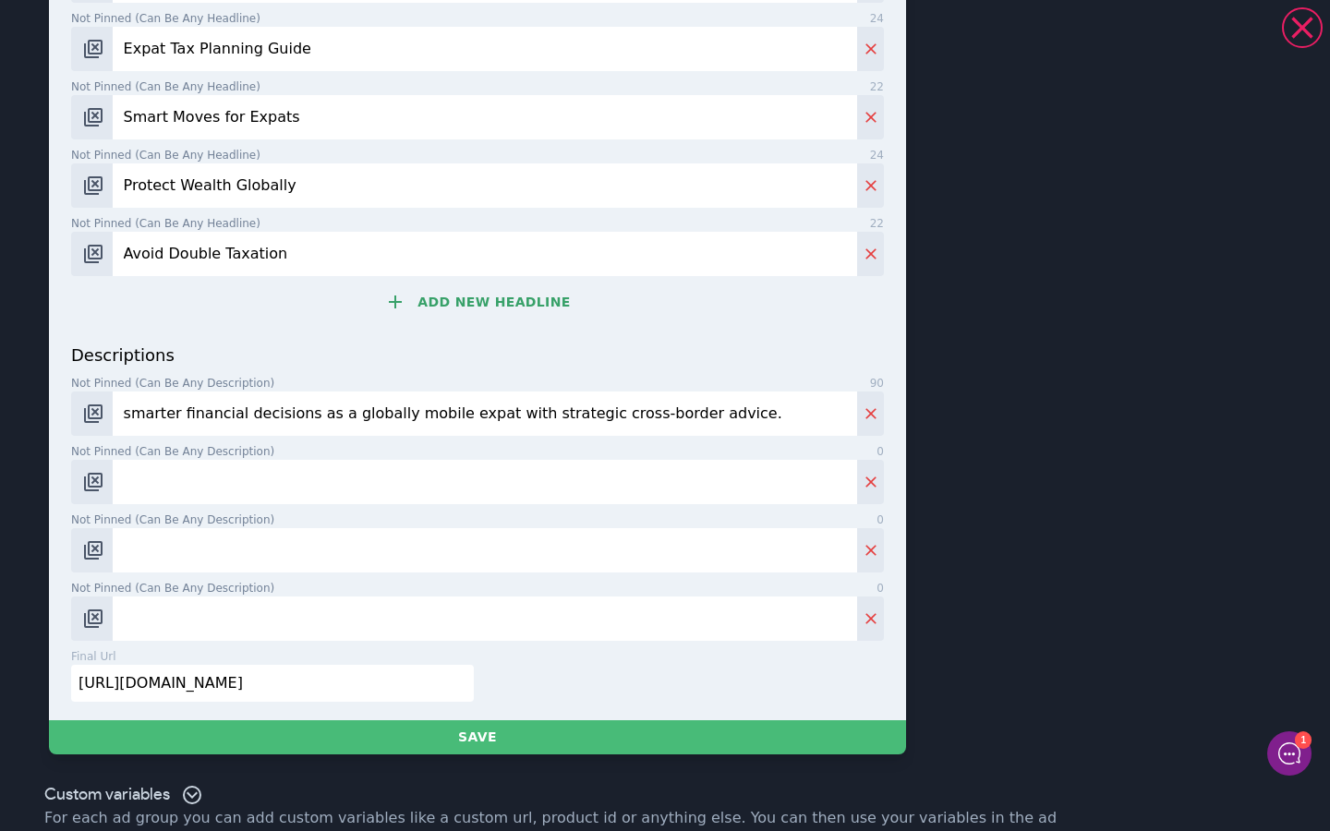
type input "smarter financial decisions as a globally mobile expat with strategic cross-bor…"
click at [514, 486] on input "Not pinned (Can be any description) 0" at bounding box center [485, 482] width 745 height 44
paste input "Protect and grow your wealth across borders. Download our free expat wealth gui…"
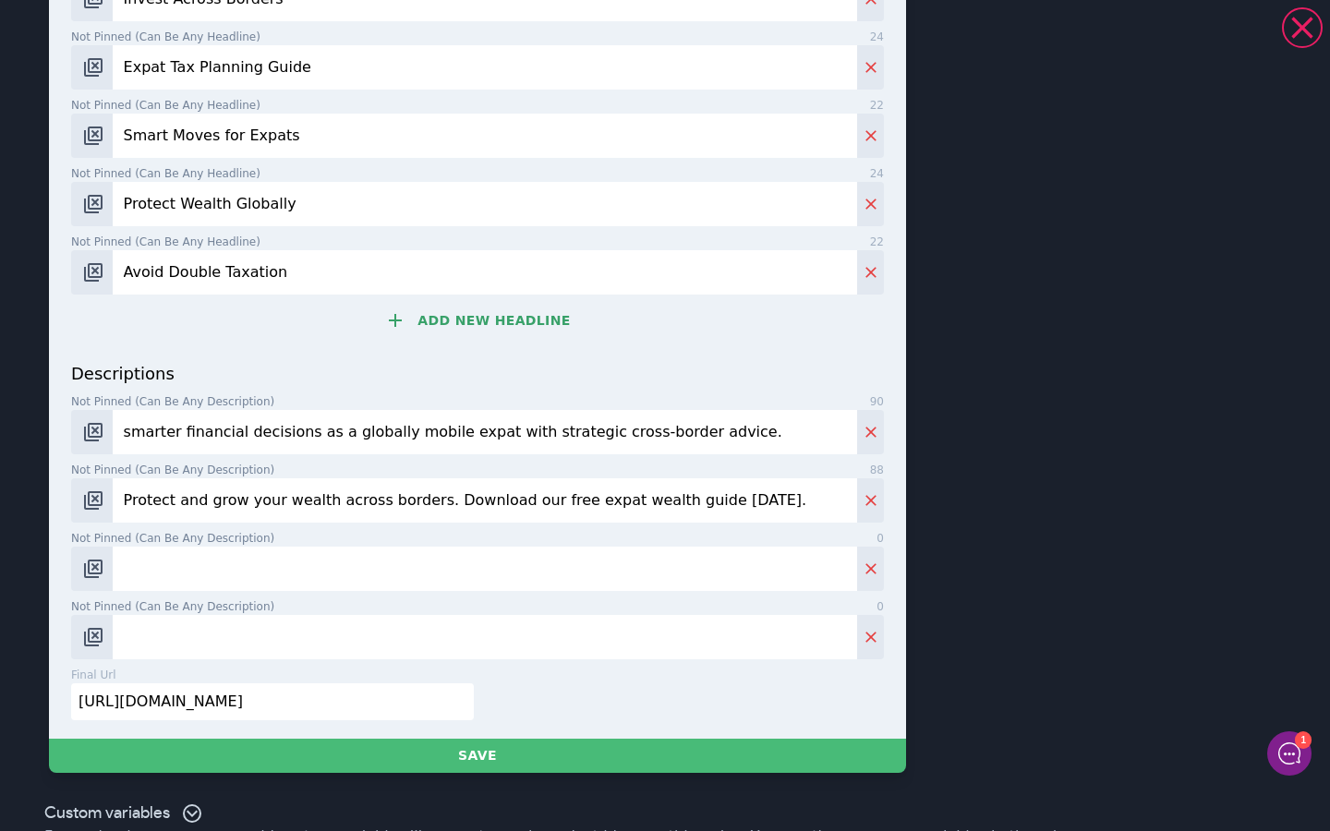
type input "Protect and grow your wealth across borders. Download our free expat wealth gui…"
click at [299, 574] on input "Not pinned (Can be any description) 0" at bounding box center [485, 569] width 745 height 44
paste input "Understand tax, investing, and retirement across jurisdictions. Book a consulta…"
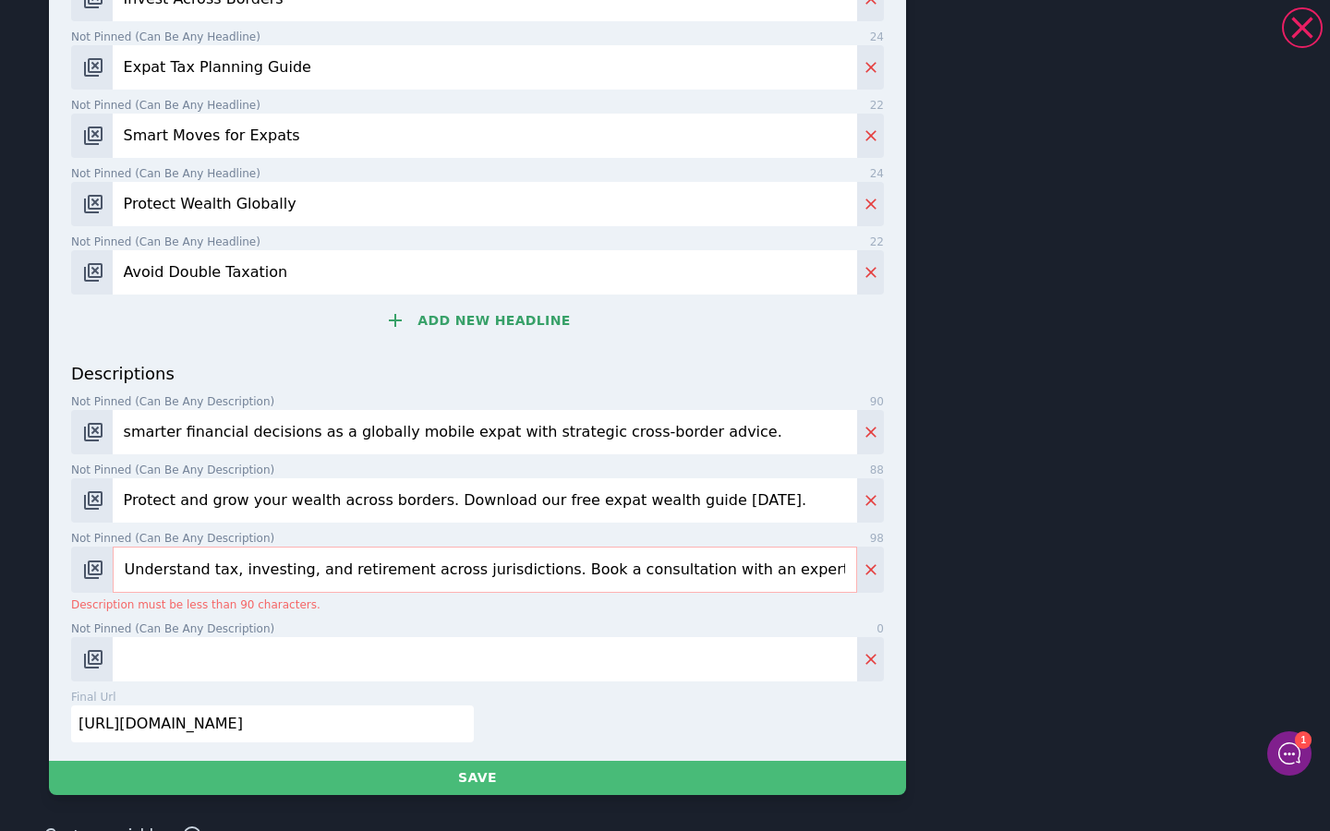
click at [539, 568] on input "Understand tax, investing, and retirement across jurisdictions. Book a consulta…" at bounding box center [485, 570] width 745 height 46
click at [547, 567] on input "Understand tax, investing, and retirement across jurisdictions. Book a consulta…" at bounding box center [485, 570] width 745 height 46
click at [542, 567] on input "Understand tax, investing, and retirement across jurisdictions. Book a consulta…" at bounding box center [485, 570] width 745 height 46
click at [233, 570] on input "Understand tax, investing, and retirement across jurisdictions Book a consultat…" at bounding box center [485, 570] width 745 height 46
click at [236, 571] on input "Understand tax, investing, and retirement across jurisdictions Book a consultat…" at bounding box center [485, 570] width 745 height 46
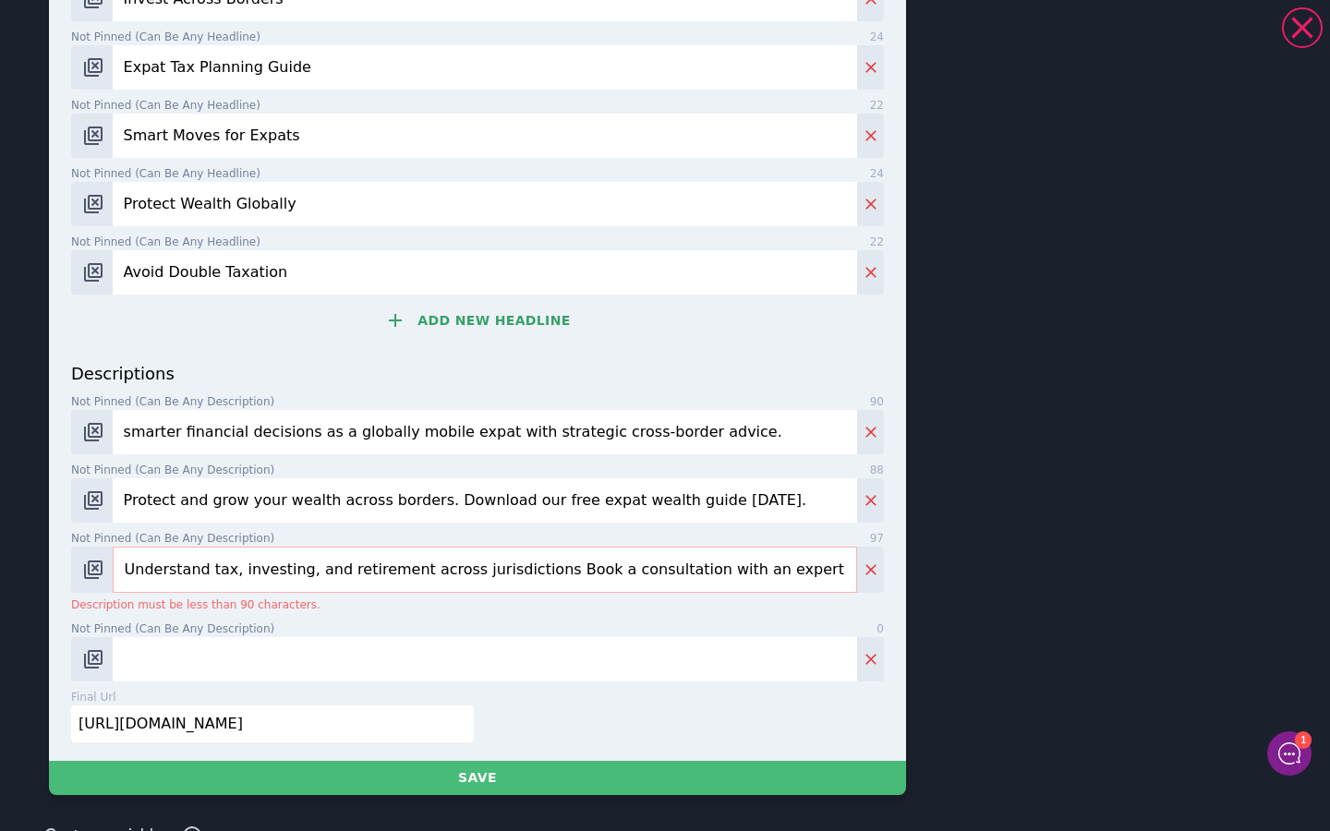
click at [302, 576] on input "Understand tax, investing, and retirement across jurisdictions Book a consultat…" at bounding box center [485, 570] width 745 height 46
drag, startPoint x: 537, startPoint y: 570, endPoint x: 815, endPoint y: 568, distance: 278.1
click at [815, 568] on input "Understand tax, investing, and retirement across jurisdictions Book a consultat…" at bounding box center [485, 570] width 745 height 46
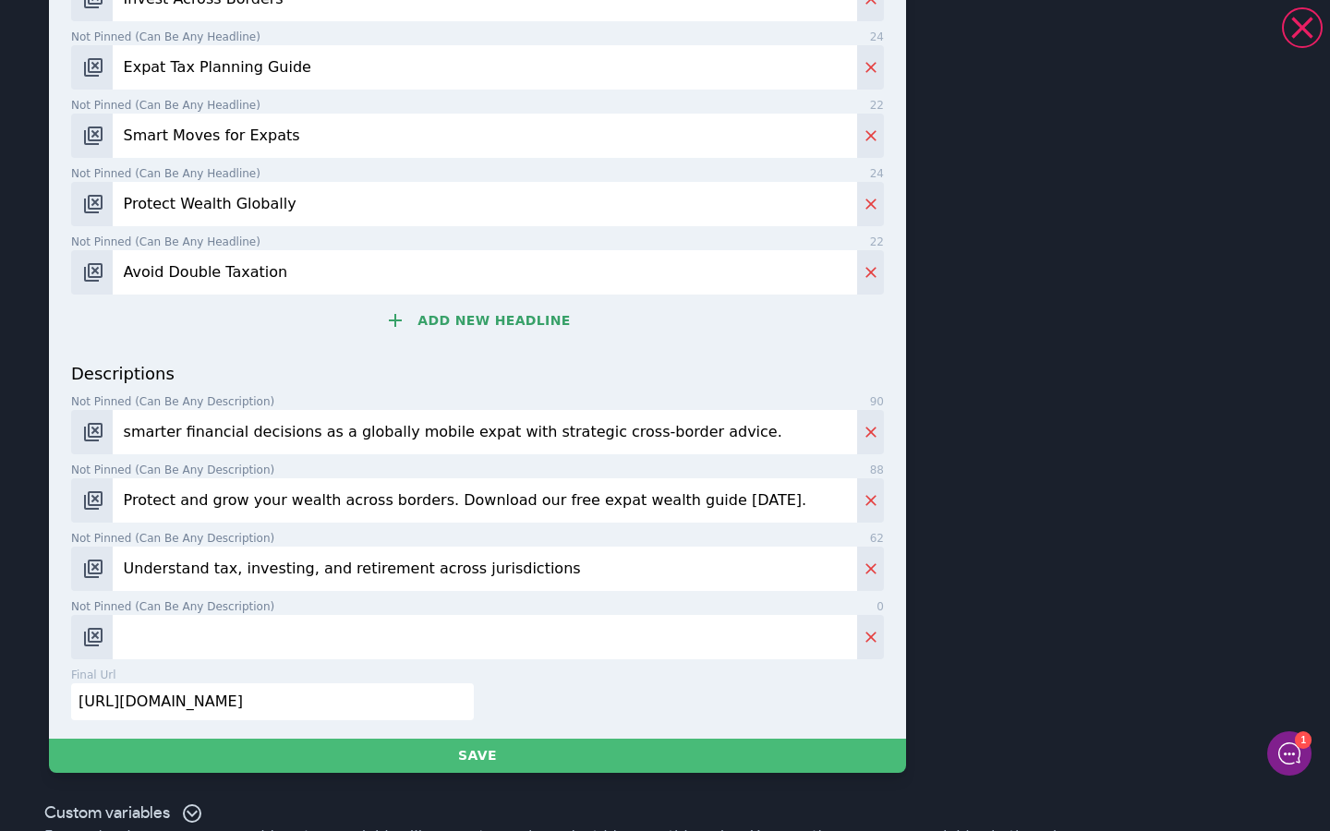
type input "Understand tax, investing, and retirement across jurisdictions"
click at [586, 641] on input "Not pinned (Can be any description) 0" at bounding box center [485, 637] width 745 height 44
paste input "Clarity and control for international professionals. Get personalised financial…"
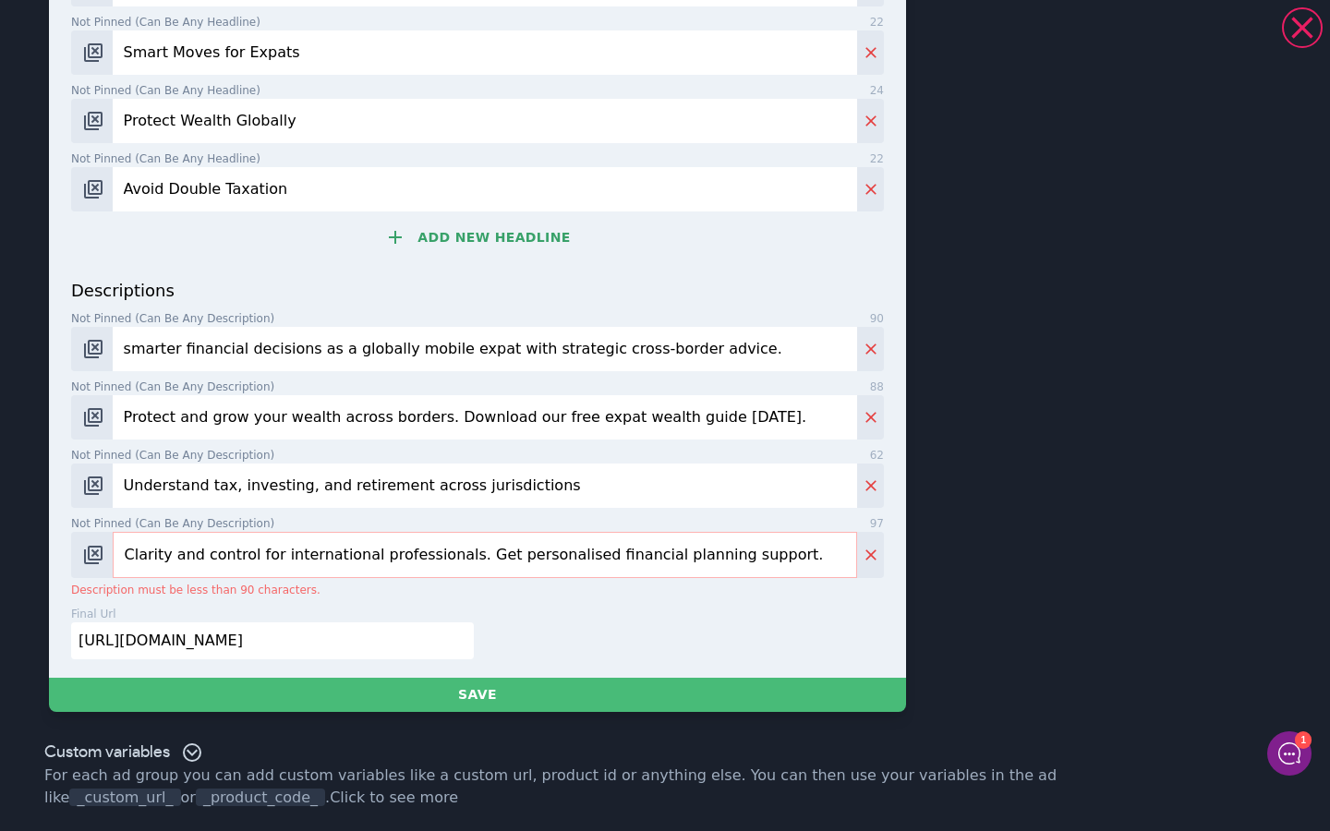
scroll to position [791, 0]
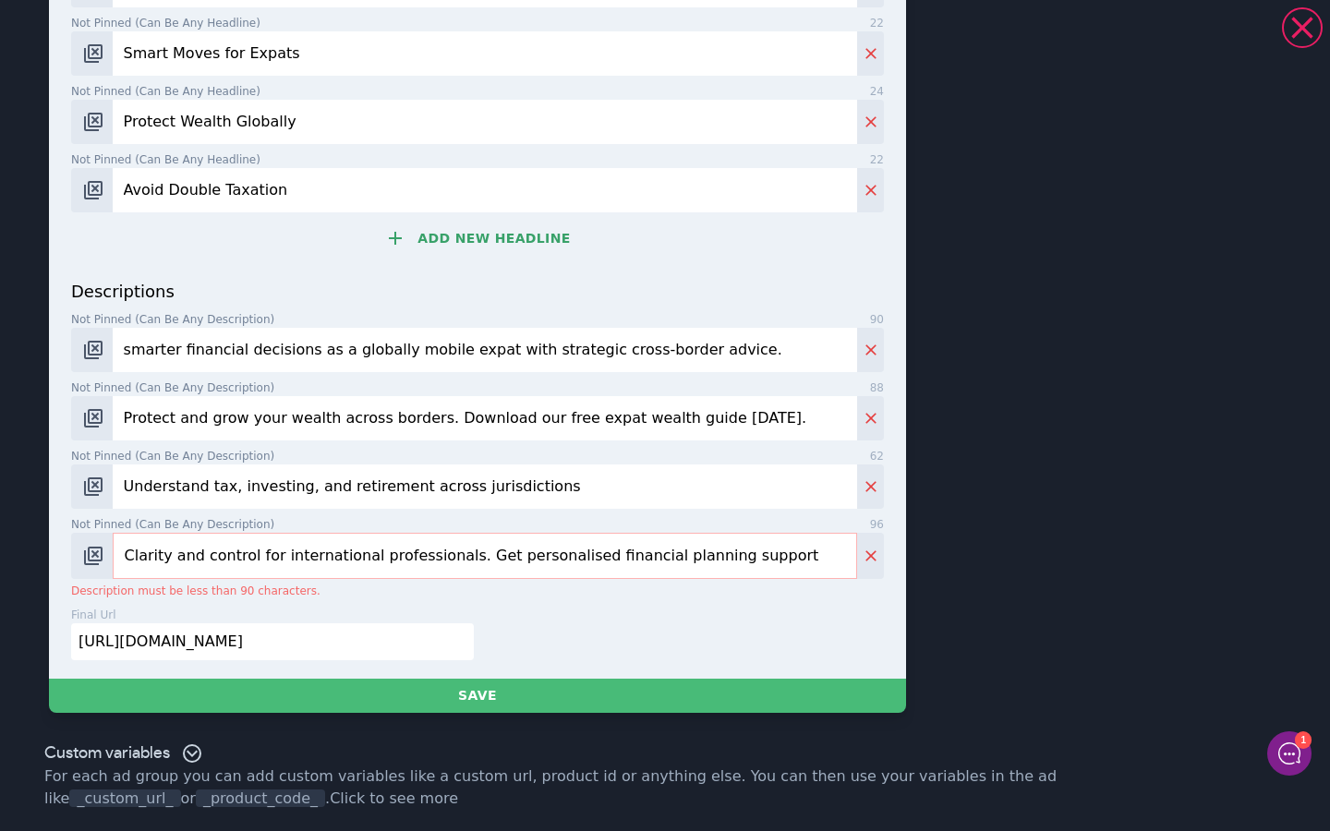
click at [612, 564] on input "Clarity and control for international professionals. Get personalised financial…" at bounding box center [485, 556] width 745 height 46
click at [601, 552] on input "Clarity and control for international professionals. Get personalised financial…" at bounding box center [485, 556] width 745 height 46
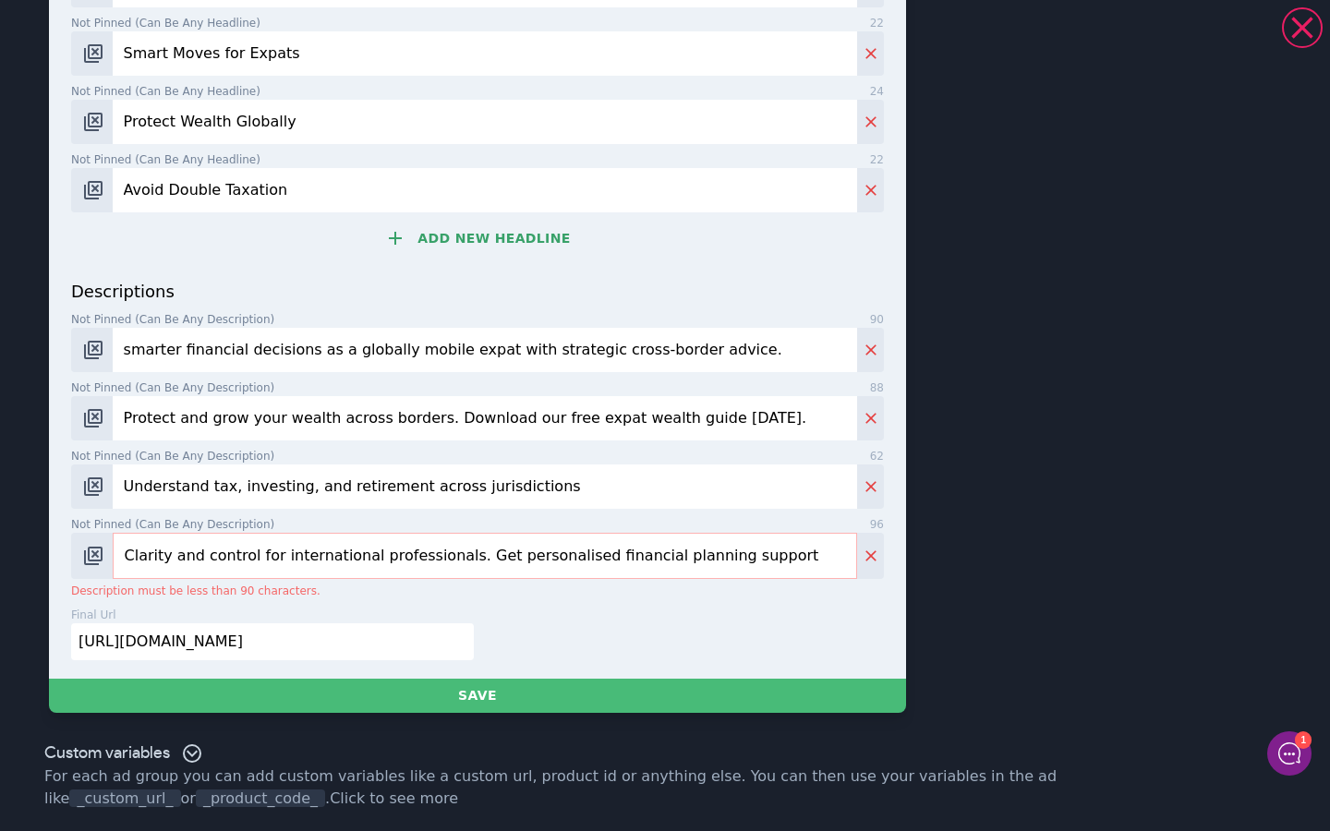
click at [601, 550] on input "Clarity and control for international professionals. Get personalised financial…" at bounding box center [485, 556] width 745 height 46
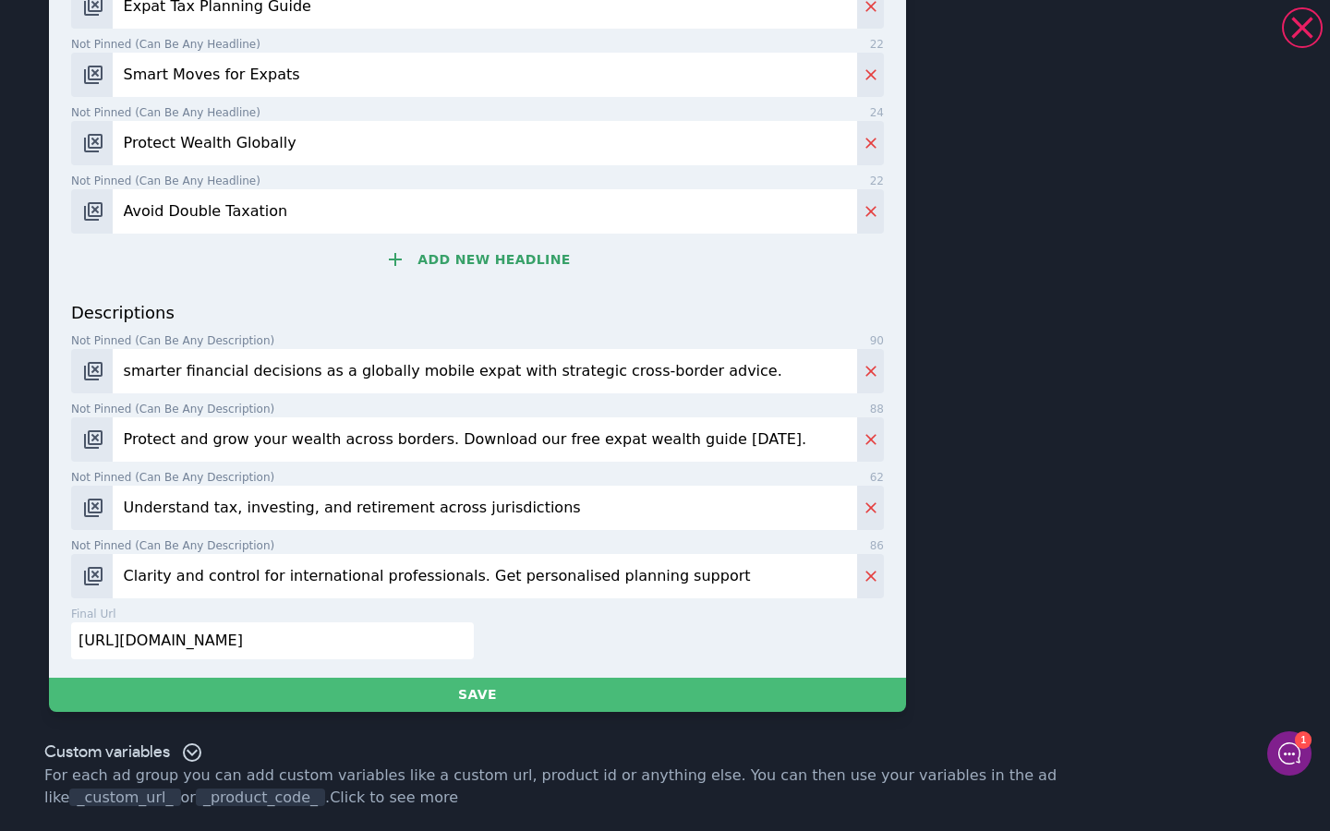
scroll to position [769, 0]
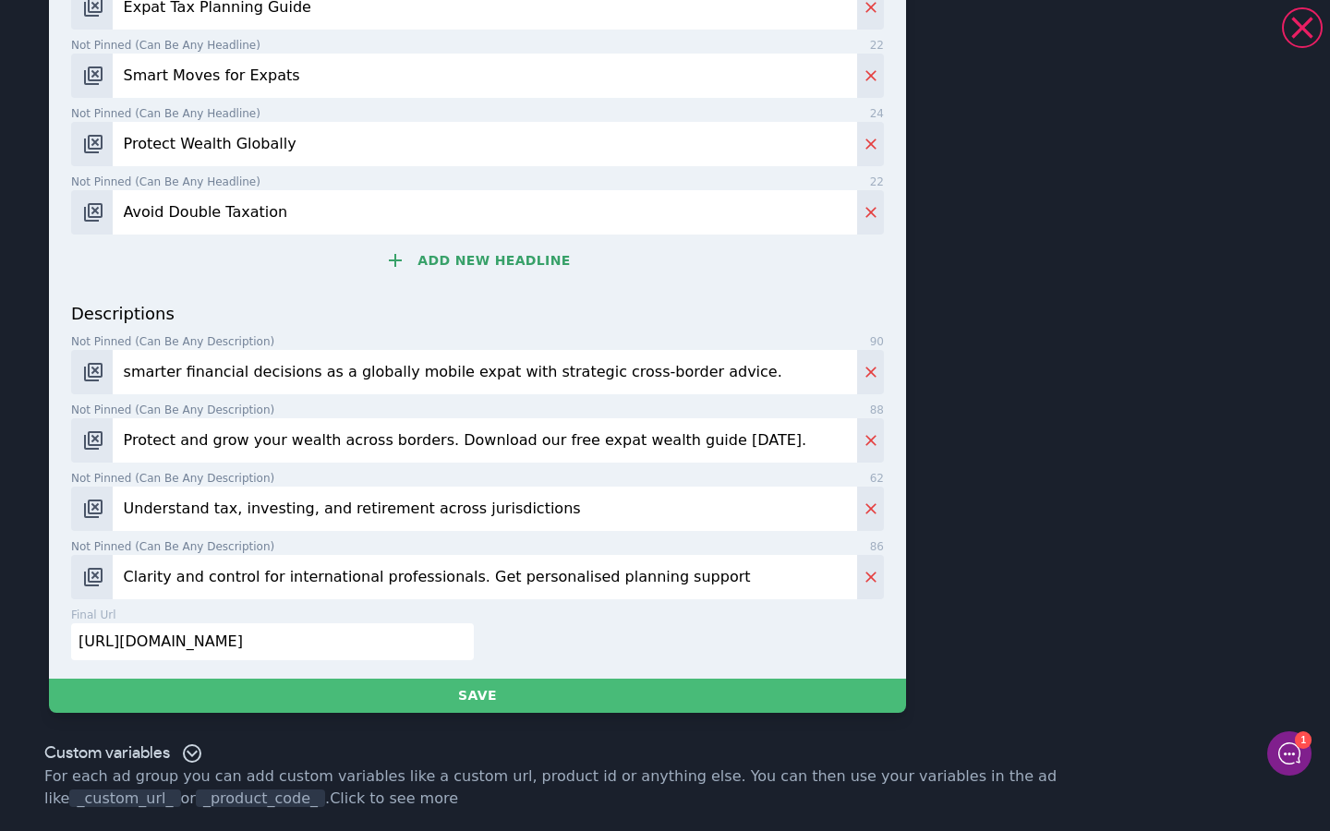
type input "Clarity and control for international professionals. Get personalised planning …"
drag, startPoint x: 311, startPoint y: 646, endPoint x: 50, endPoint y: 630, distance: 261.9
click at [50, 630] on div "headlines Pinned to headline 1 9 _KeyWord_ Headline is too long for 14/25 ad gr…" at bounding box center [477, 1] width 857 height 1356
paste input "https://the-philosophy-of-weath.ubpages.com/financial-planning-for-globally-mob…"
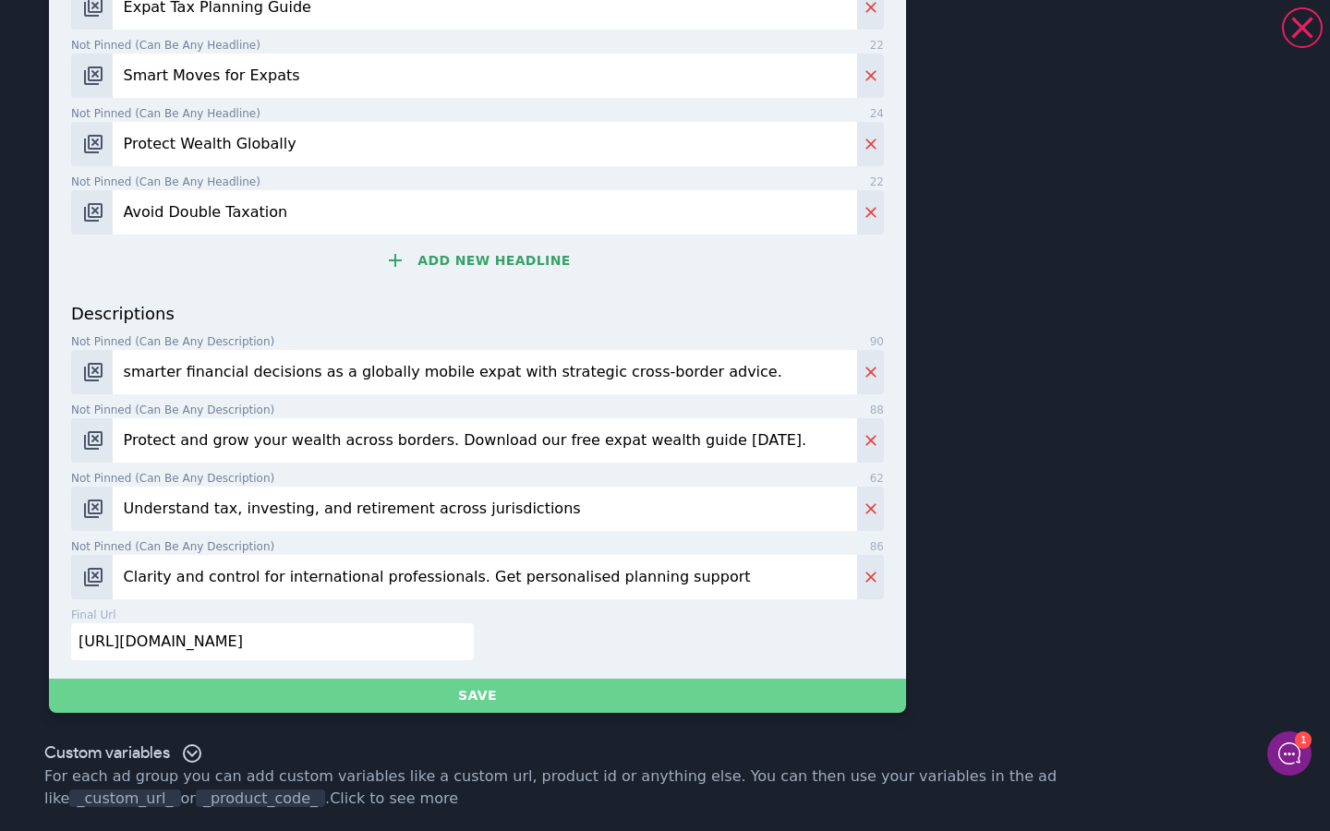
type input "https://the-philosophy-of-weath.ubpages.com/financial-planning-for-globally-mob…"
click at [502, 696] on button "Save" at bounding box center [477, 696] width 857 height 34
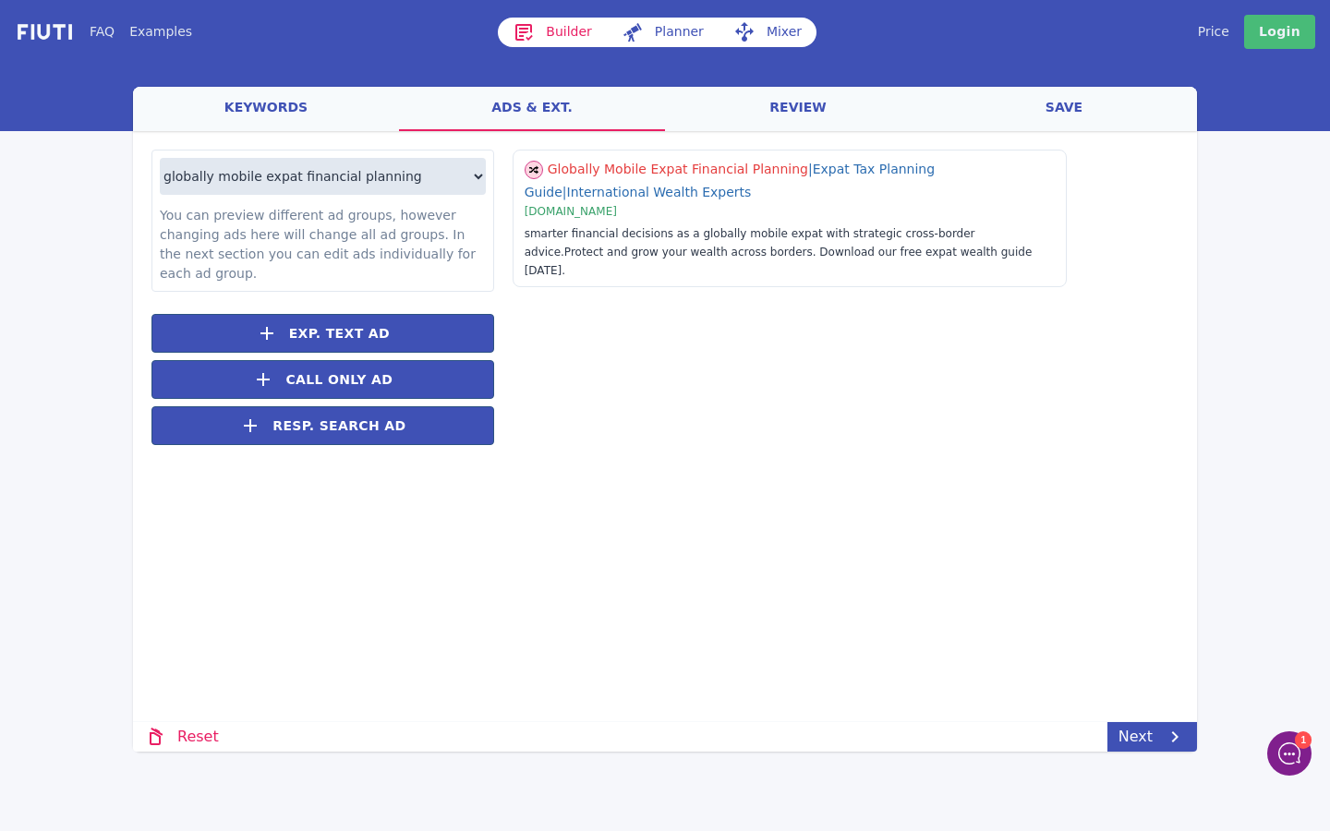
click at [761, 115] on link "review" at bounding box center [798, 109] width 266 height 44
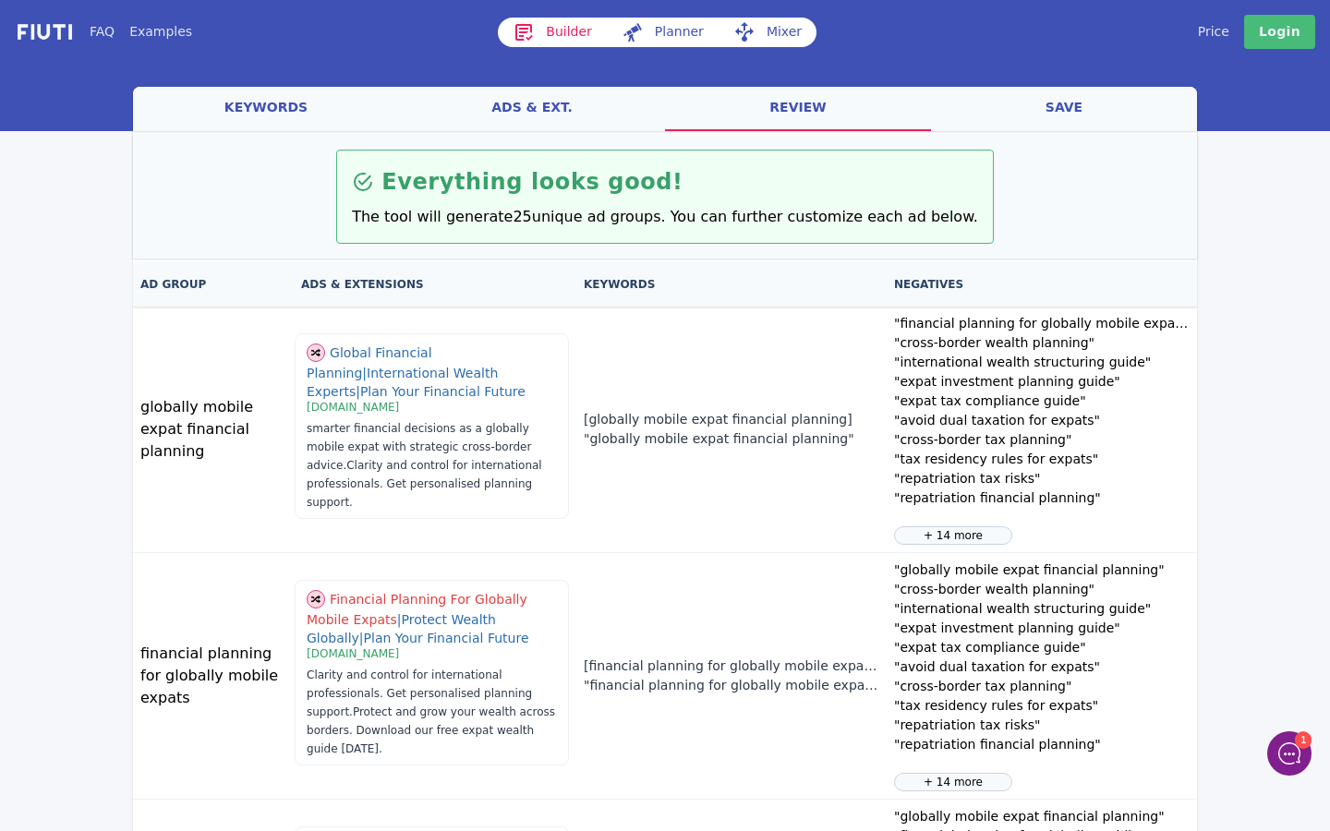
click at [595, 98] on link "ads & ext." at bounding box center [532, 109] width 266 height 44
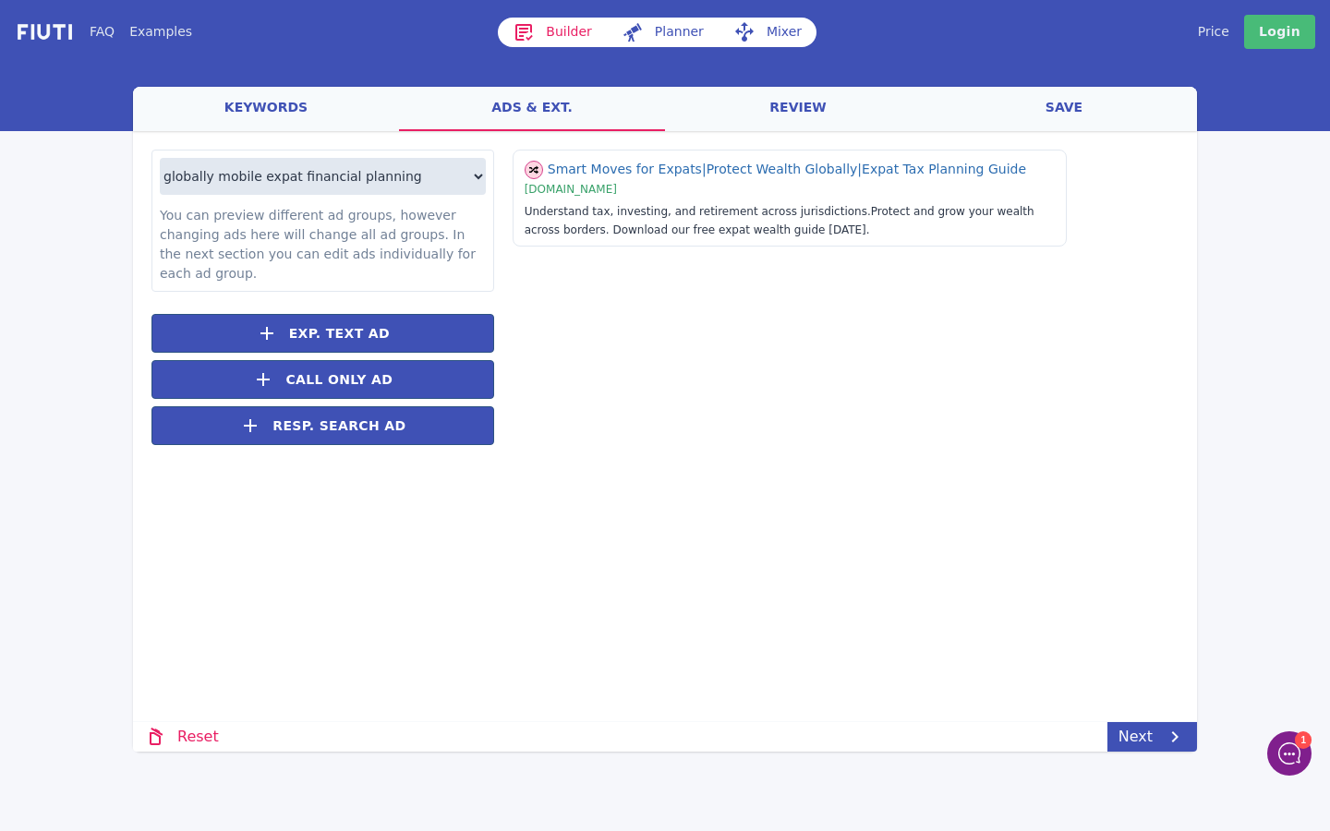
click at [738, 105] on link "review" at bounding box center [798, 109] width 266 height 44
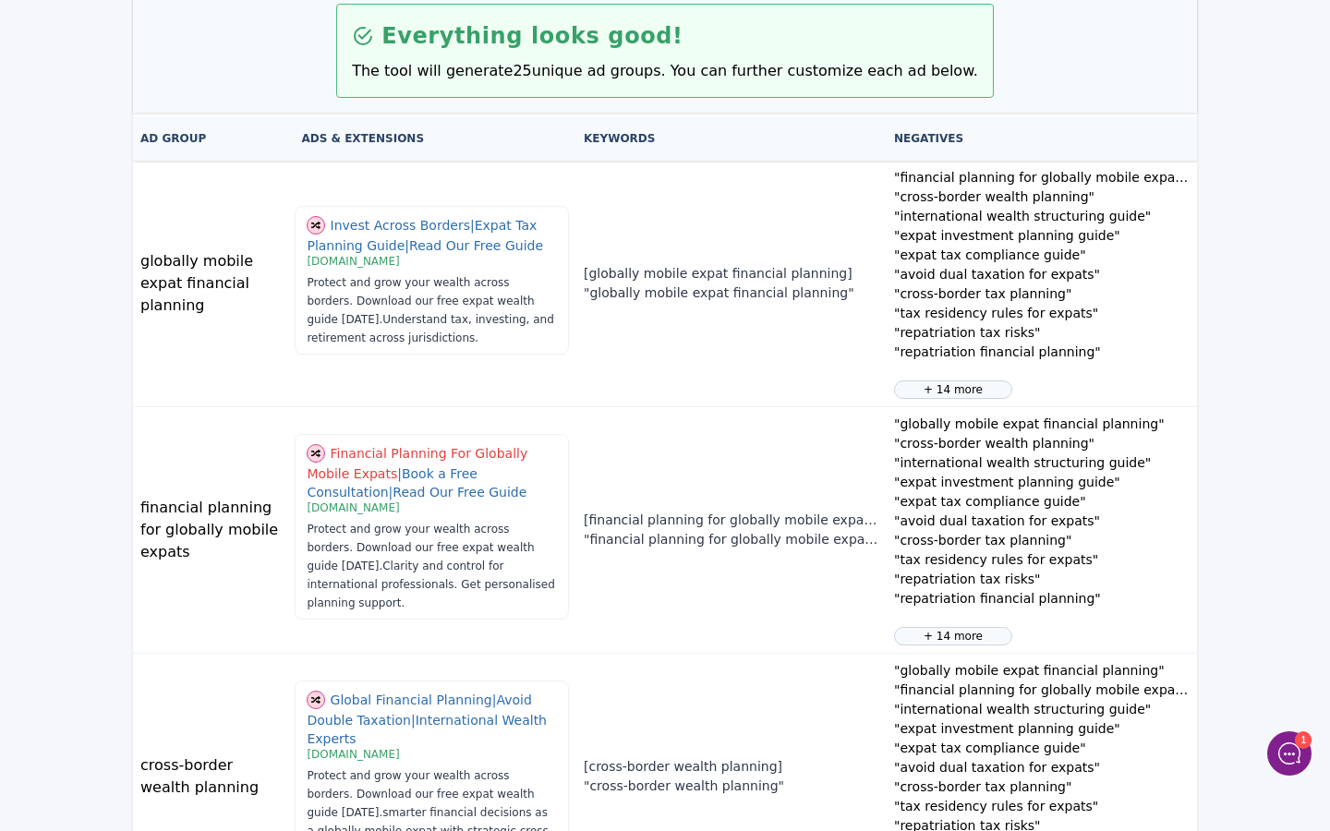
scroll to position [208, 0]
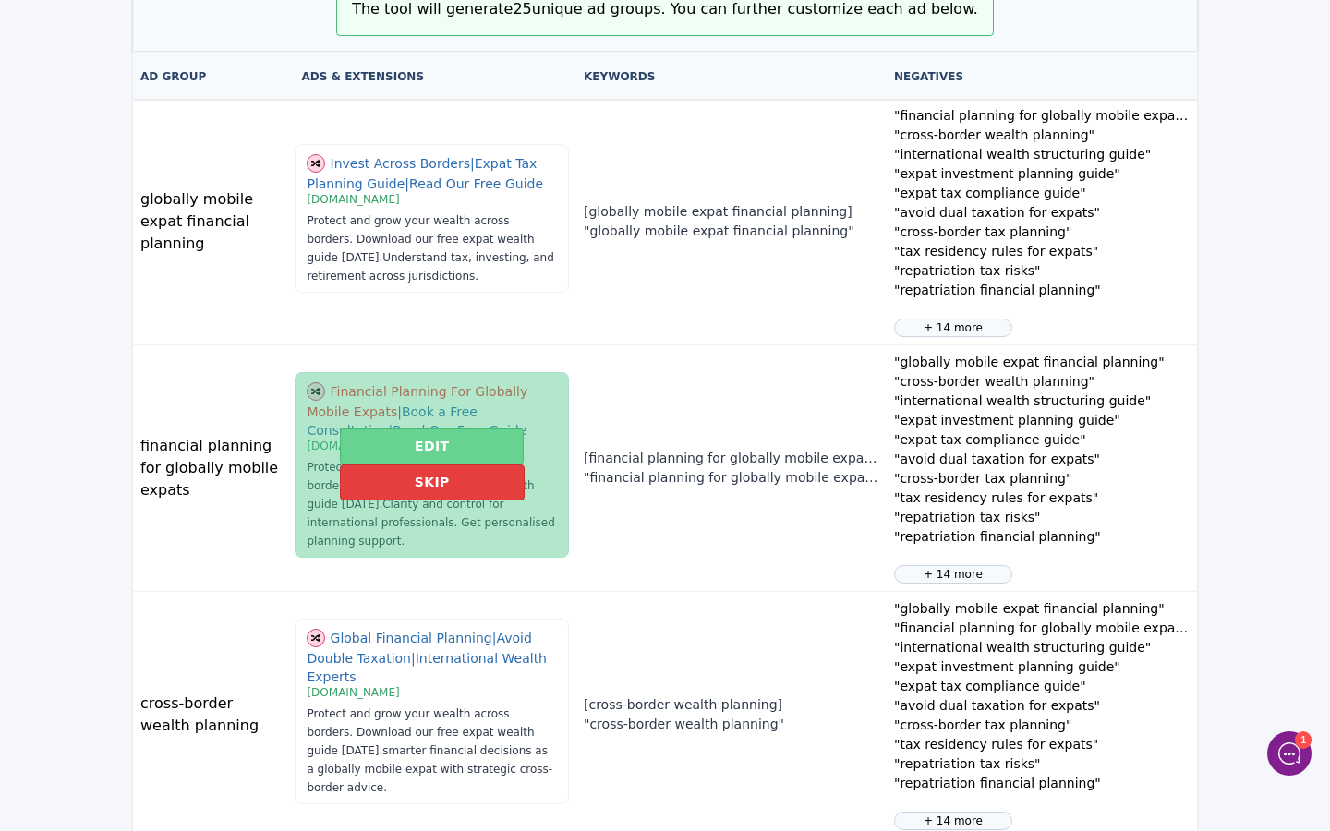
click at [427, 444] on button "Edit" at bounding box center [432, 447] width 184 height 36
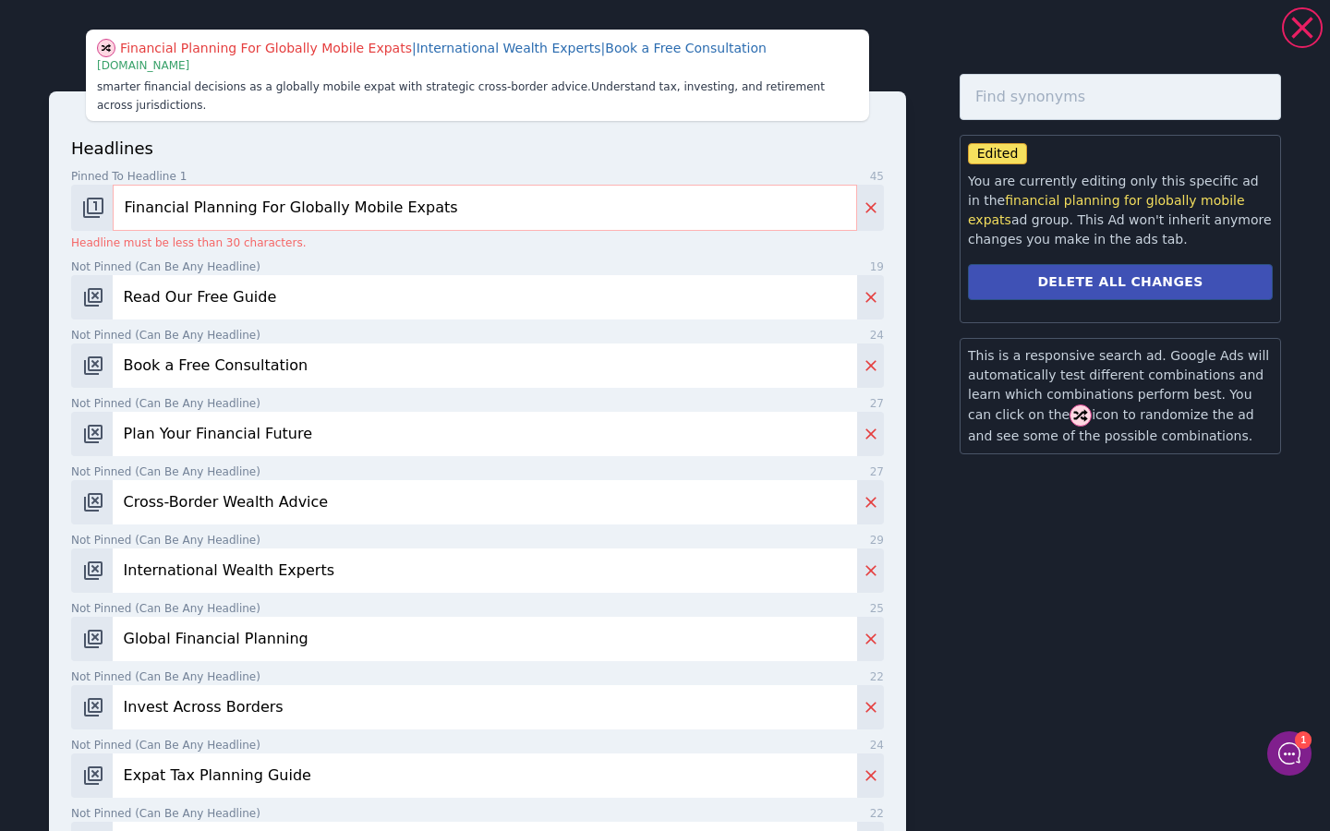
click at [445, 212] on input "Financial Planning For Globally Mobile Expats" at bounding box center [485, 208] width 745 height 46
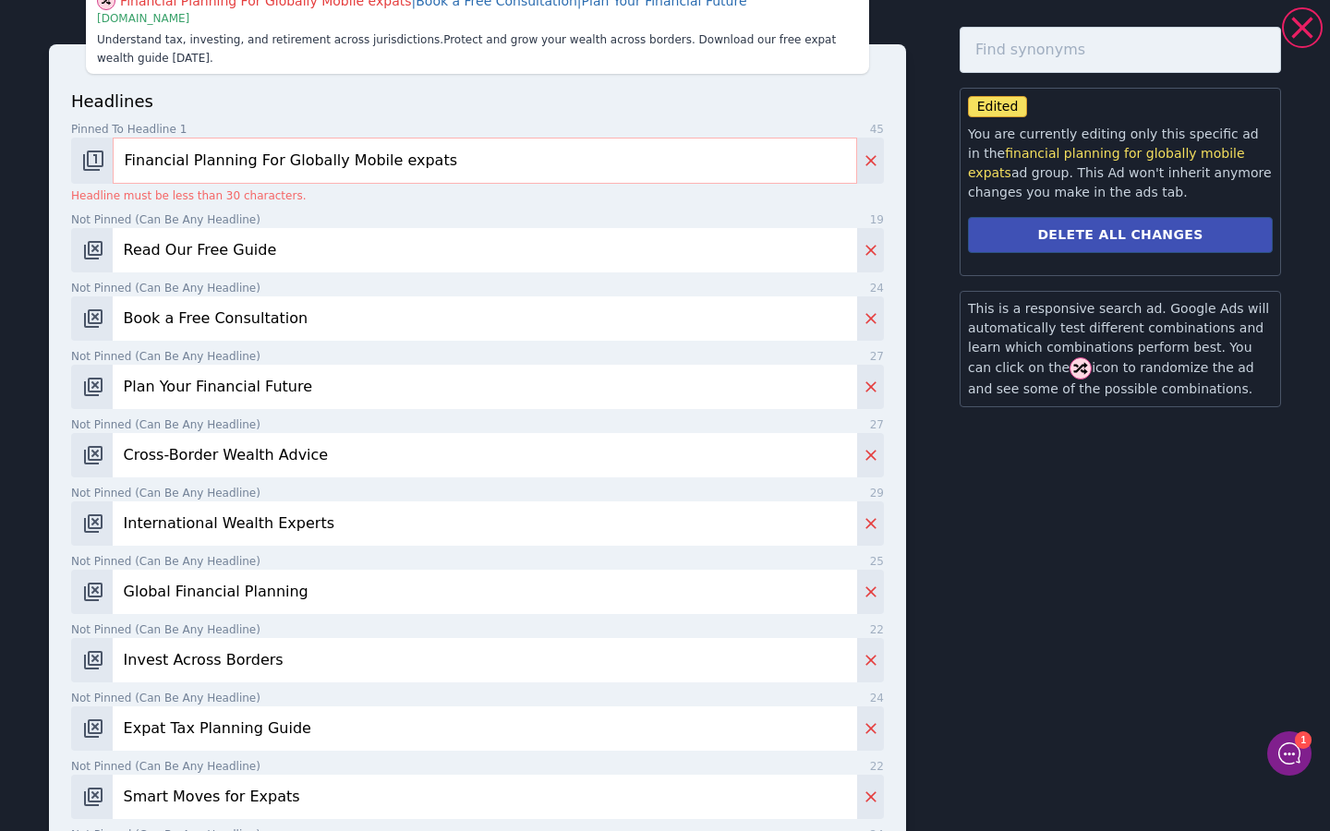
scroll to position [88, 0]
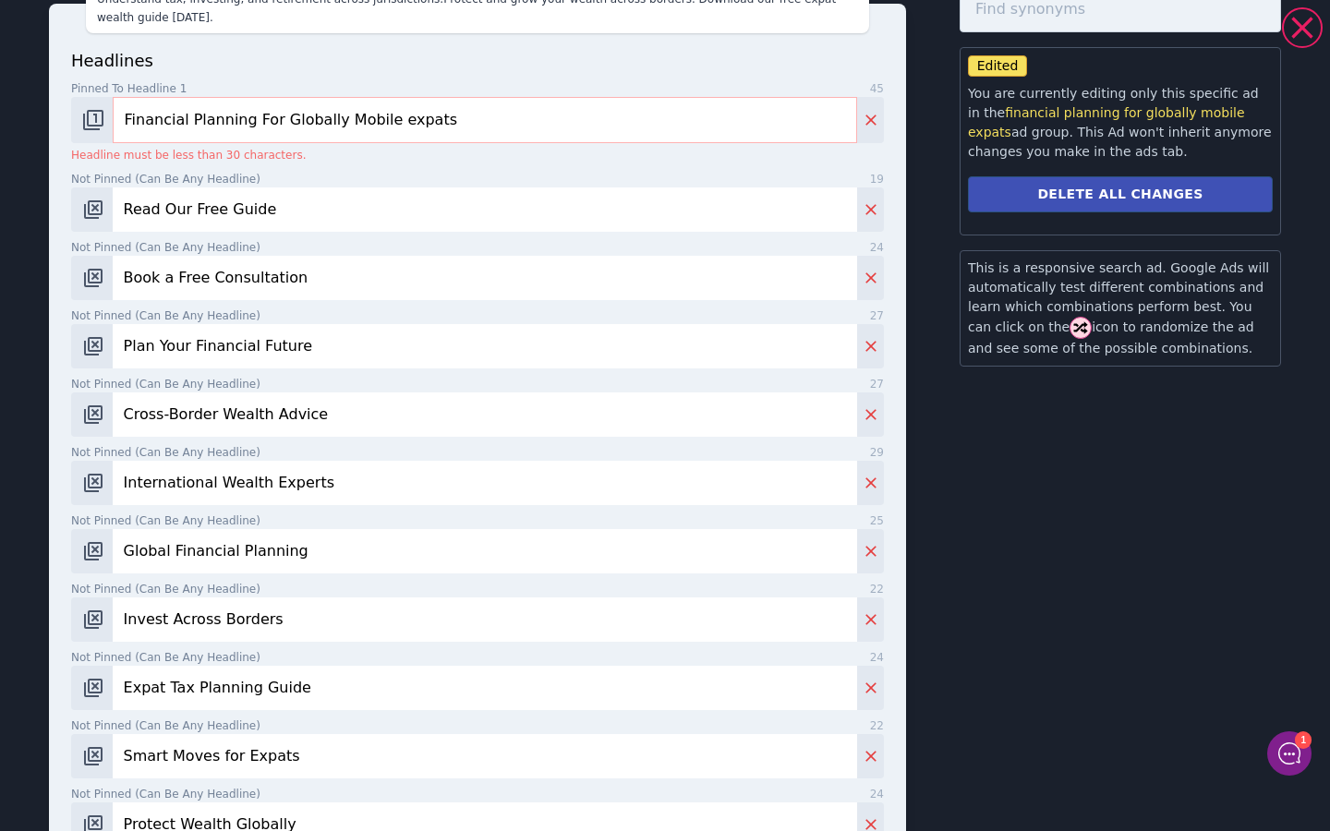
click at [392, 126] on input "Financial Planning For Globally Mobile expats" at bounding box center [485, 120] width 745 height 46
click at [246, 124] on input "Financial Planning For Globally Mobile Expats" at bounding box center [485, 120] width 745 height 46
click at [247, 123] on input "Financial Plan For Globally Mobile Expats" at bounding box center [485, 120] width 745 height 46
click at [302, 115] on input "Financial Plan For Globally Mobile Expats" at bounding box center [485, 120] width 745 height 46
click at [316, 127] on input "Financial Plan For Global Mobile Expats" at bounding box center [485, 120] width 745 height 46
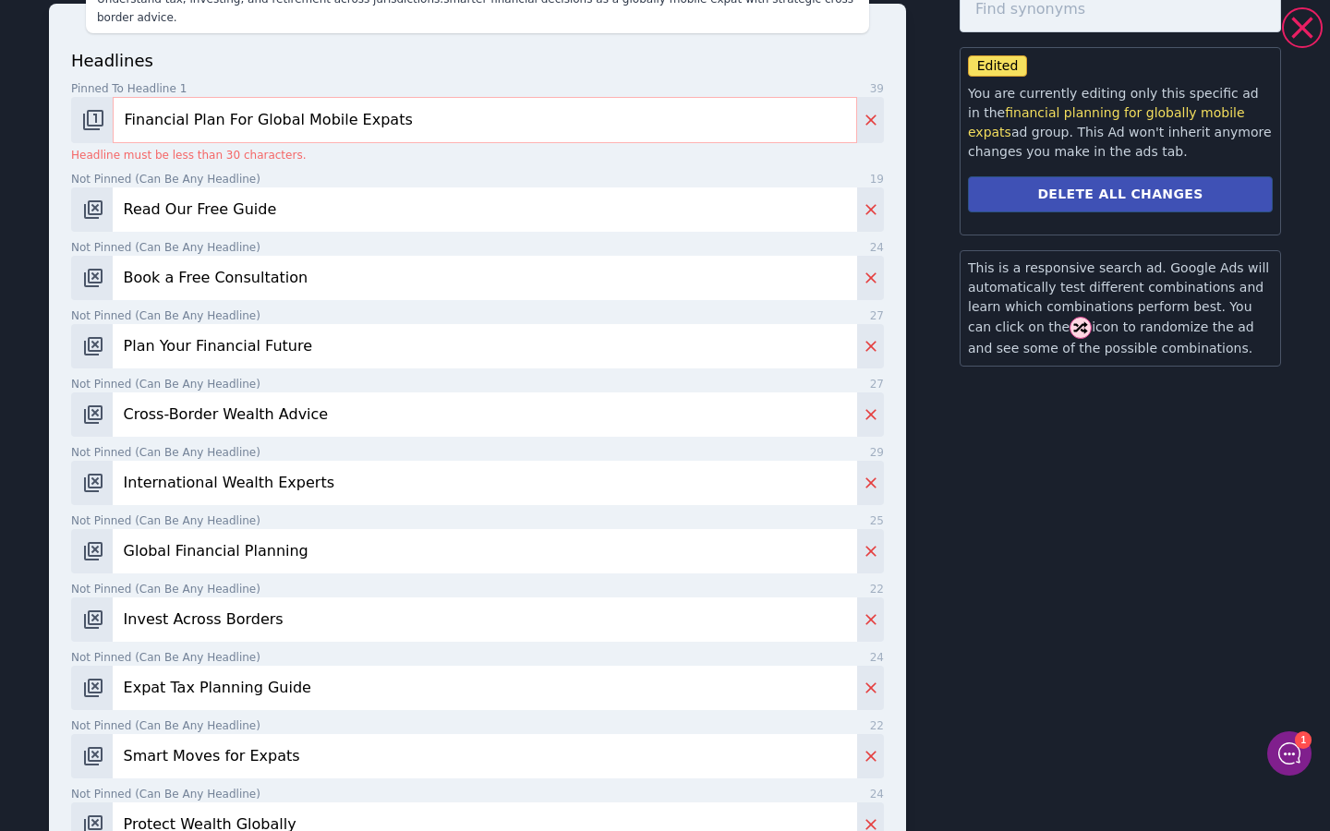
click at [316, 127] on input "Financial Plan For Global Mobile Expats" at bounding box center [485, 120] width 745 height 46
click at [406, 121] on input "Financial Plan For Global Expats" at bounding box center [485, 120] width 745 height 46
click at [127, 122] on input "Financial Plan For Global Expats" at bounding box center [485, 120] width 745 height 46
click at [343, 127] on input "Financial Plan For Global Expats" at bounding box center [485, 120] width 745 height 46
click at [354, 160] on p "Headline must be less than 30 characters." at bounding box center [477, 155] width 813 height 17
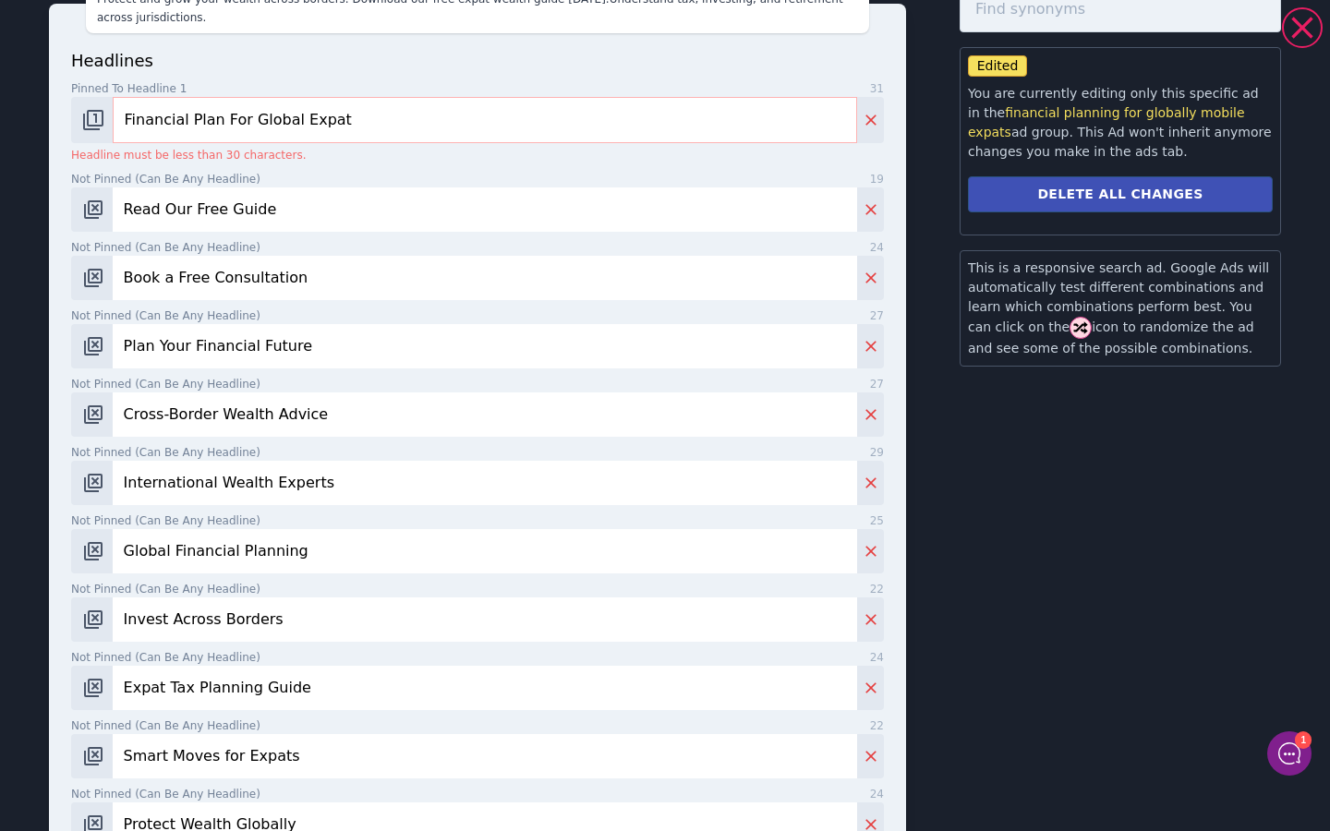
click at [362, 139] on input "Financial Plan For Global Expat" at bounding box center [485, 120] width 745 height 46
click at [272, 115] on input "Financial Plan For Global Expat" at bounding box center [485, 120] width 745 height 46
click at [222, 127] on input "Financial Plan For Global Expat" at bounding box center [485, 120] width 745 height 46
click at [292, 116] on input "Financial Planning For Global Expat" at bounding box center [485, 120] width 745 height 46
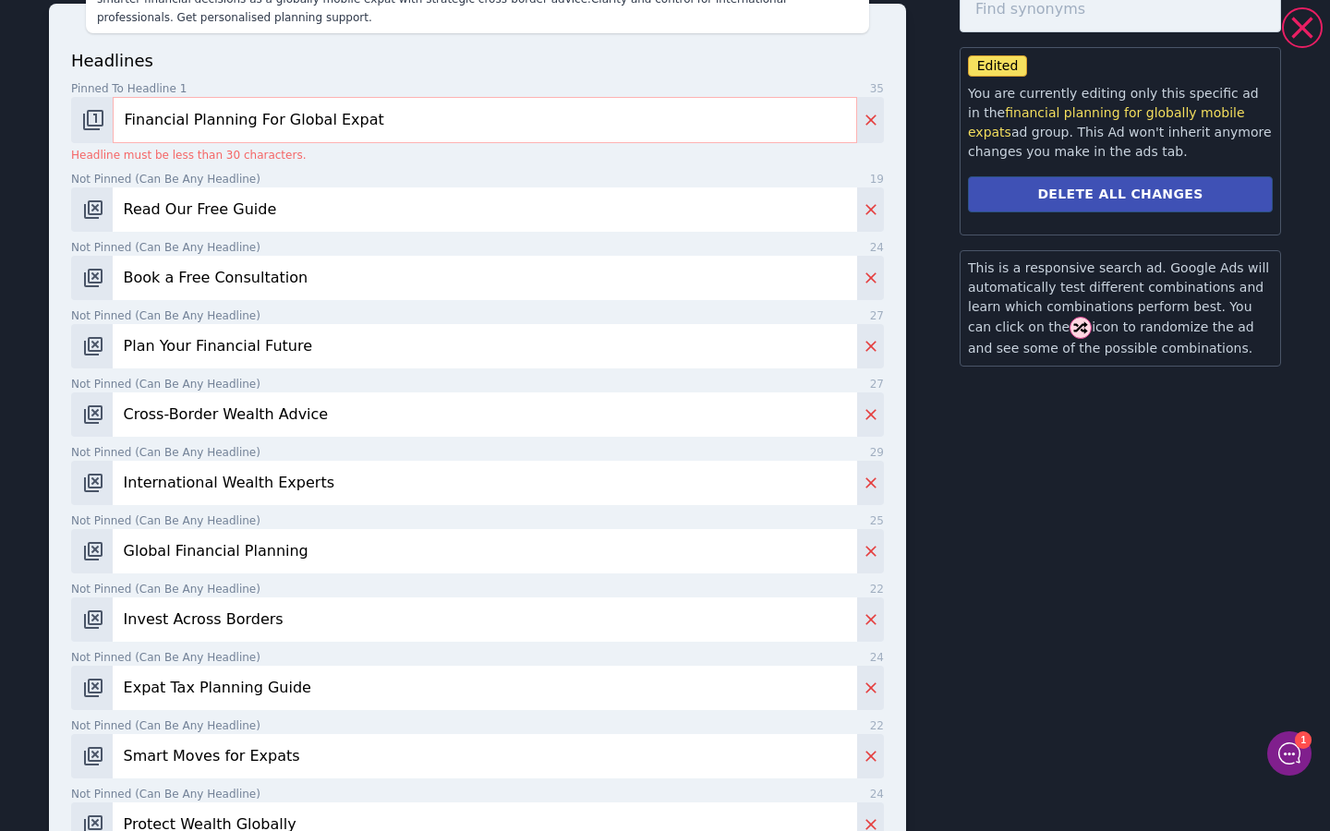
click at [292, 116] on input "Financial Planning For Global Expat" at bounding box center [485, 120] width 745 height 46
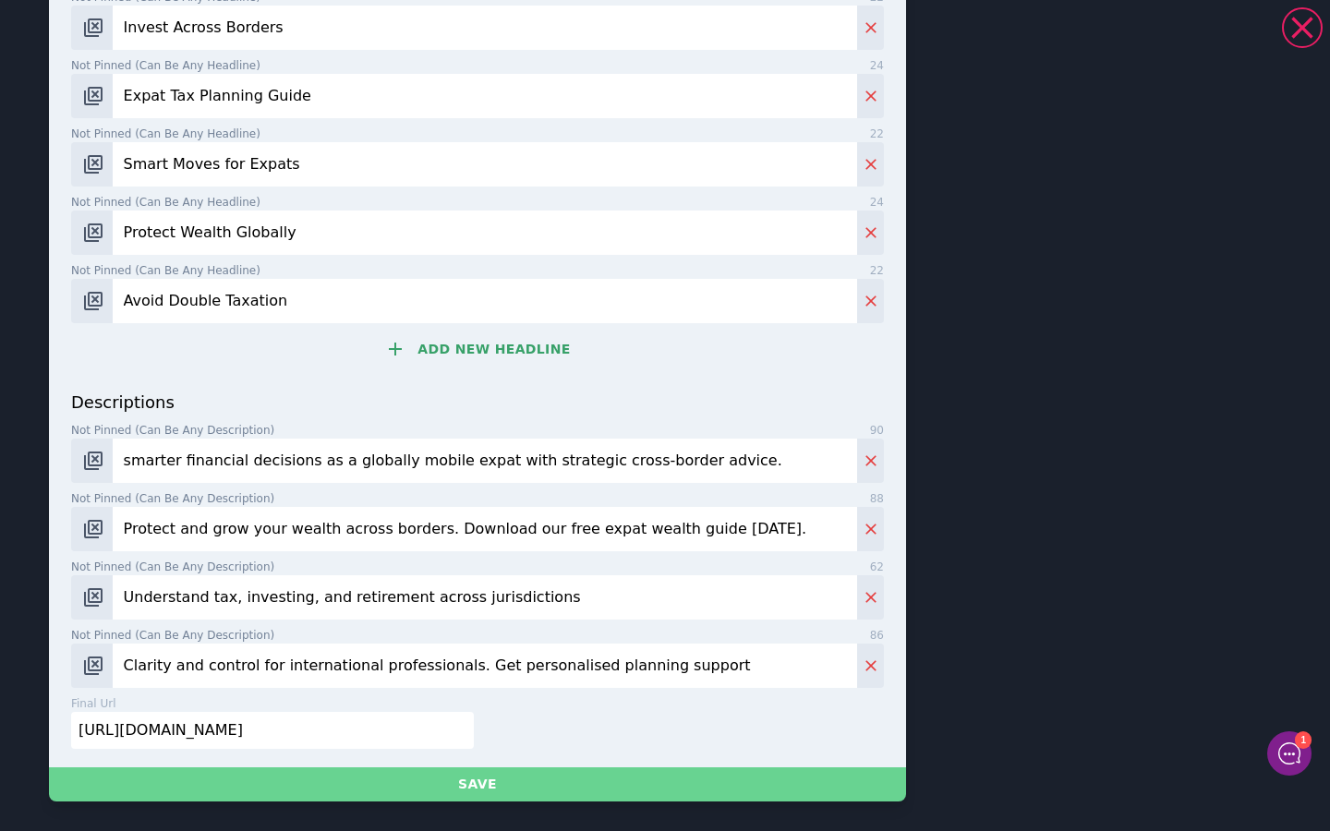
scroll to position [2060, 0]
type input "Financial Planning For Expat"
click at [499, 790] on button "Save" at bounding box center [477, 785] width 857 height 34
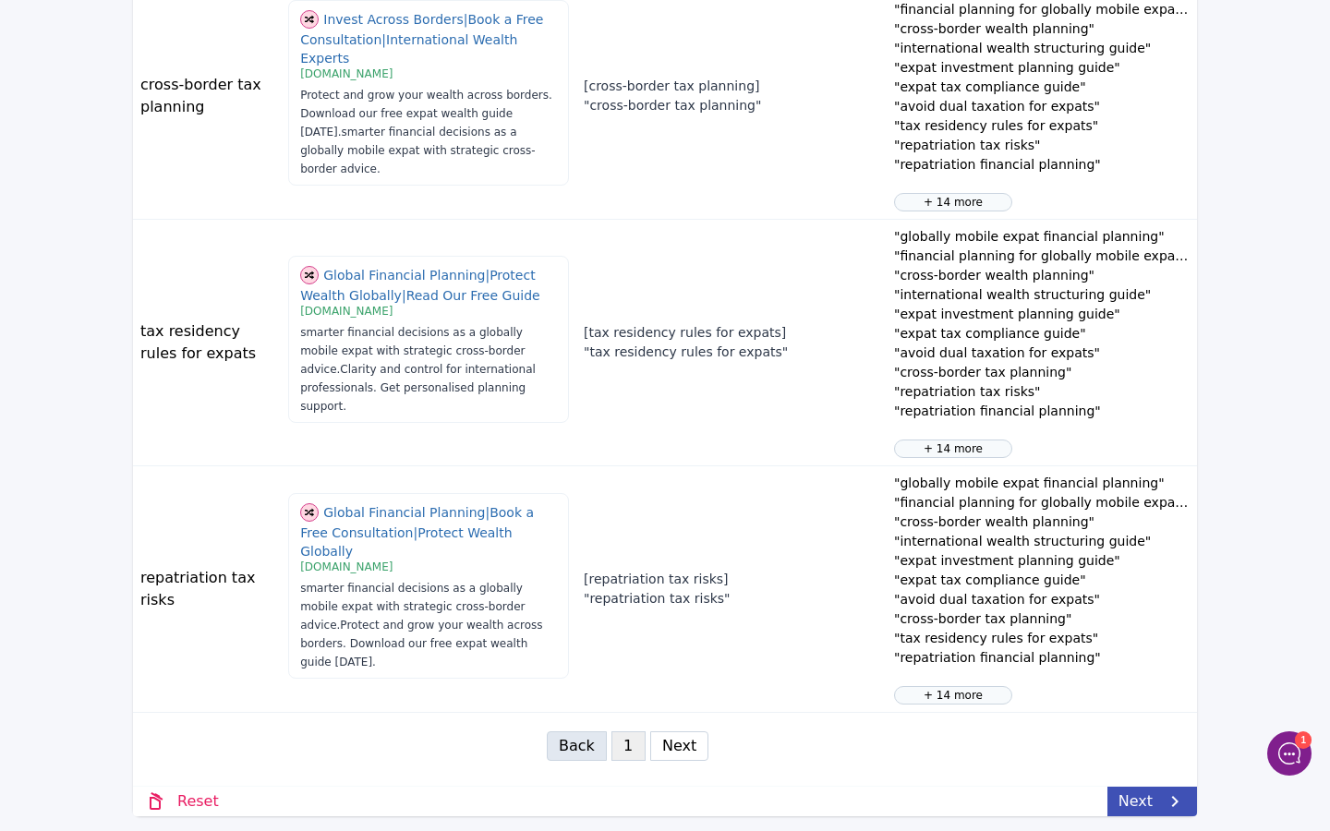
click at [678, 747] on button "Next" at bounding box center [679, 747] width 58 height 30
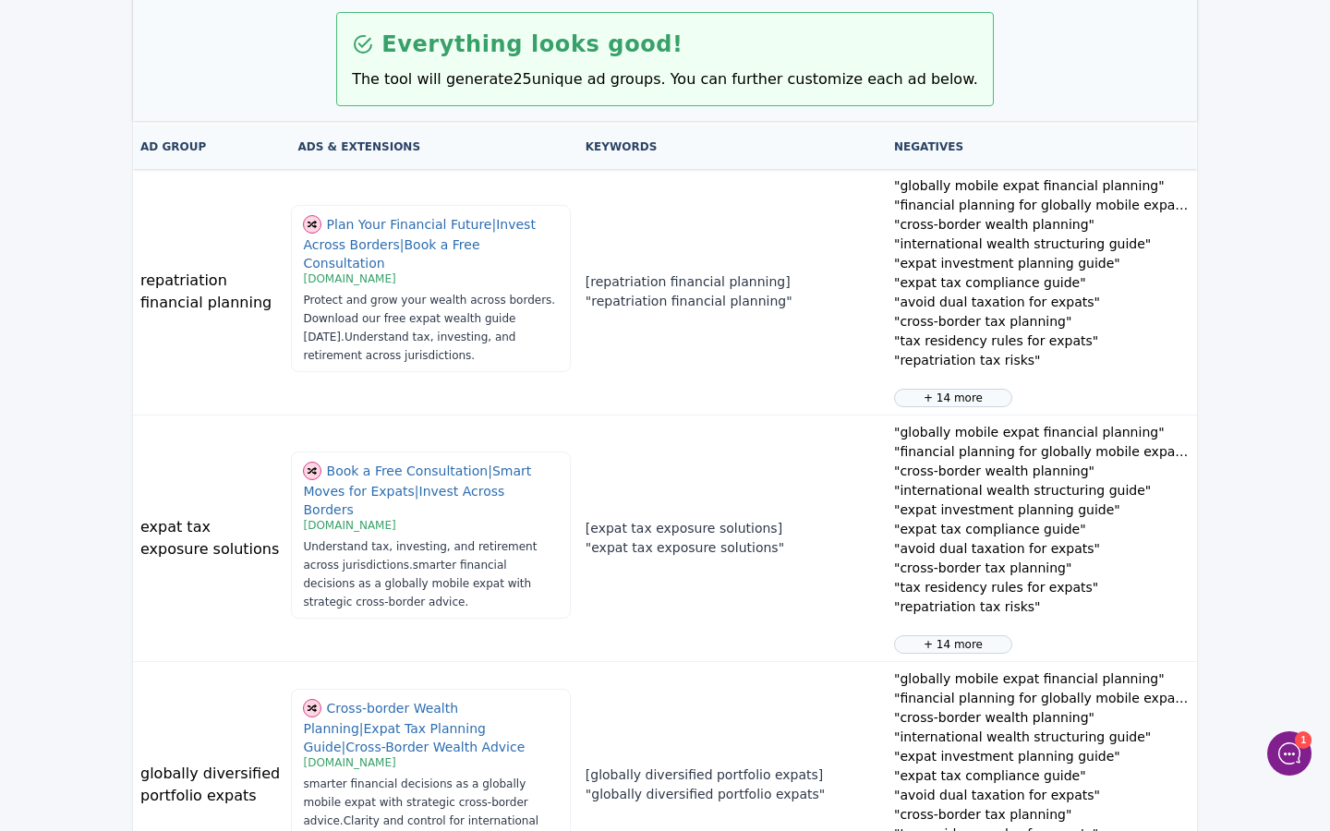
scroll to position [0, 0]
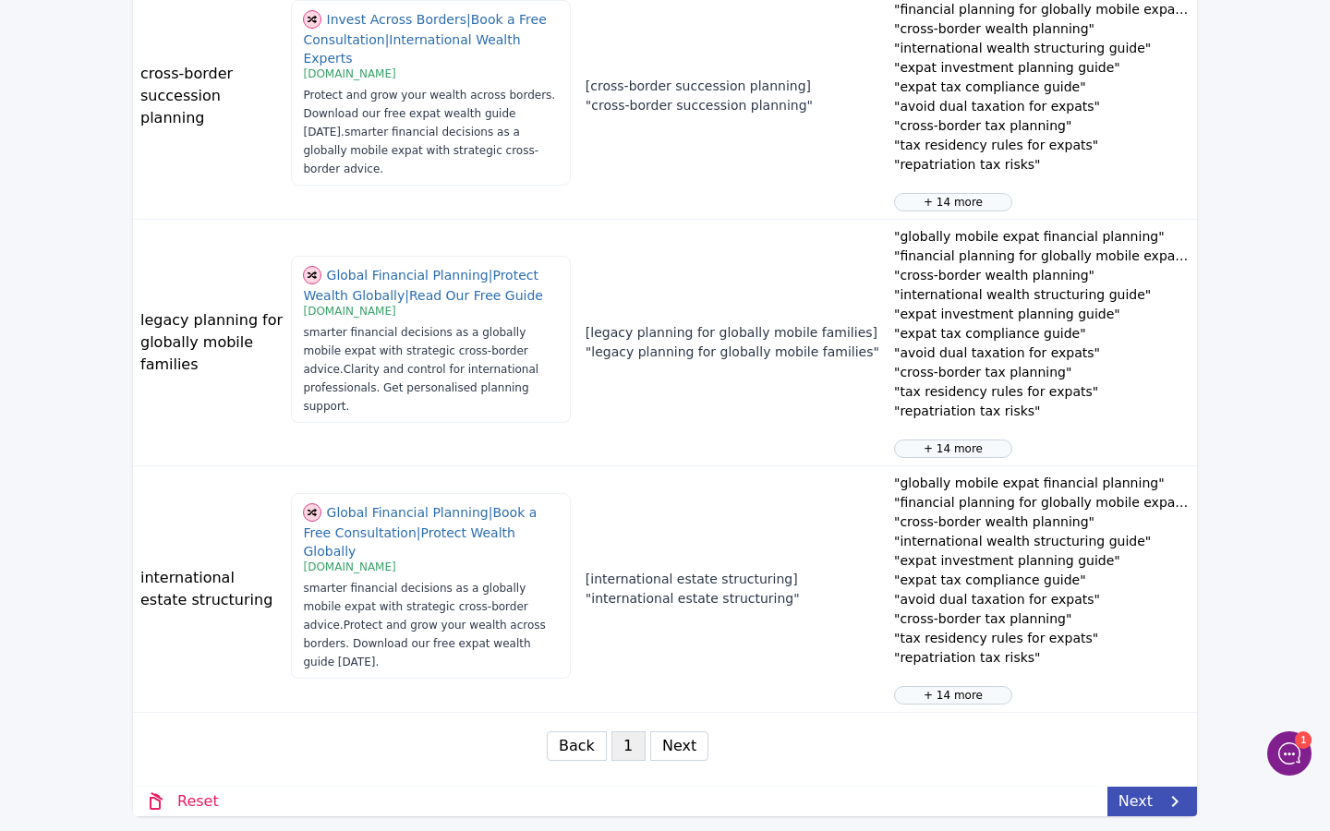
click at [678, 745] on button "Next" at bounding box center [679, 747] width 58 height 30
select select "3"
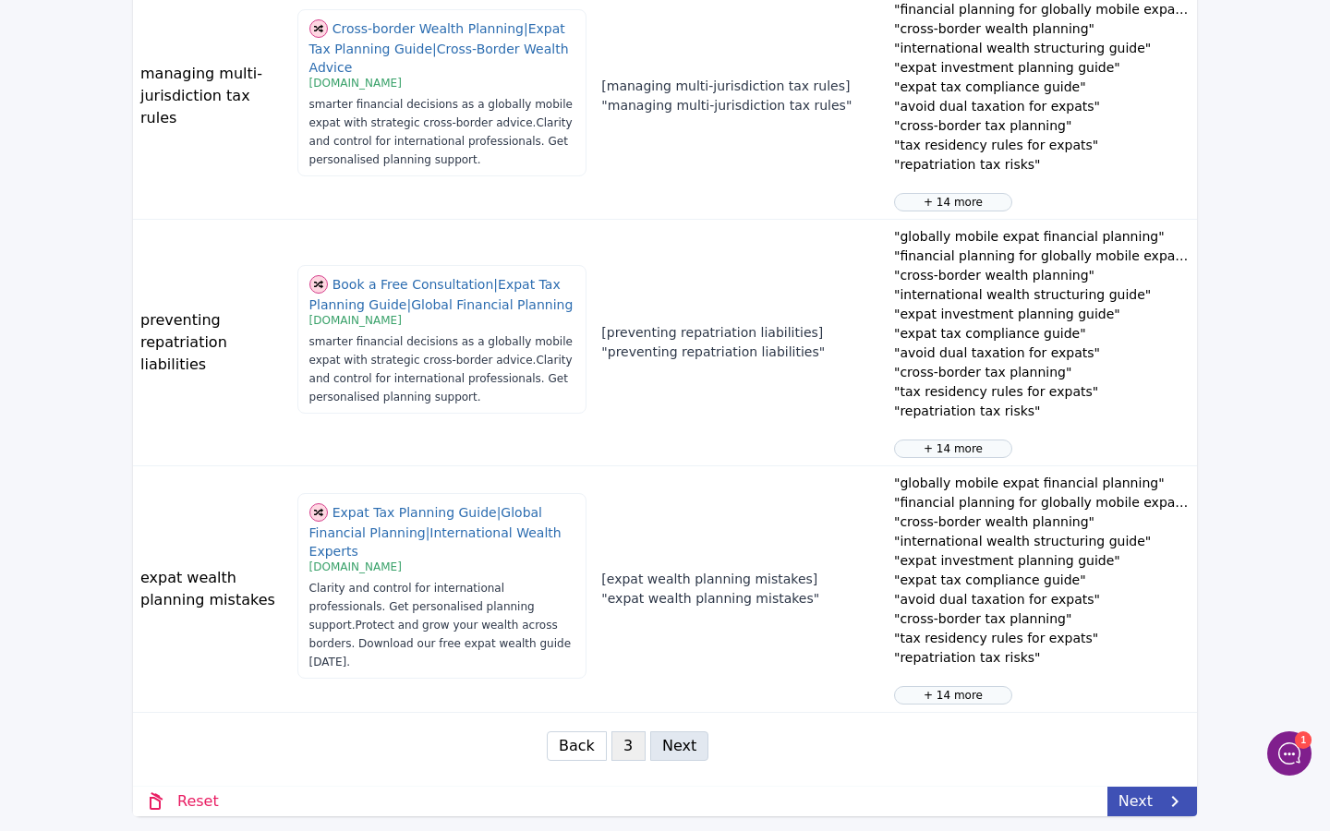
scroll to position [827, 0]
click at [1137, 799] on link "Next" at bounding box center [1153, 802] width 90 height 30
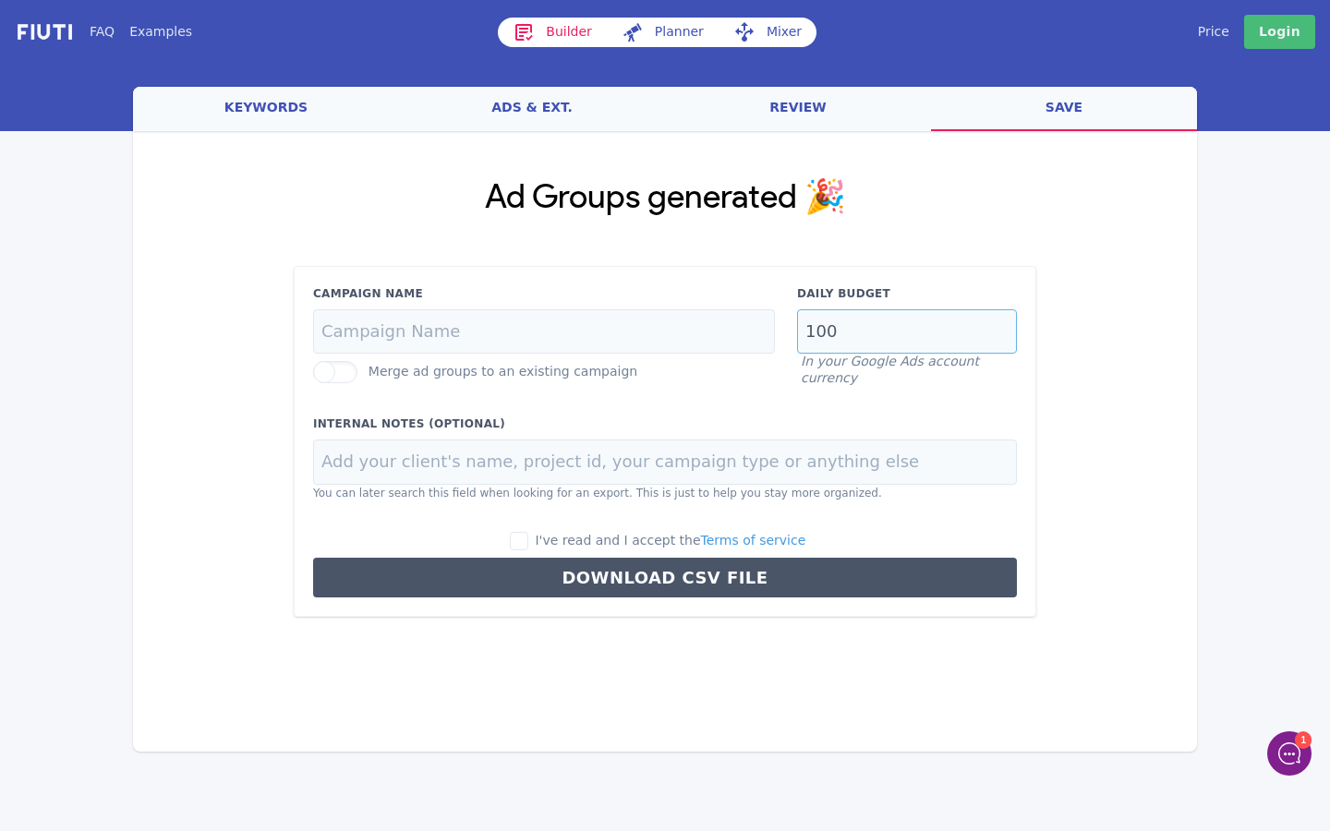
click at [881, 322] on input "100" at bounding box center [907, 331] width 220 height 45
type input "1"
type input "25"
click at [585, 330] on input "Campaign Name" at bounding box center [544, 331] width 462 height 45
paste input "Global Wealth Planning"
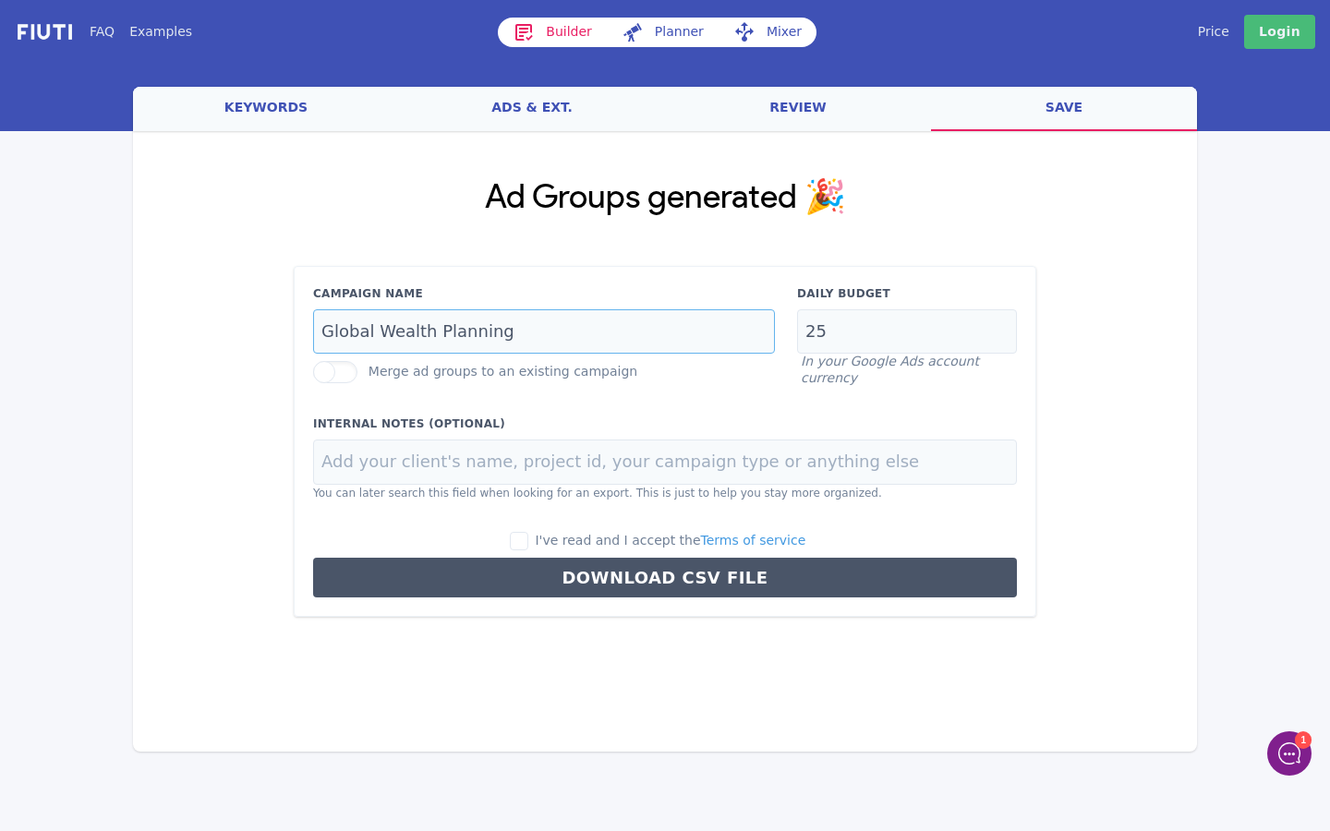
type input "Global Wealth Planning"
click at [528, 536] on input "I've read and I accept the Terms of service" at bounding box center [519, 541] width 18 height 18
checkbox input "true"
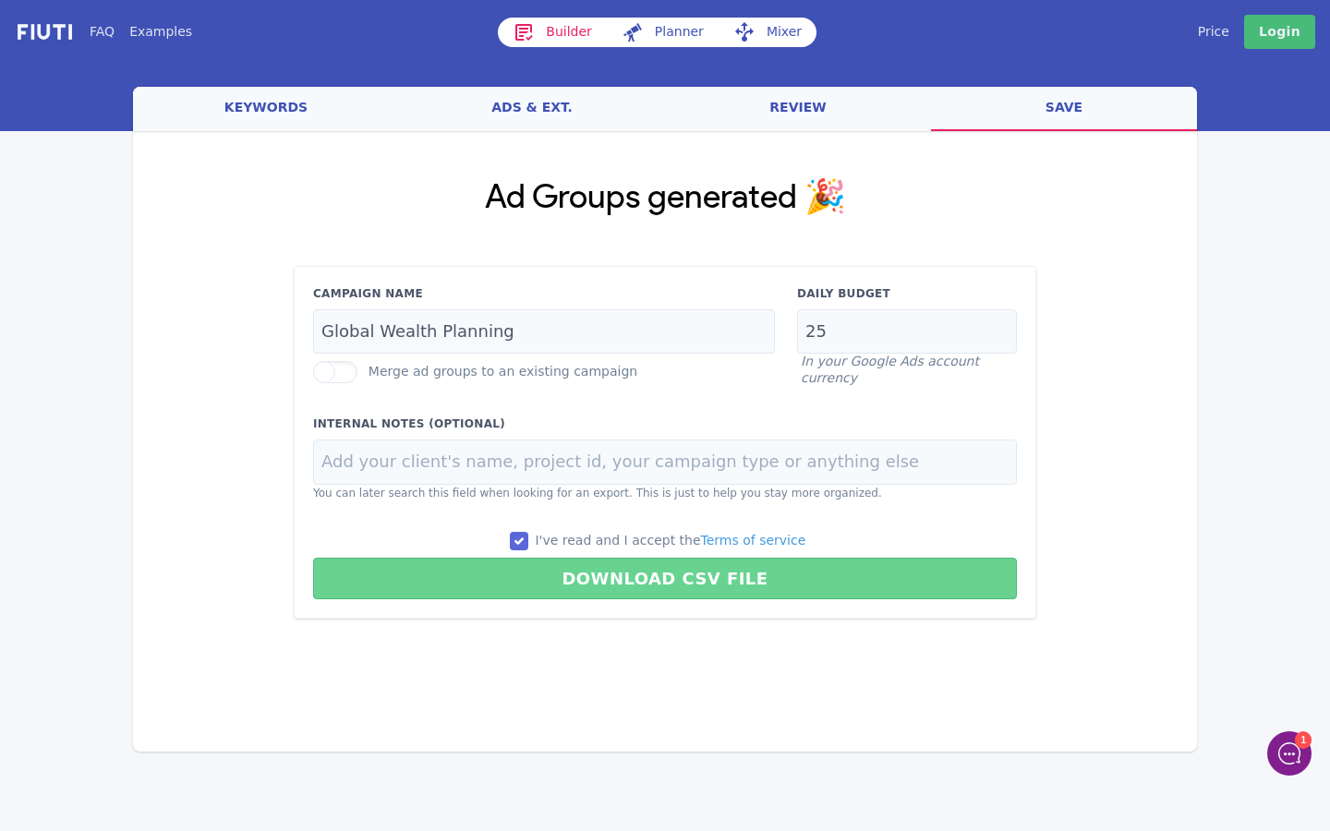
click at [672, 583] on button "Download CSV File" at bounding box center [665, 579] width 704 height 42
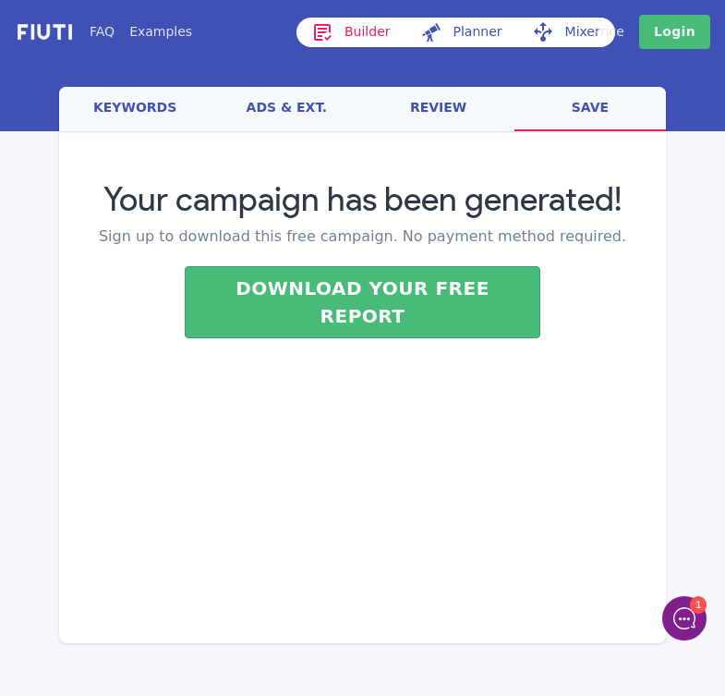
click at [569, 118] on link "save" at bounding box center [591, 109] width 152 height 44
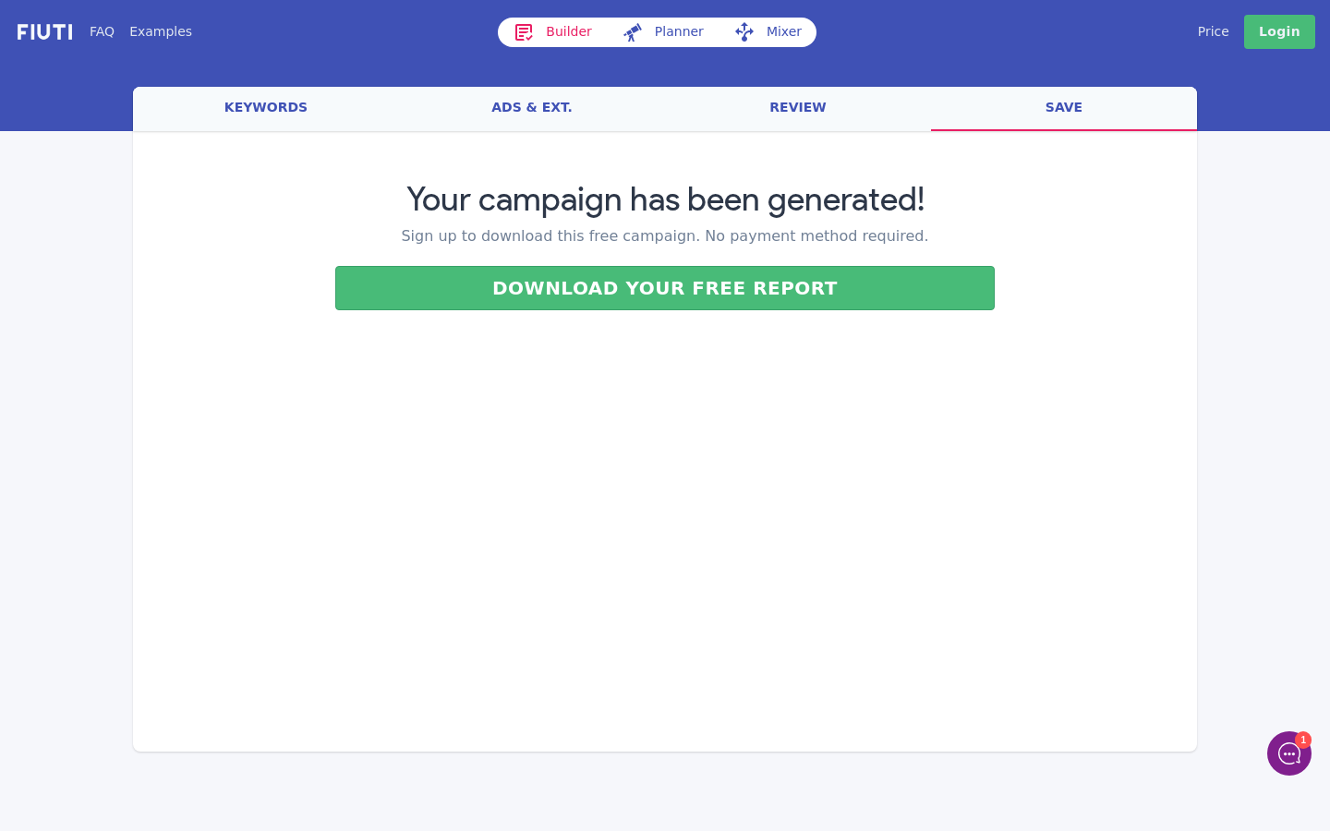
click at [802, 114] on link "review" at bounding box center [798, 109] width 266 height 44
select select "3"
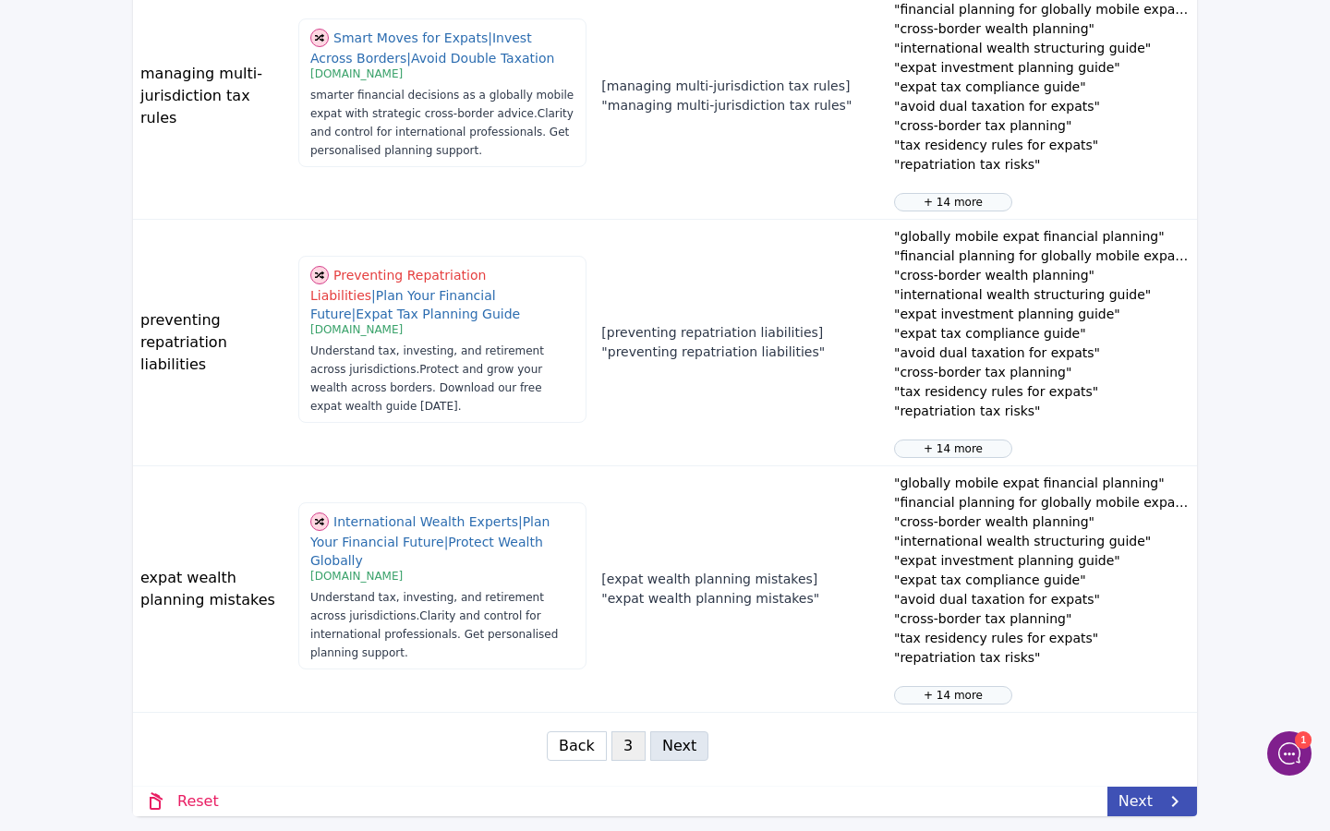
scroll to position [827, 0]
click at [1165, 806] on icon at bounding box center [1175, 802] width 22 height 22
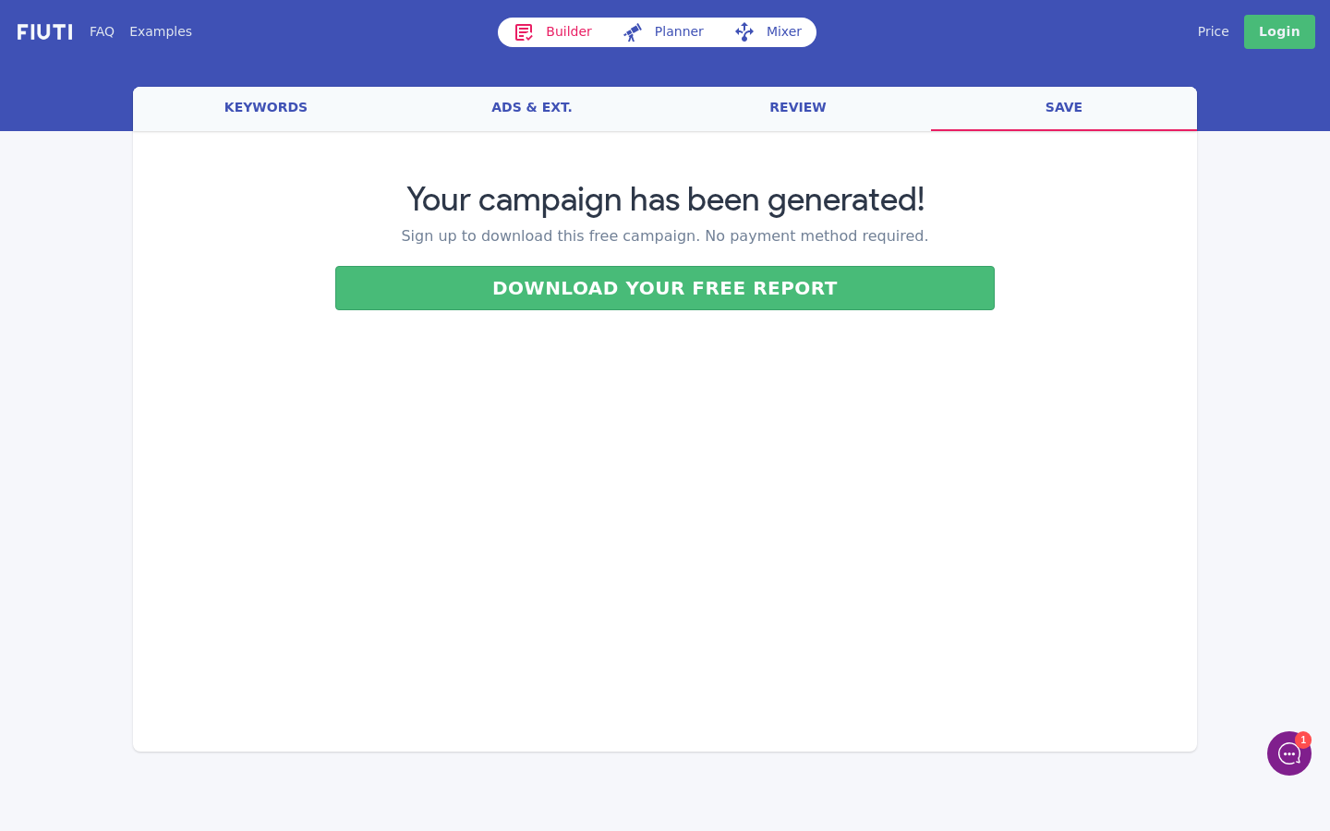
scroll to position [0, 0]
click at [1071, 108] on link "save" at bounding box center [1064, 109] width 266 height 44
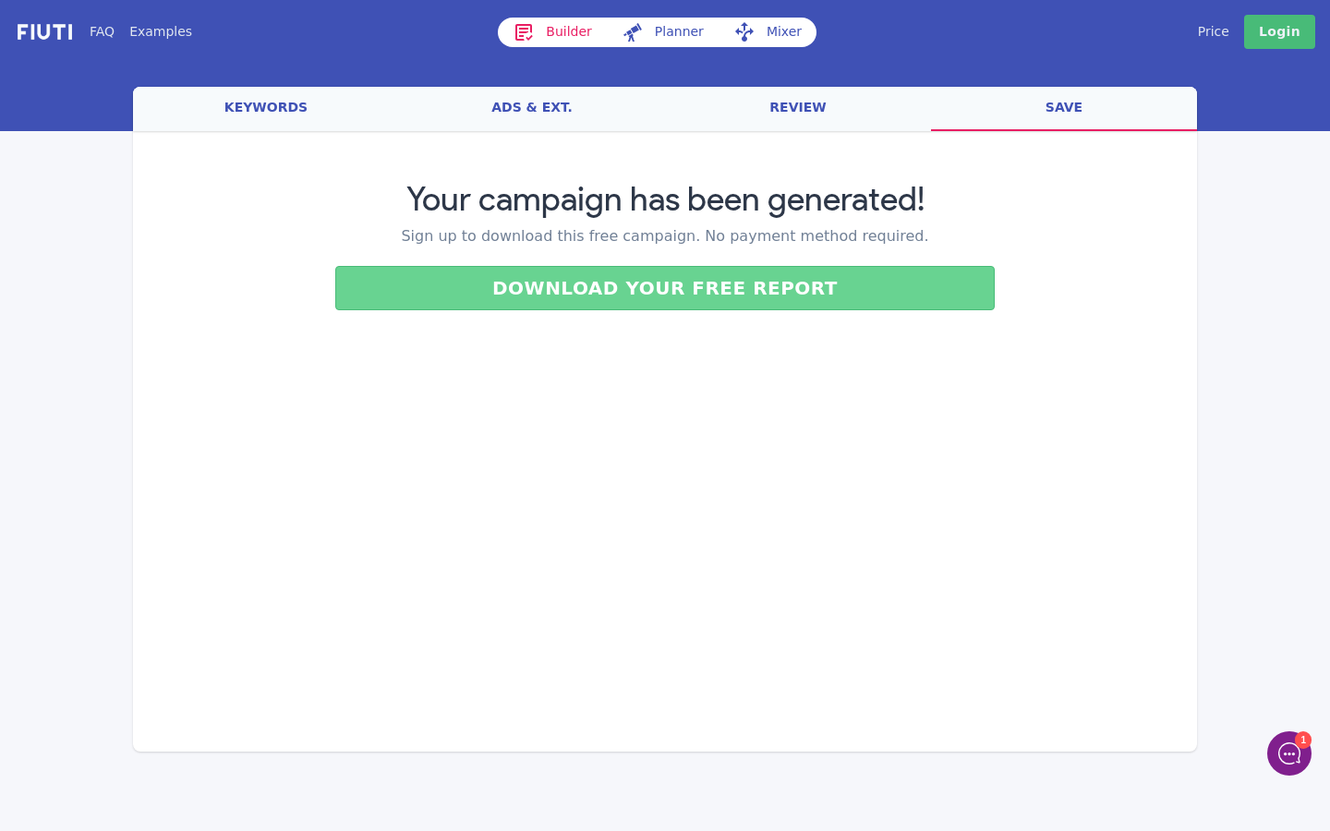
click at [837, 276] on button "Download your free report" at bounding box center [665, 288] width 661 height 44
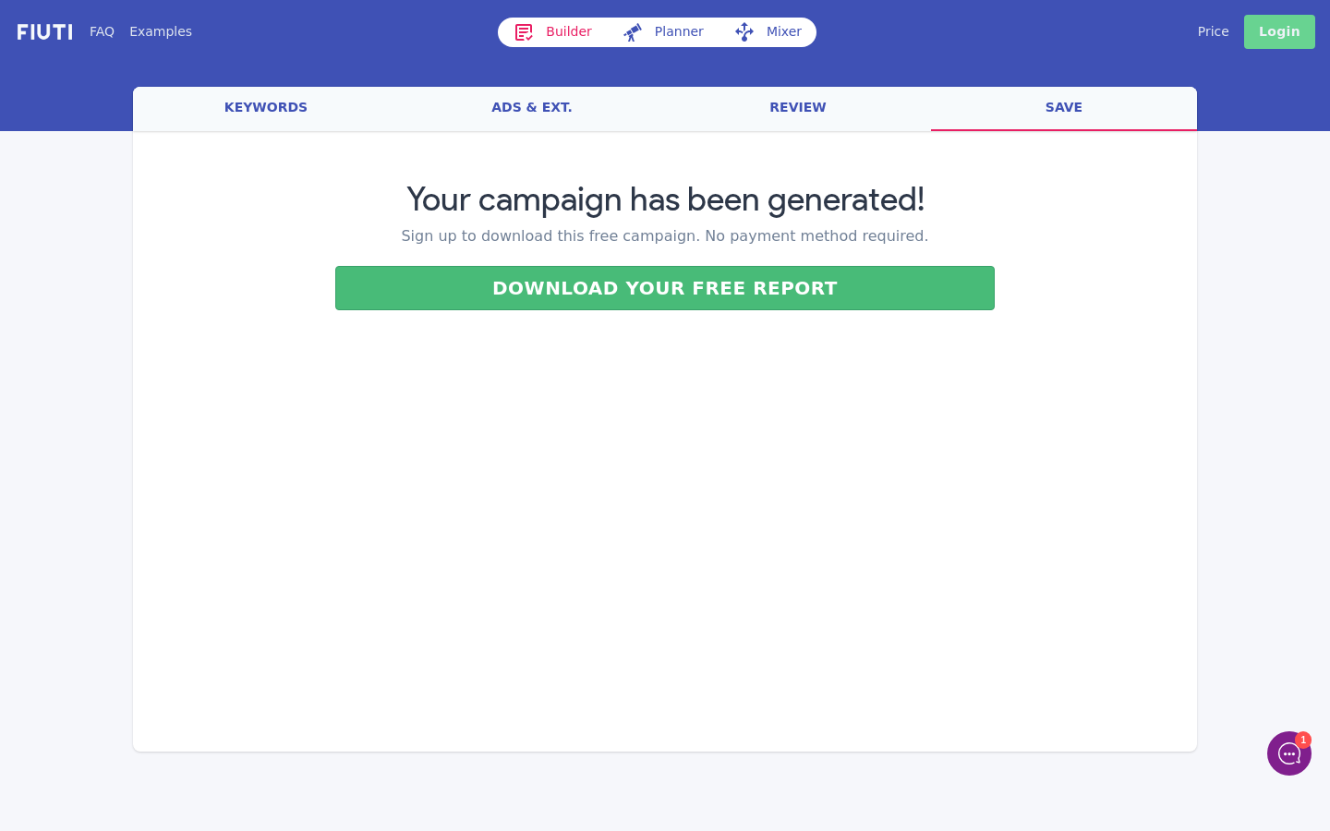
click at [1299, 35] on link "Login" at bounding box center [1279, 32] width 71 height 34
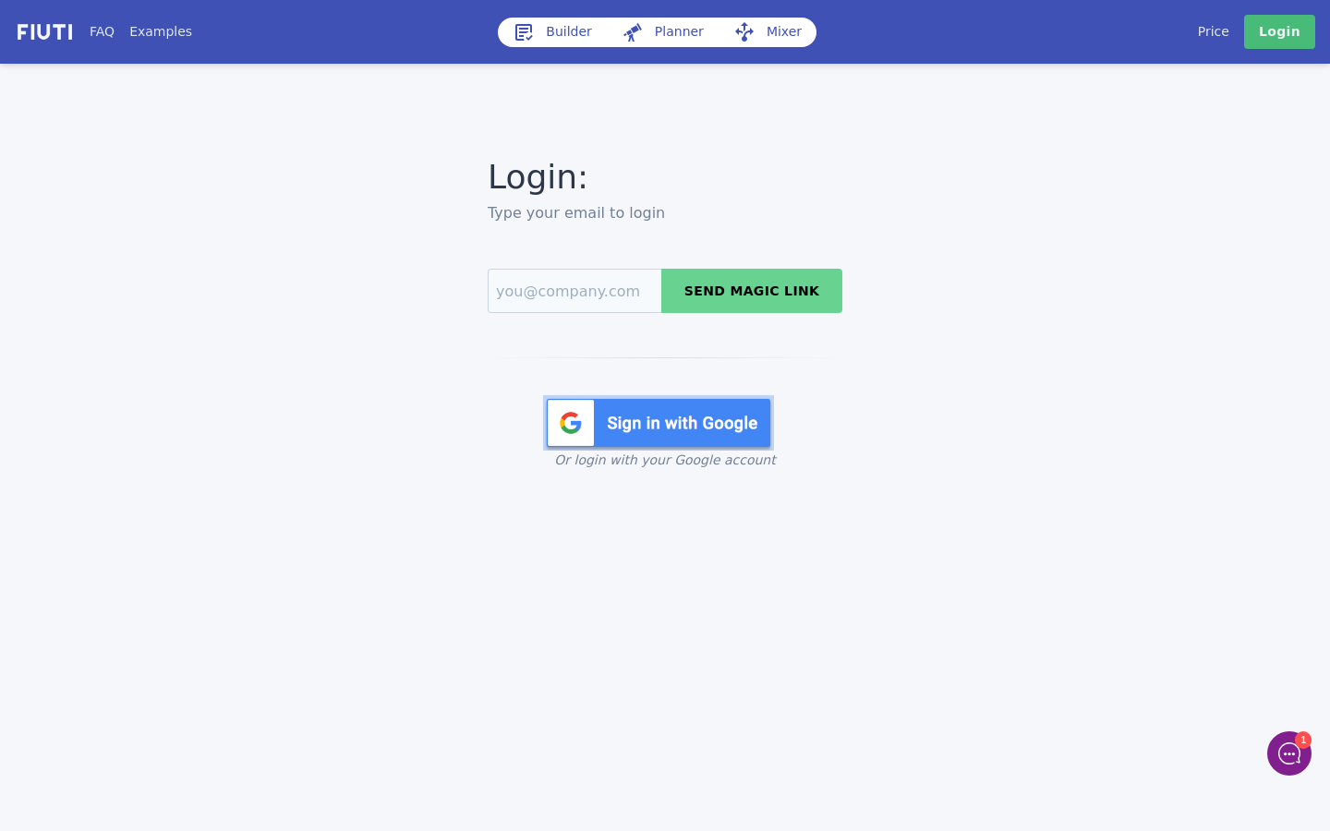
click at [690, 419] on img at bounding box center [658, 422] width 231 height 55
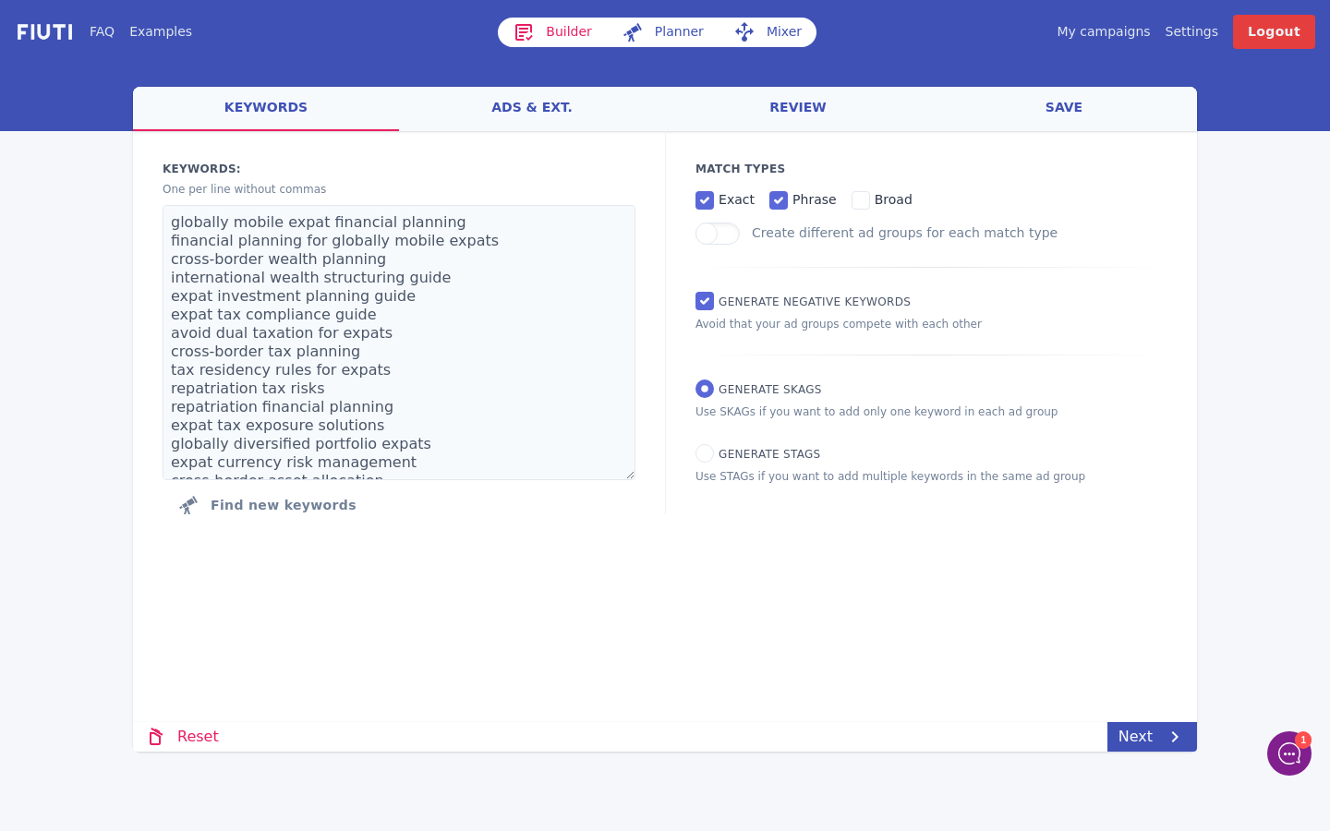
click at [1007, 121] on link "save" at bounding box center [1064, 109] width 266 height 44
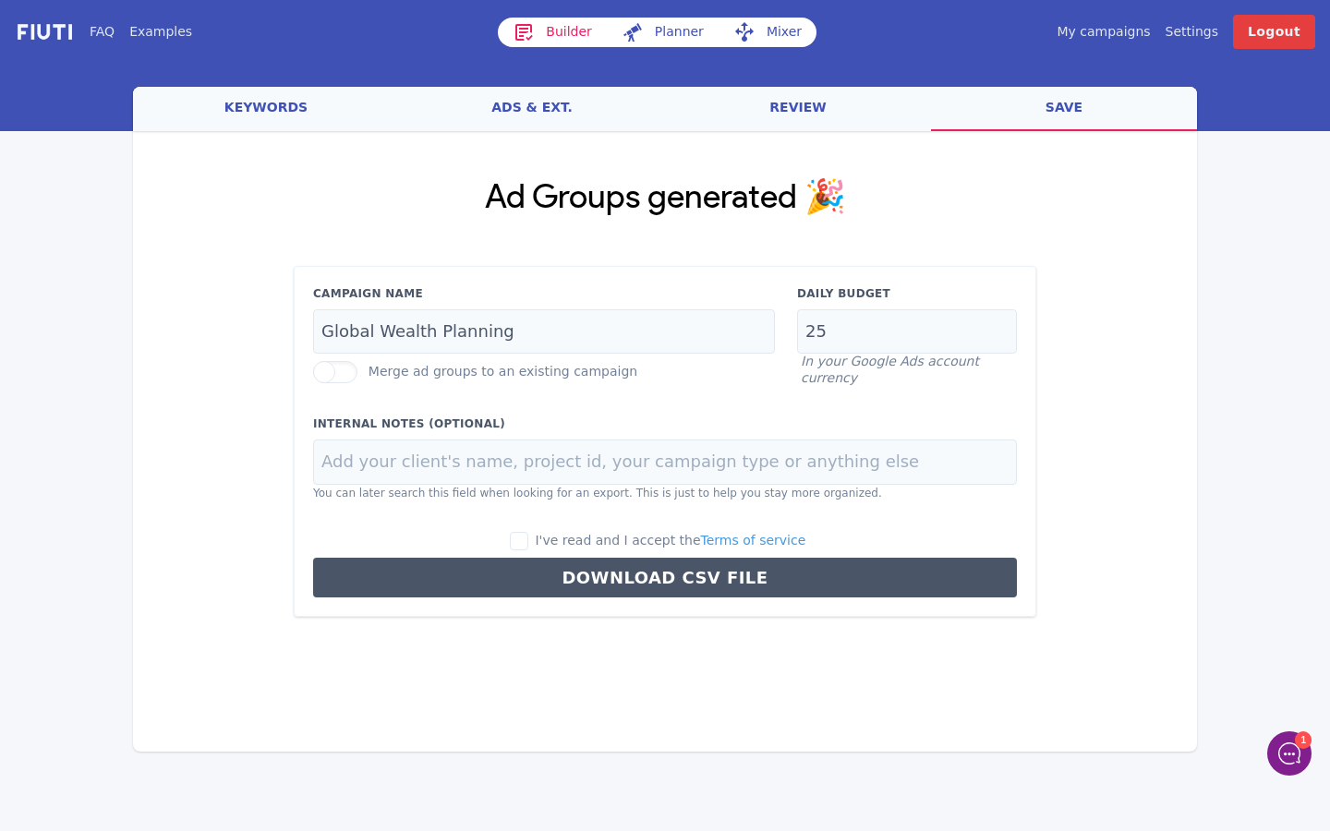
click at [528, 538] on input "I've read and I accept the Terms of service" at bounding box center [519, 541] width 18 height 18
checkbox input "true"
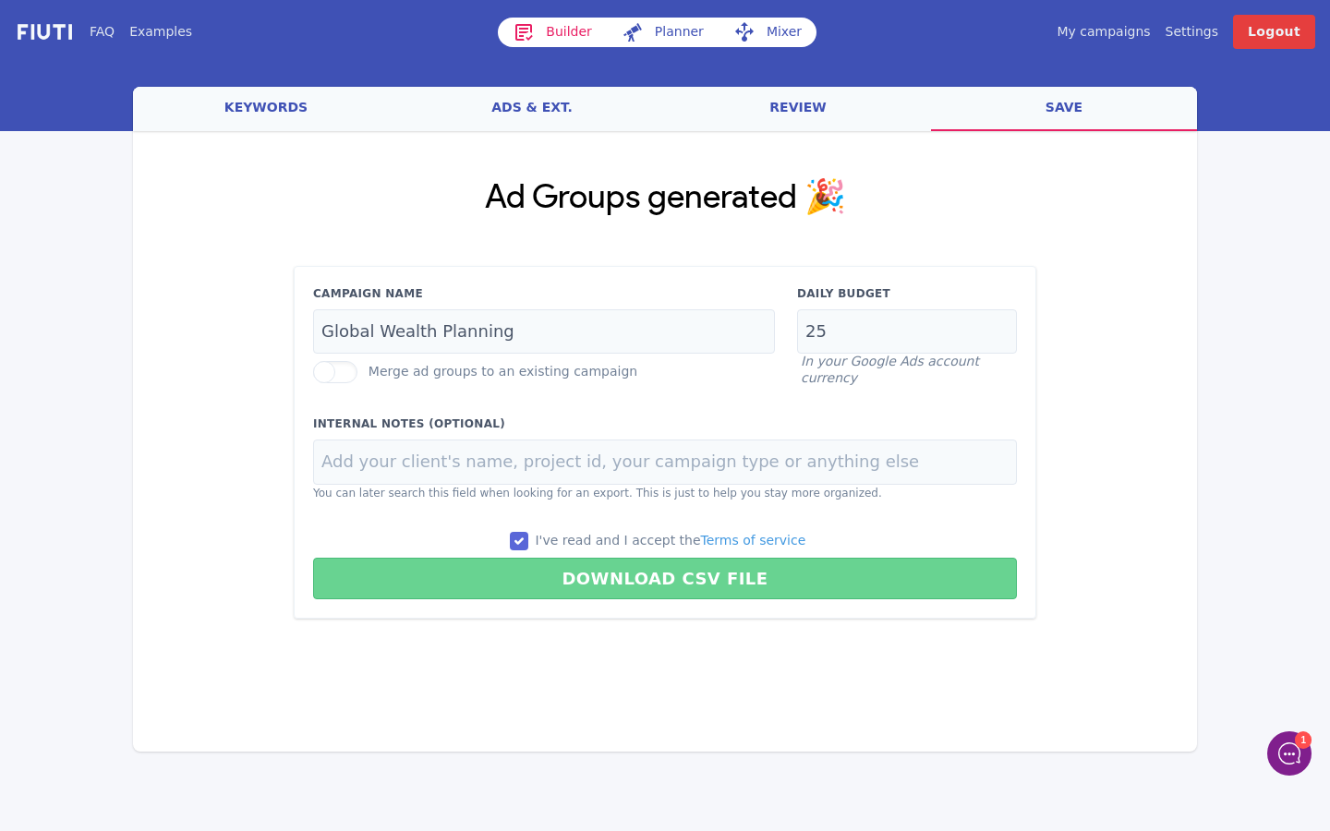
click at [612, 573] on button "Download CSV File" at bounding box center [665, 579] width 704 height 42
